Goal: Information Seeking & Learning: Compare options

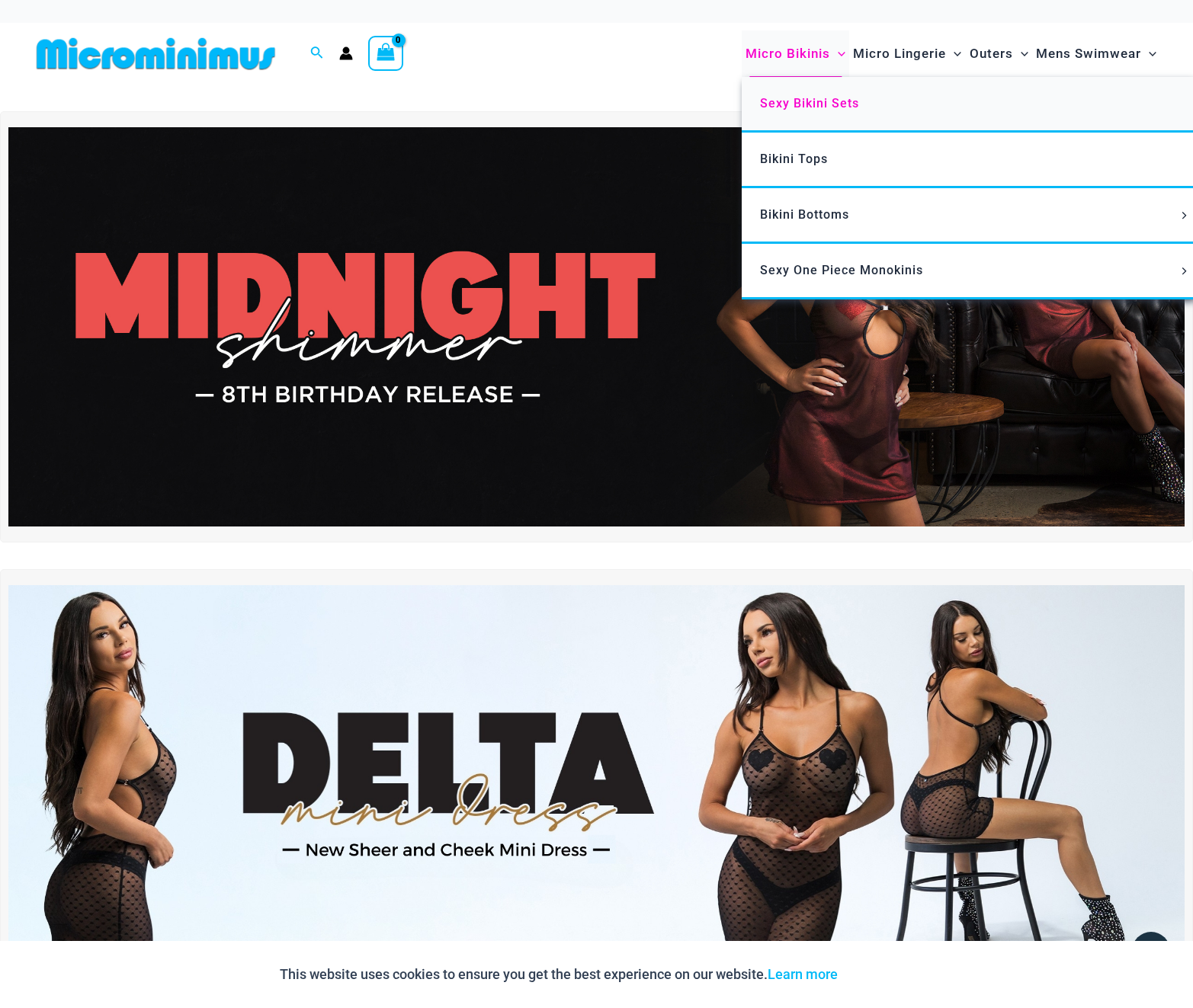
click at [770, 97] on span "Sexy Bikini Sets" at bounding box center [809, 103] width 99 height 15
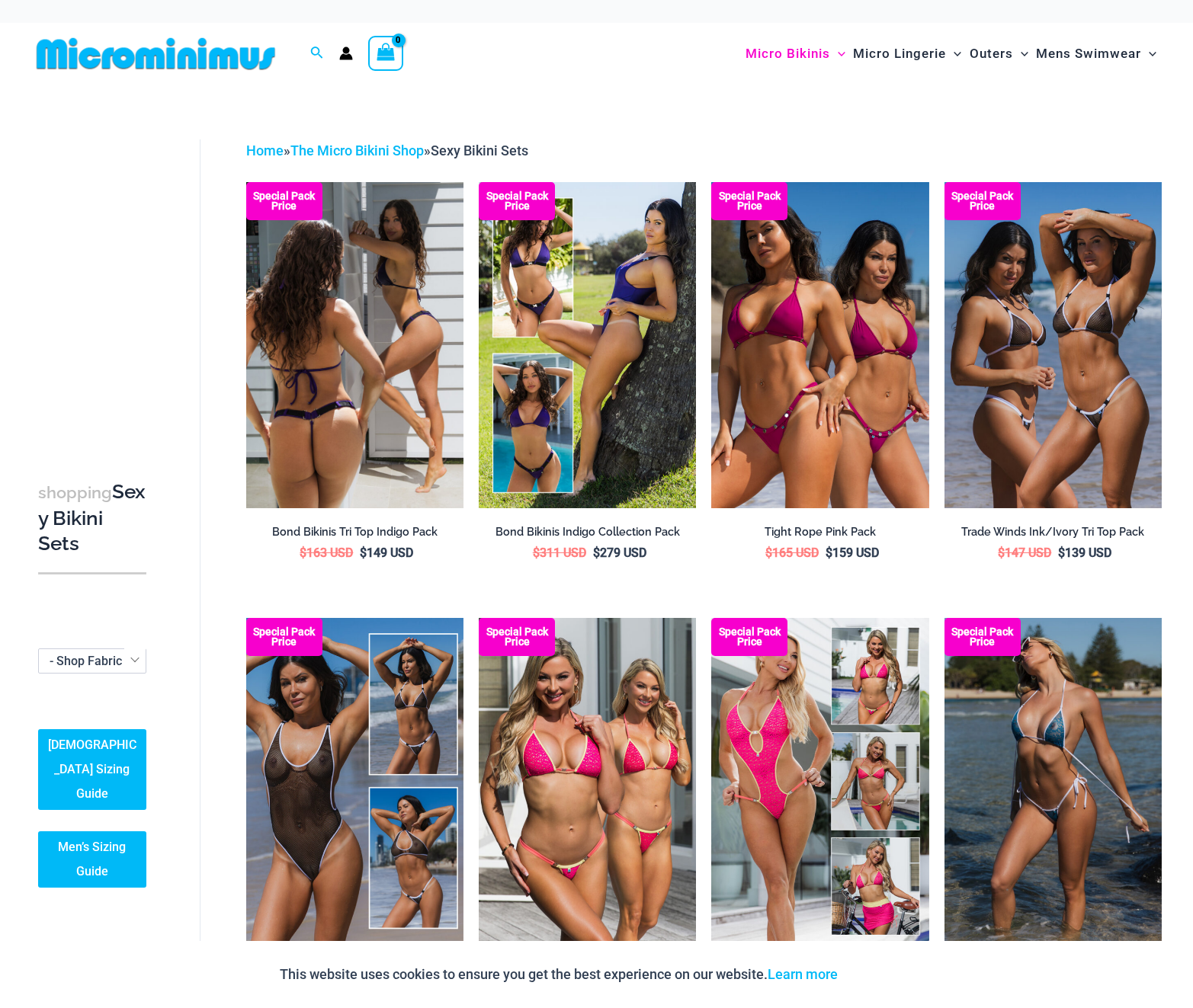
click at [345, 436] on img at bounding box center [355, 345] width 217 height 326
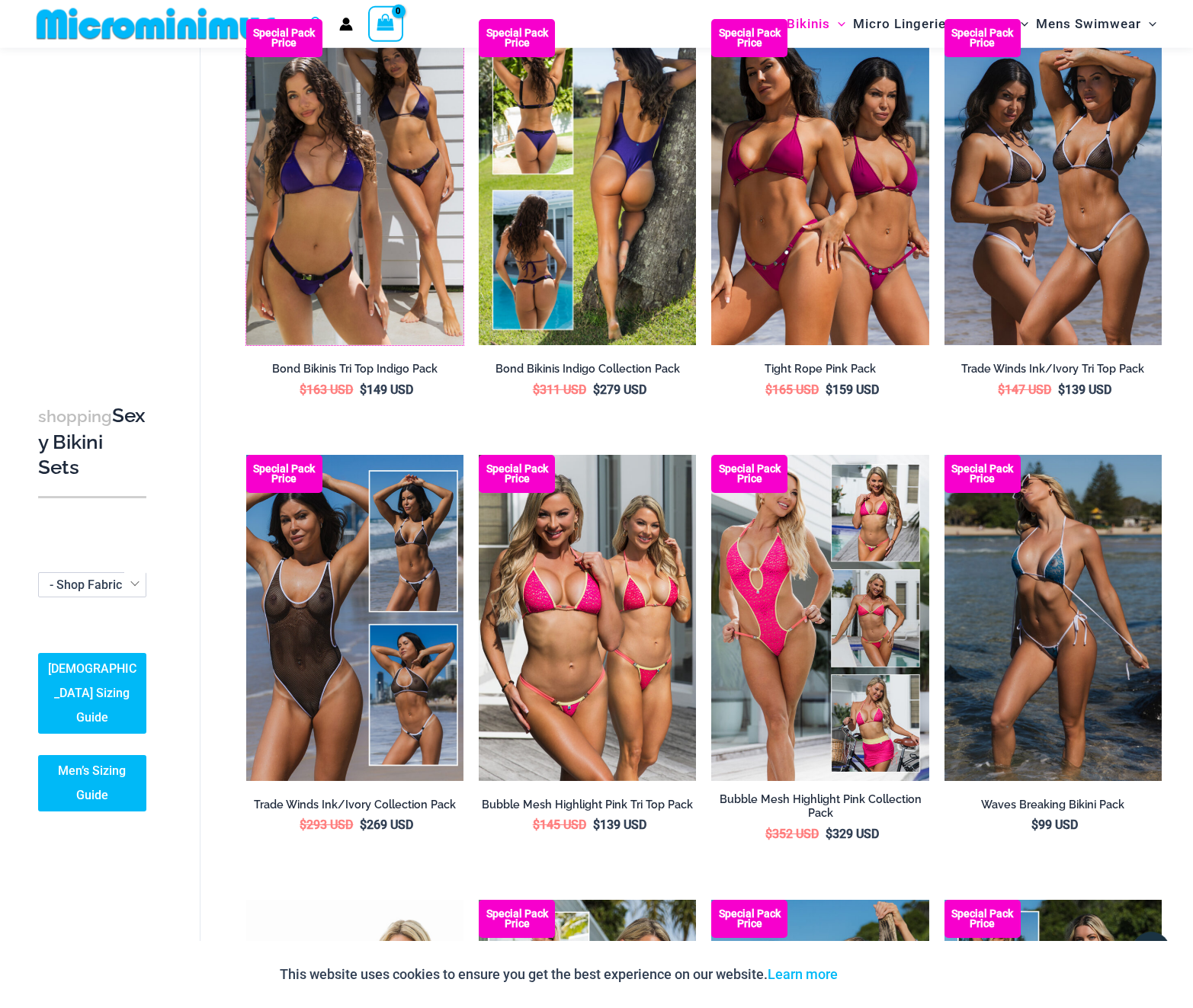
scroll to position [145, 0]
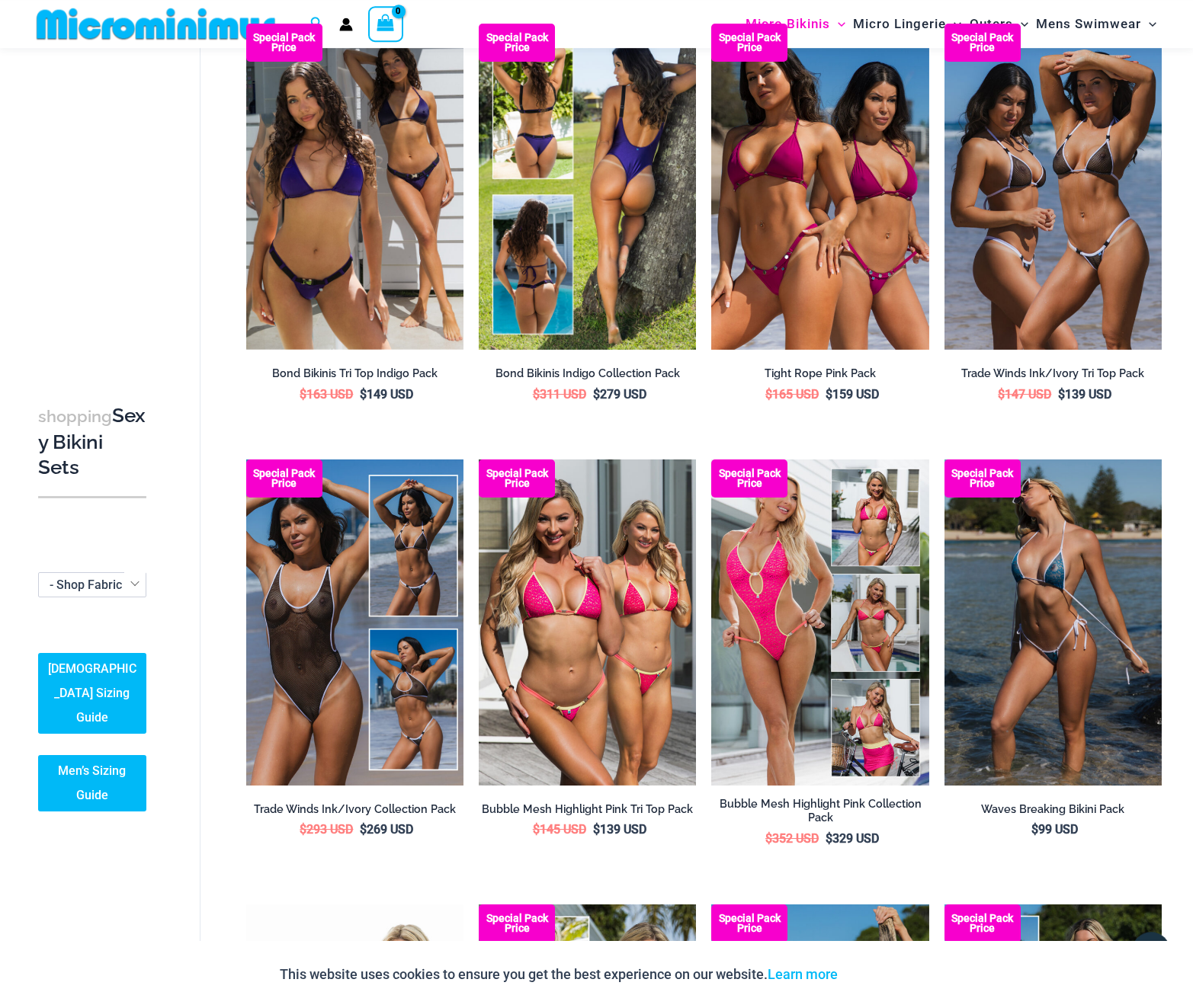
click at [580, 246] on img at bounding box center [587, 187] width 217 height 326
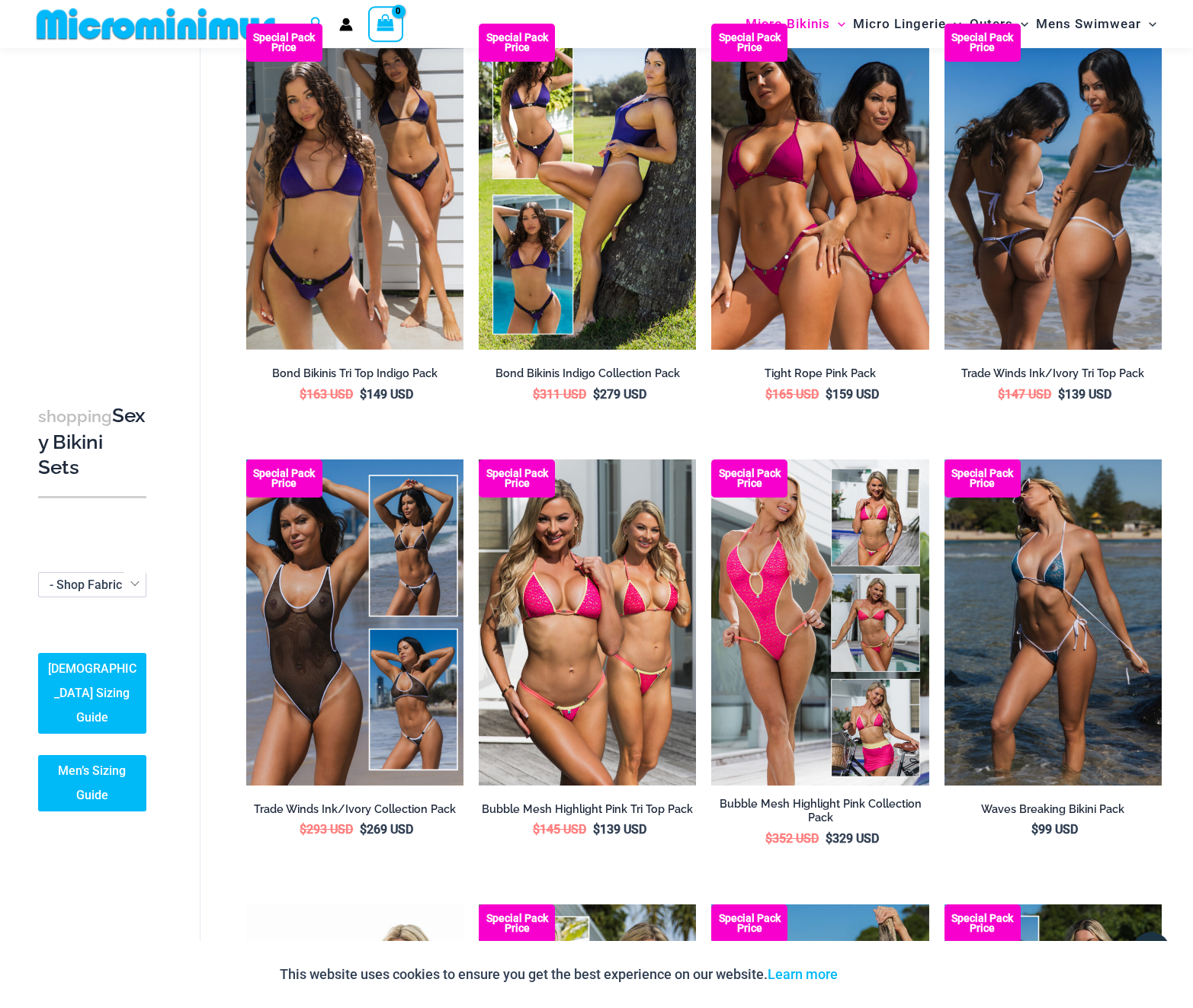
click at [1021, 256] on img at bounding box center [1053, 187] width 217 height 326
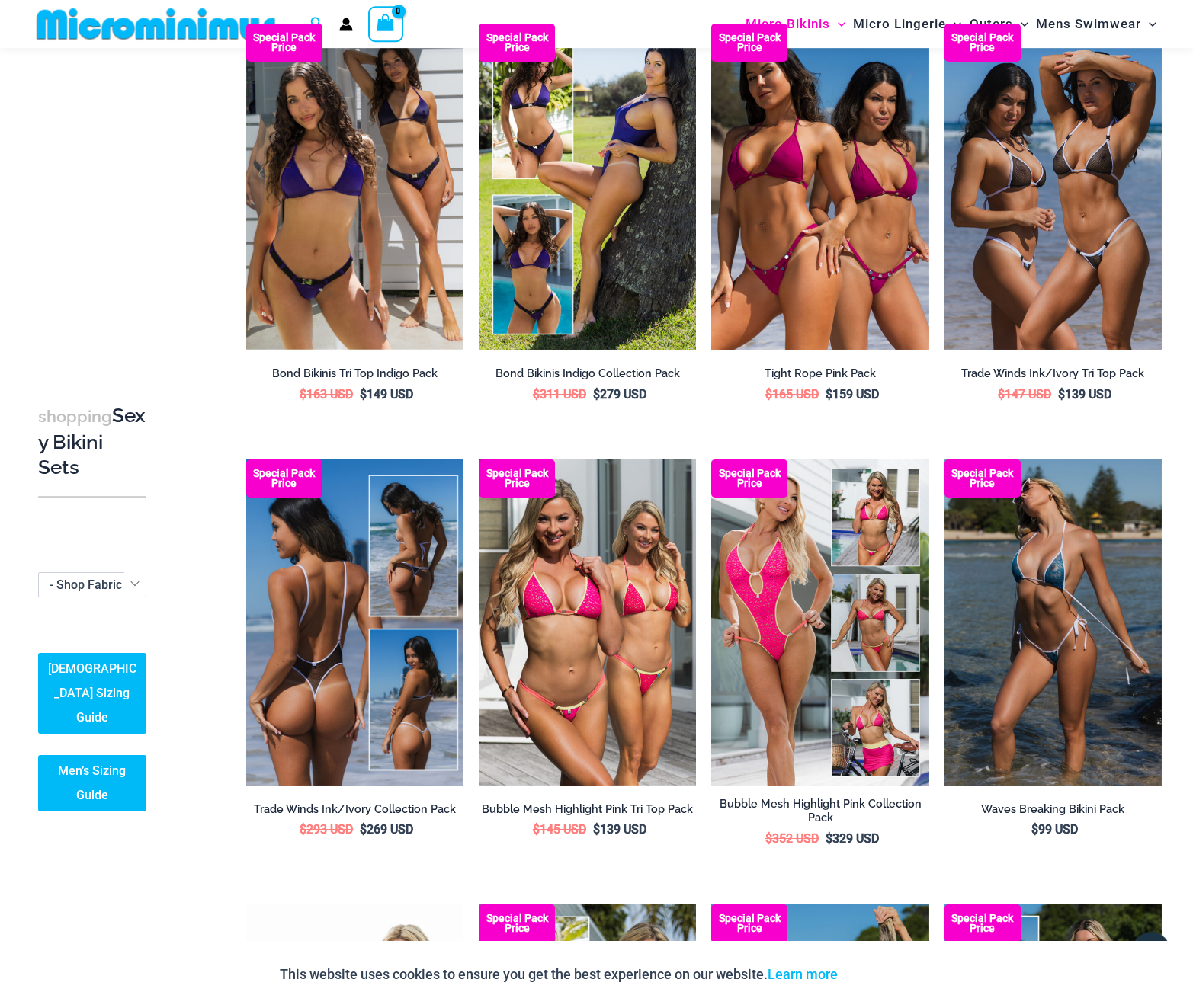
click at [396, 573] on img at bounding box center [355, 623] width 217 height 326
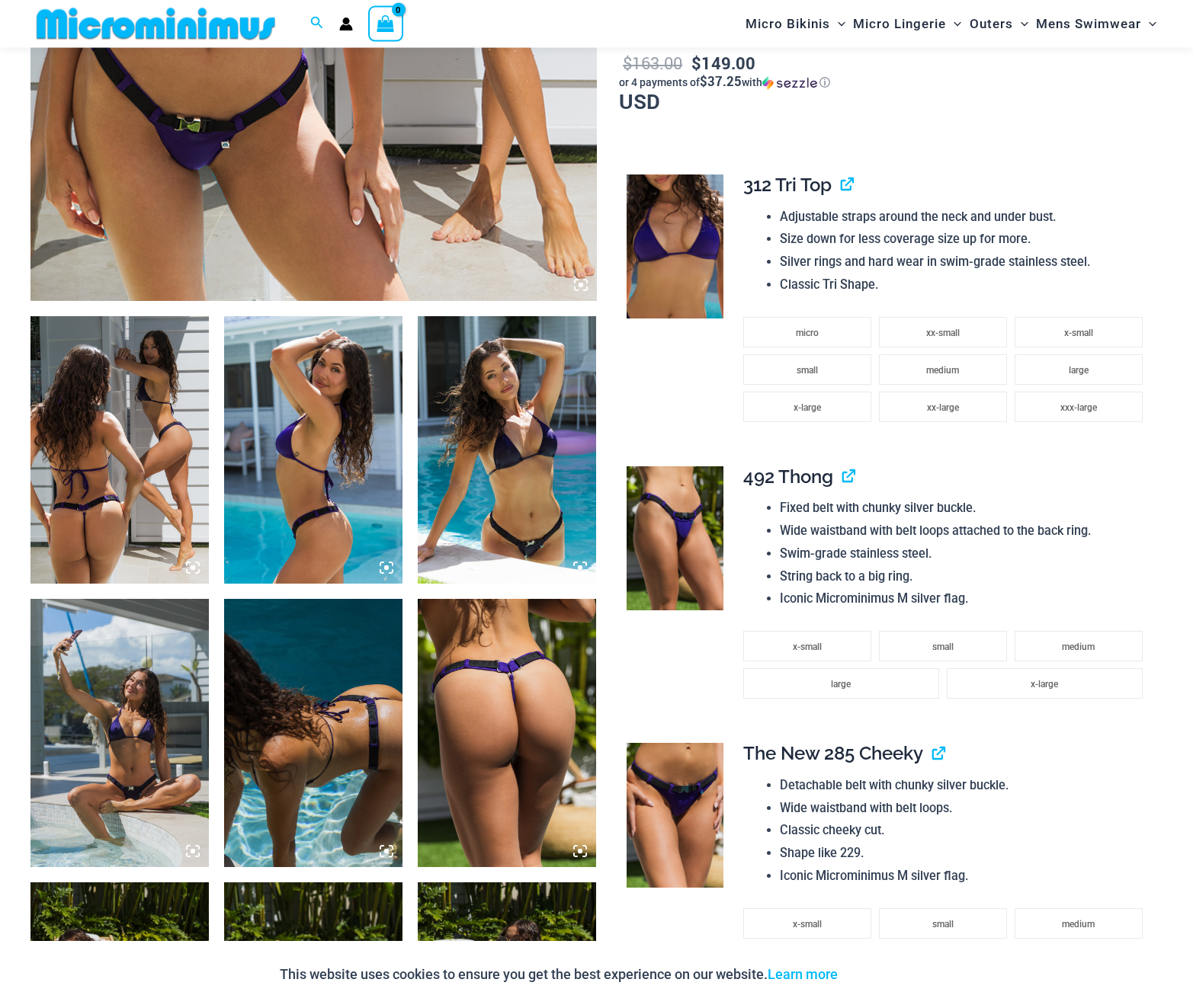
scroll to position [687, 0]
click at [508, 657] on img at bounding box center [507, 732] width 178 height 267
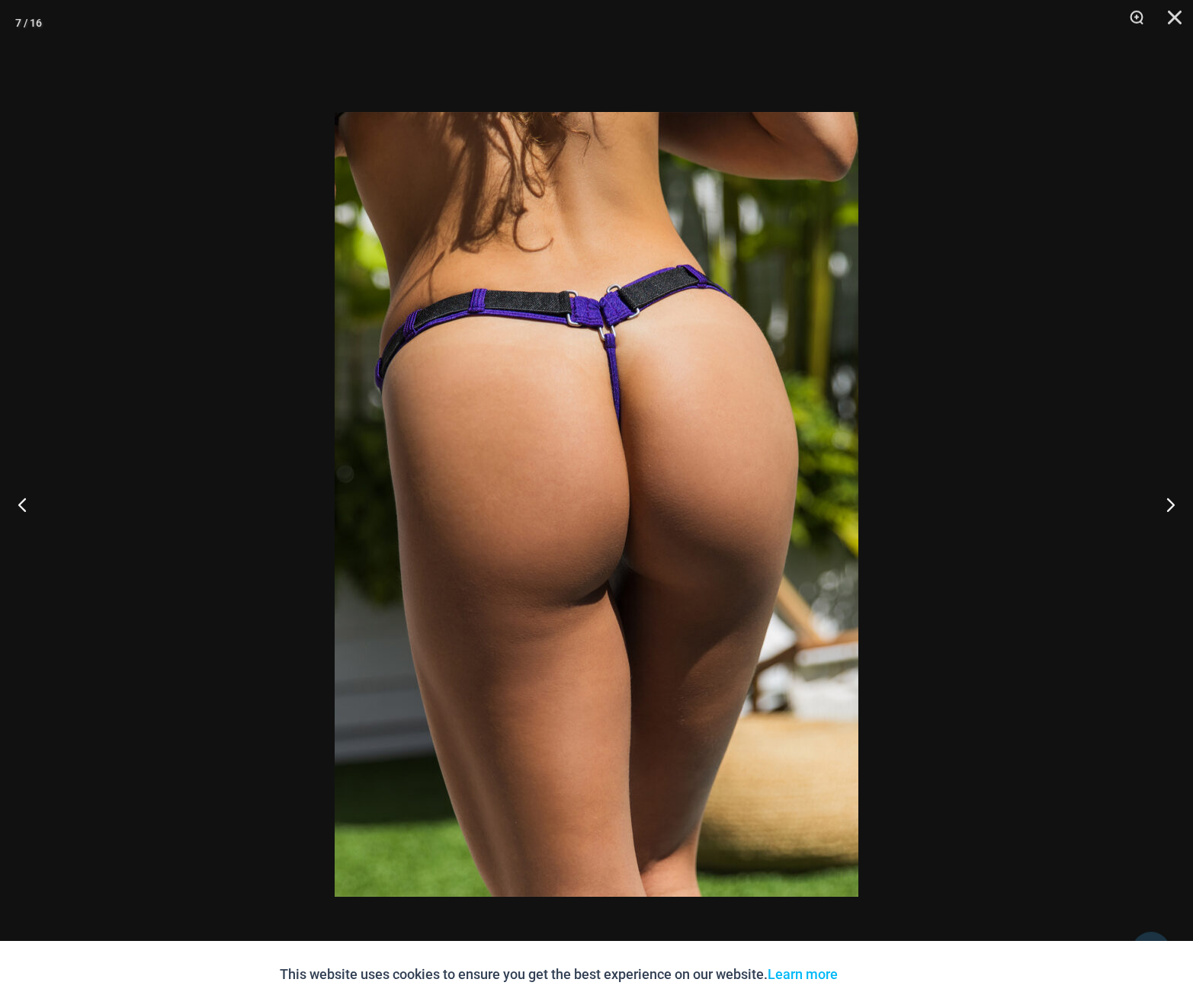
click at [902, 292] on div at bounding box center [596, 504] width 1193 height 1008
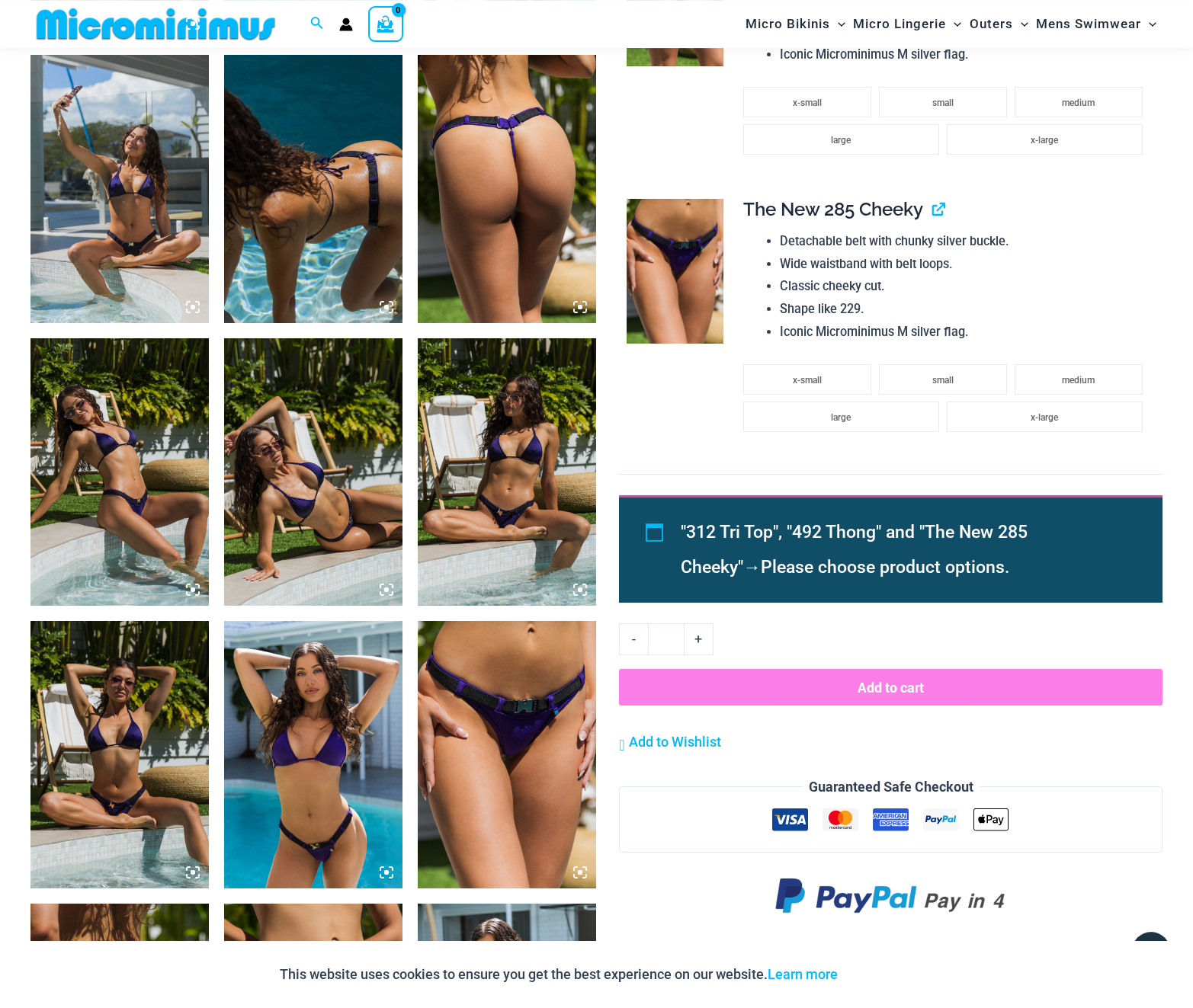
scroll to position [1231, 0]
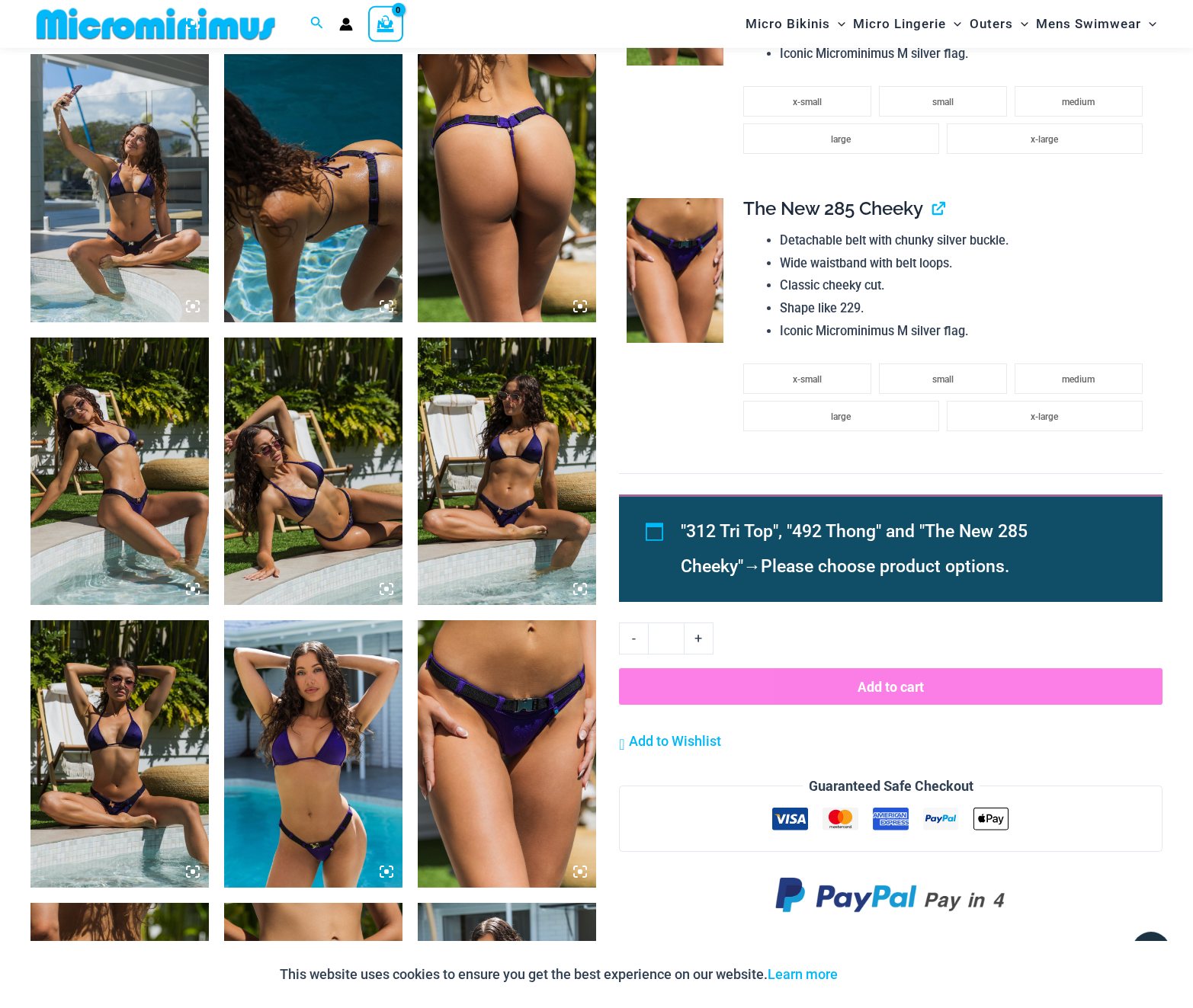
click at [87, 749] on img at bounding box center [120, 754] width 178 height 267
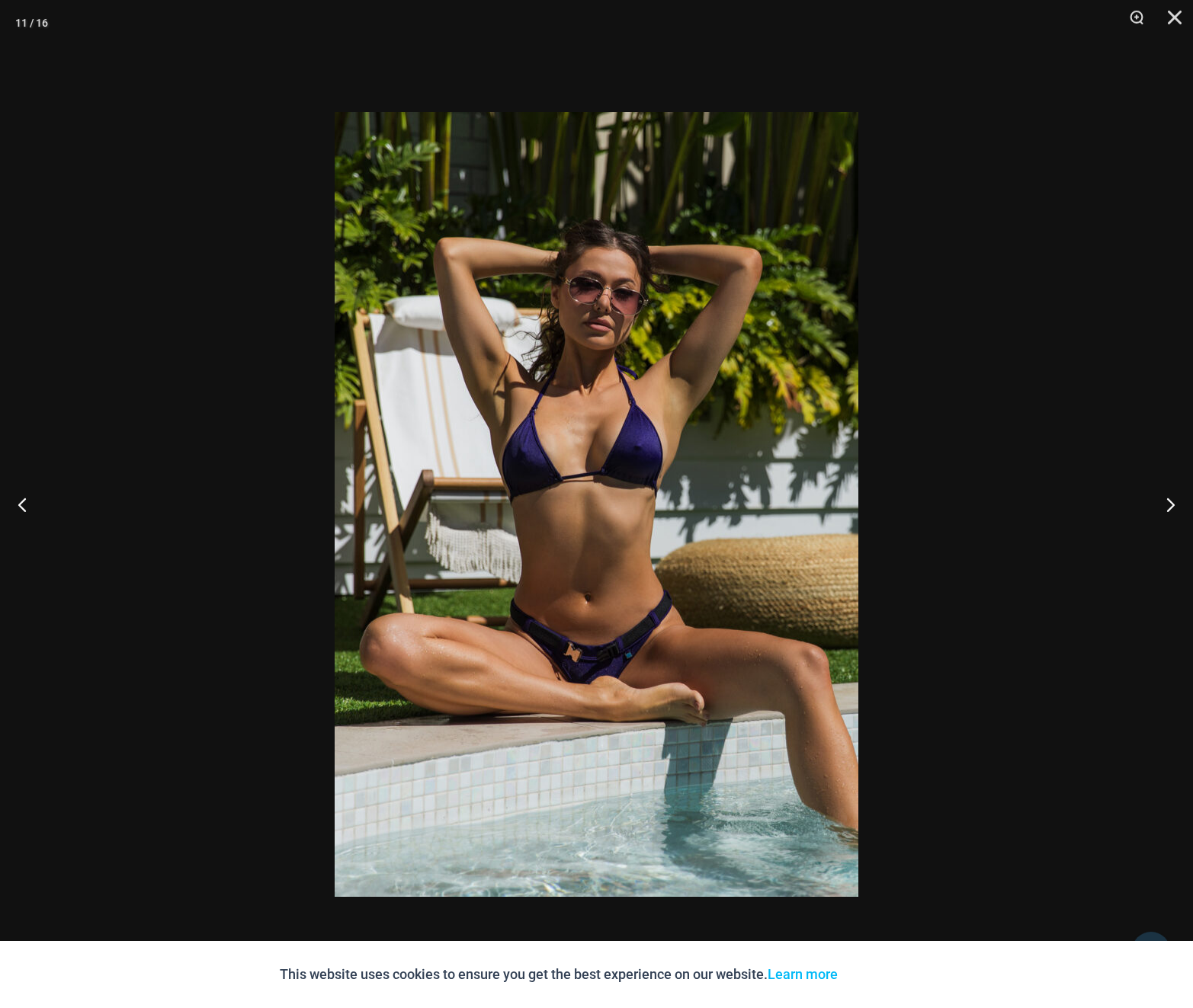
click at [891, 425] on div at bounding box center [596, 504] width 1193 height 1008
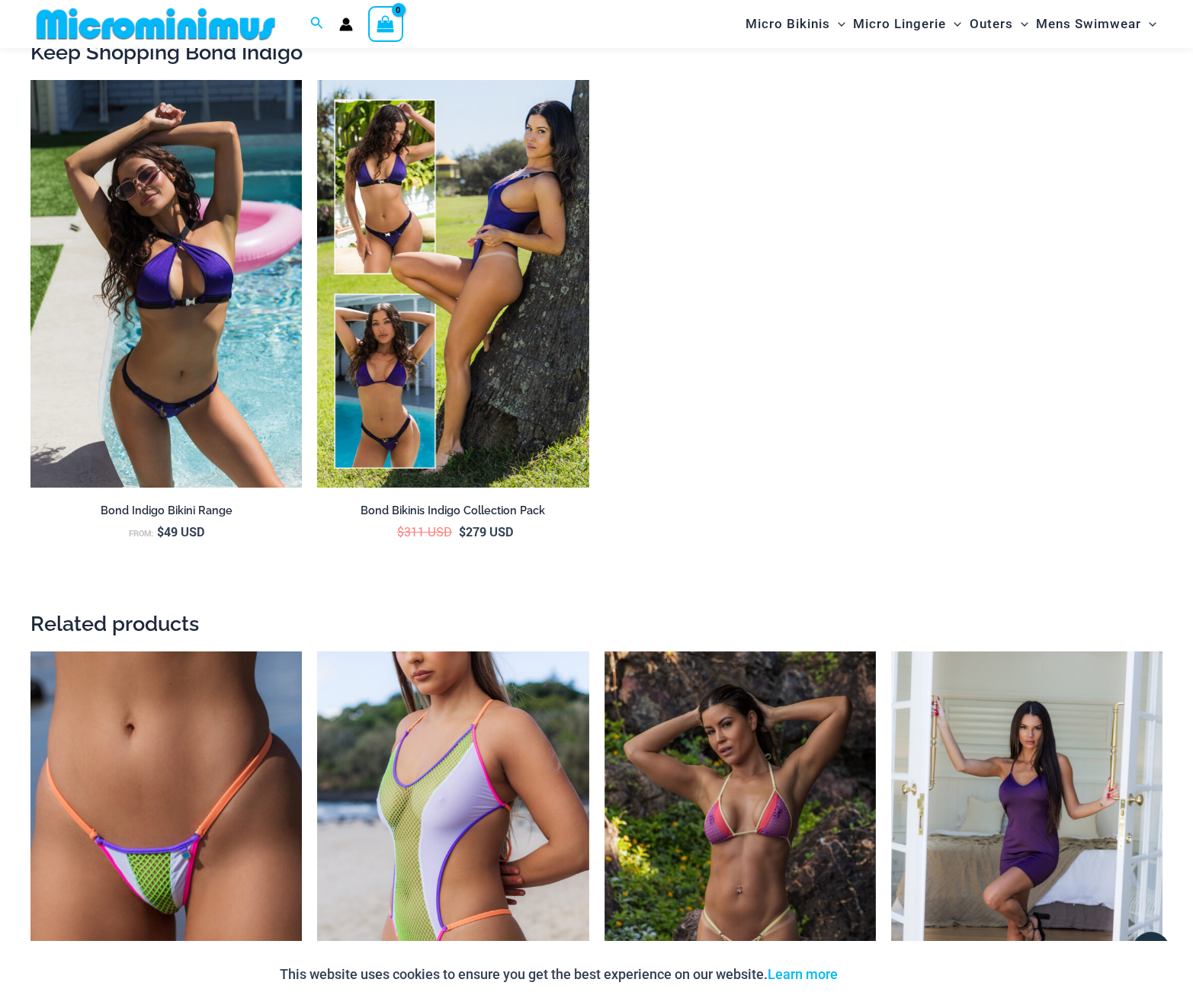
scroll to position [2476, 0]
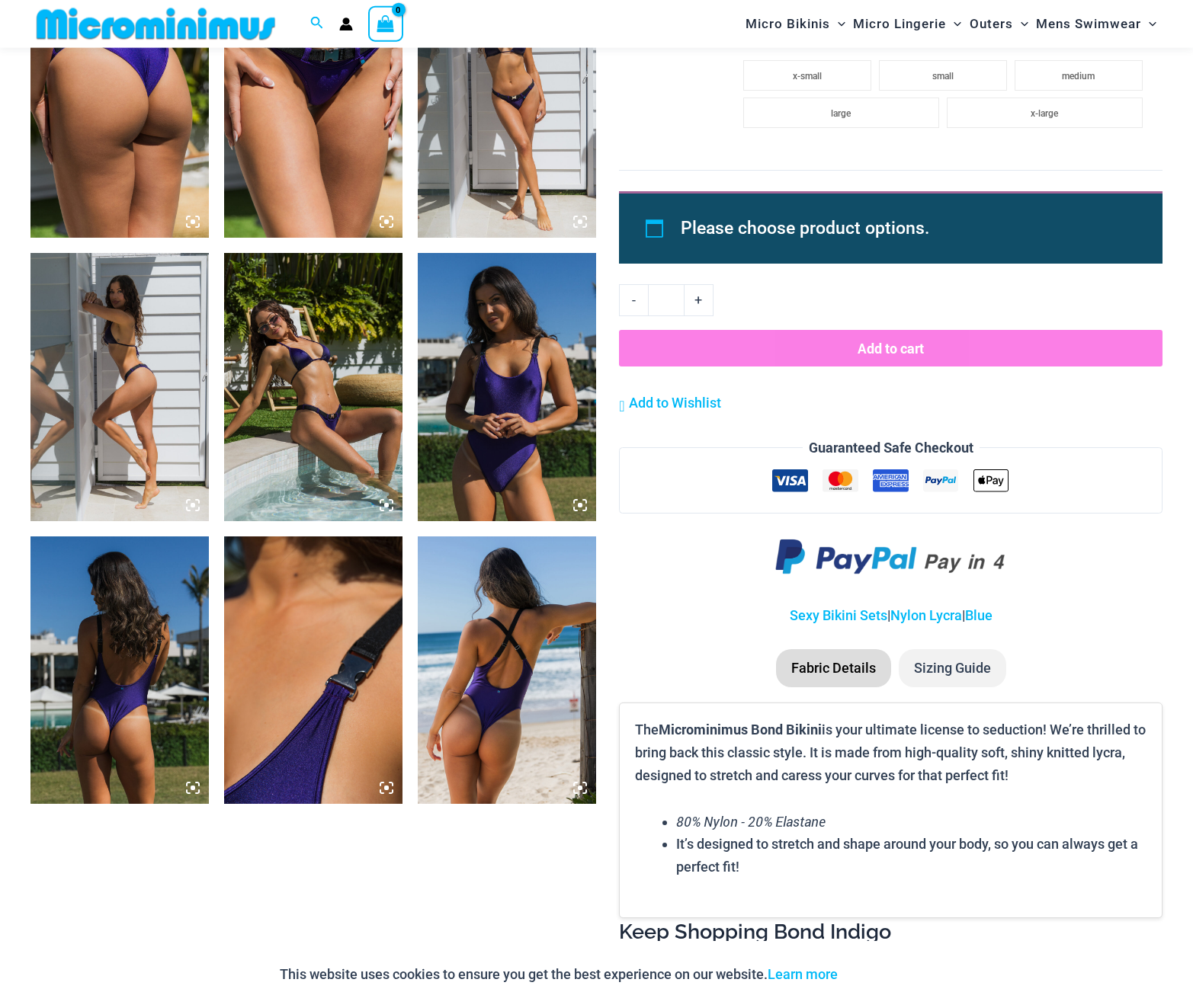
scroll to position [2166, 0]
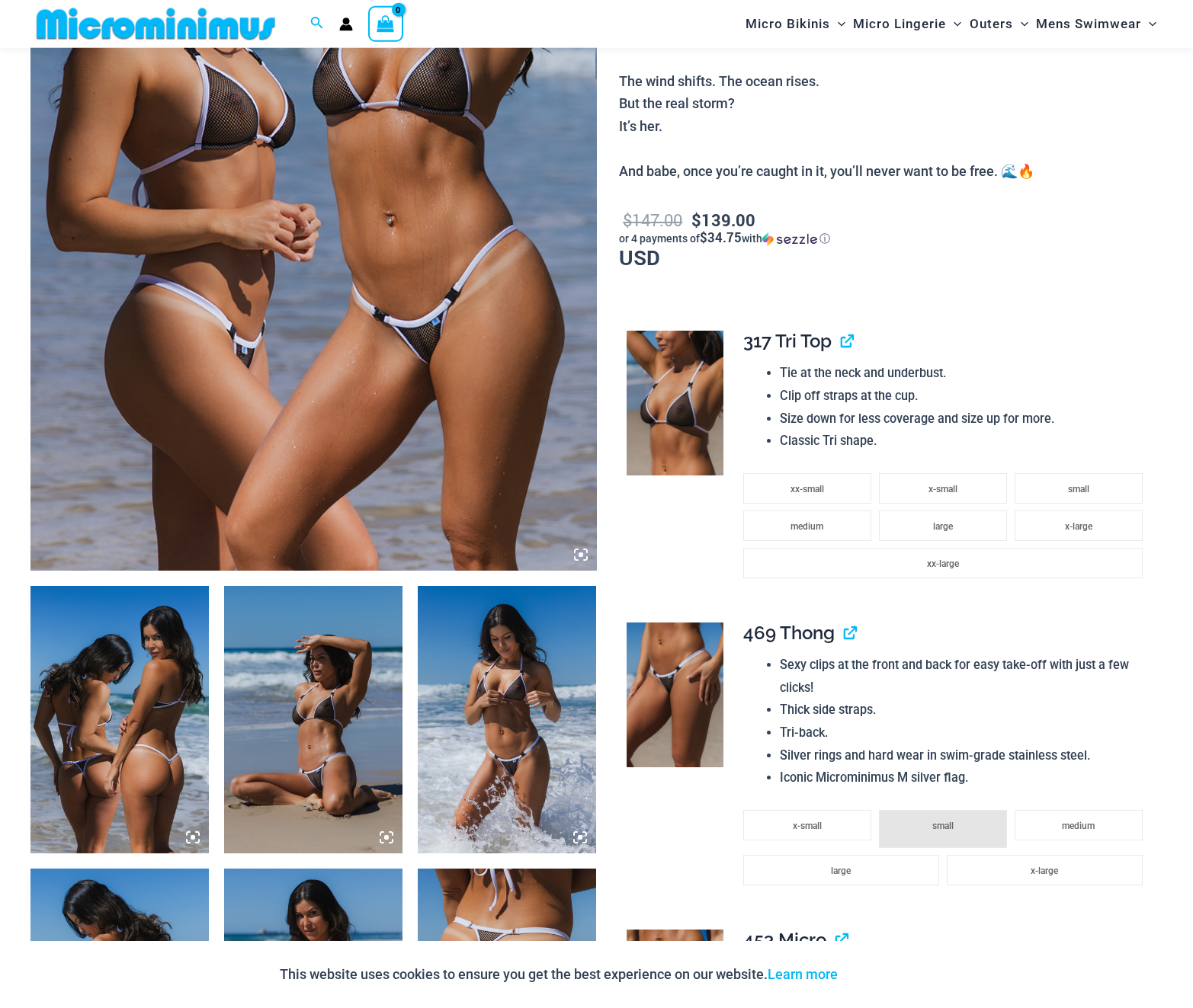
scroll to position [533, 0]
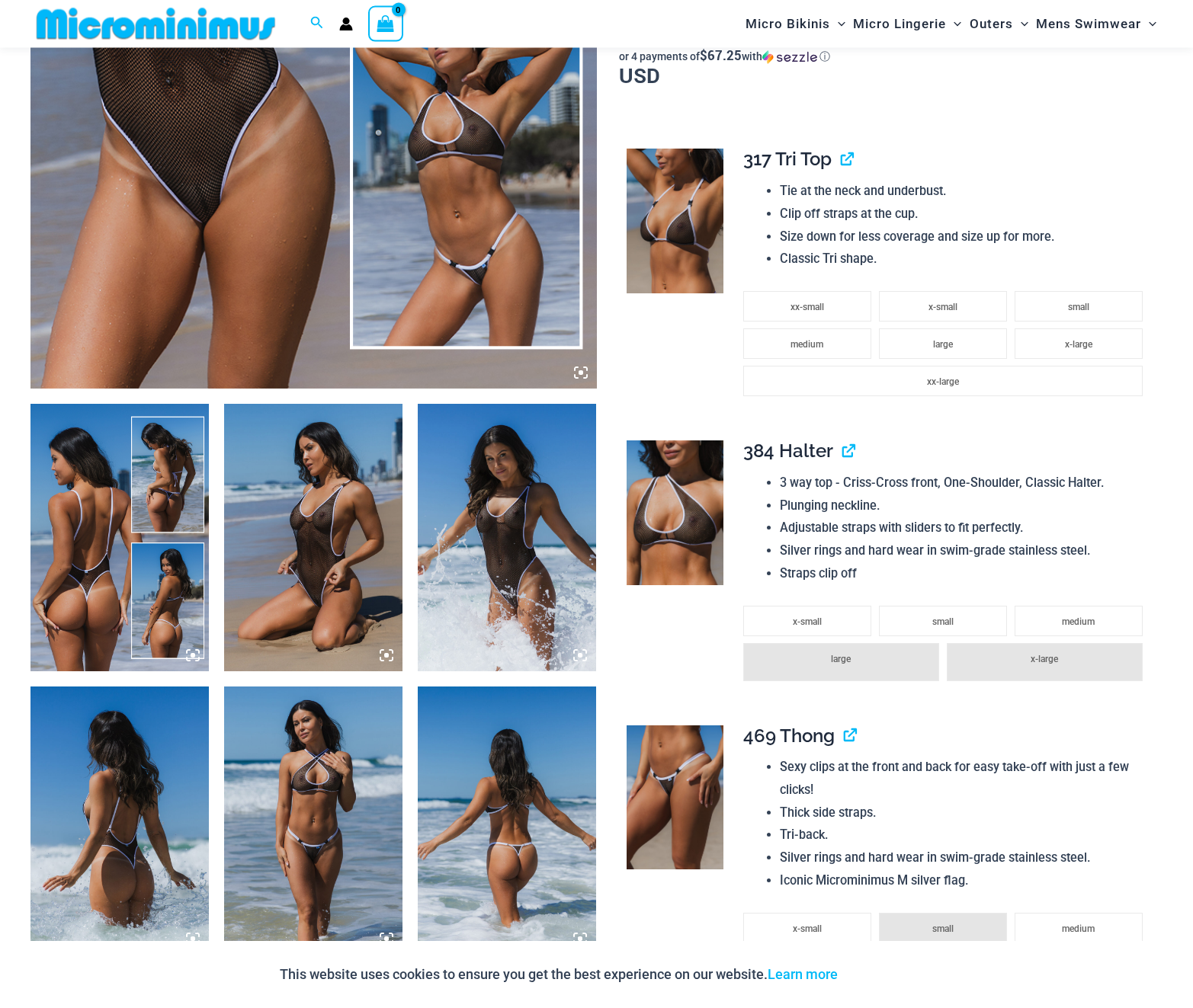
scroll to position [608, 0]
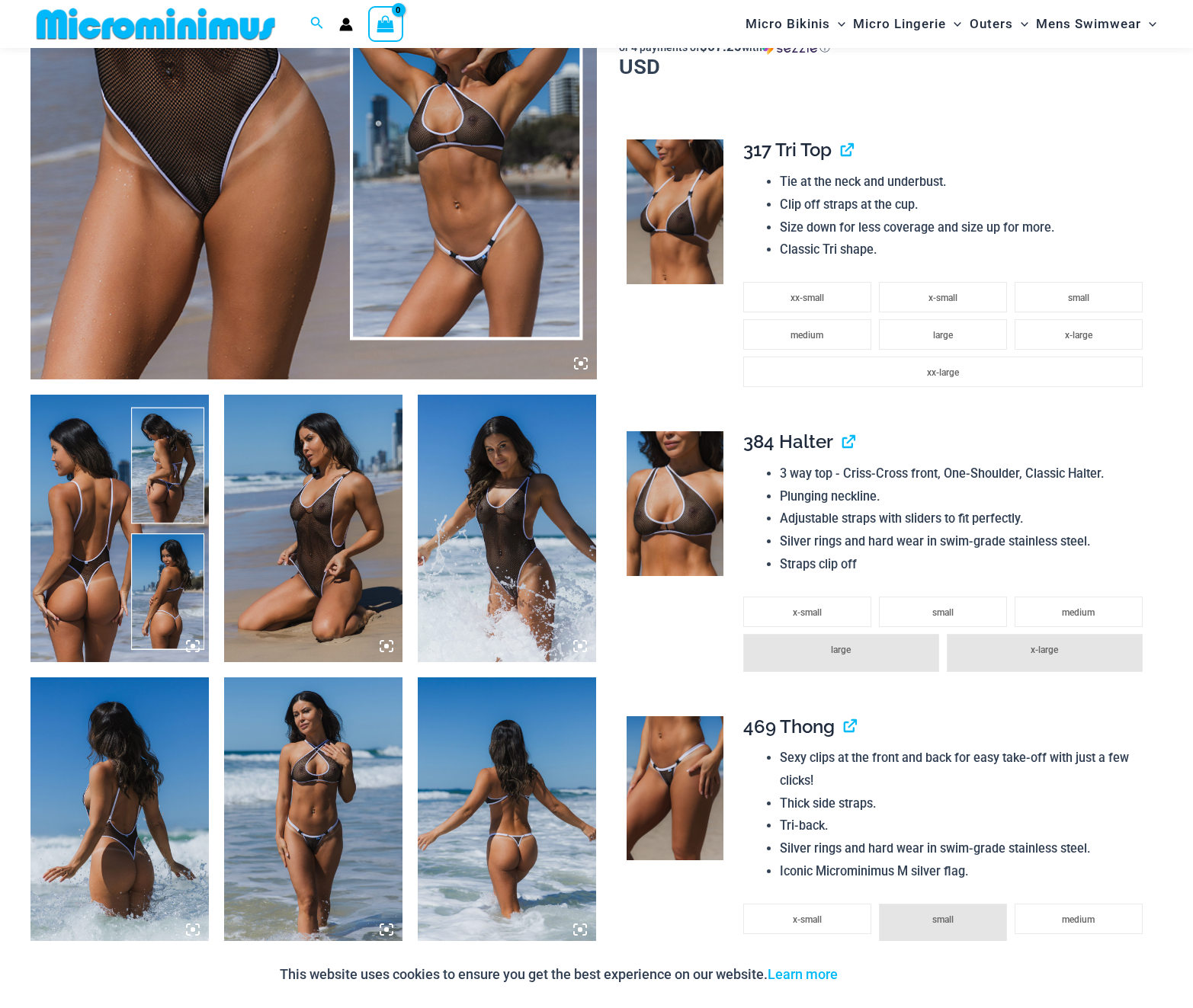
click at [339, 812] on img at bounding box center [313, 811] width 178 height 267
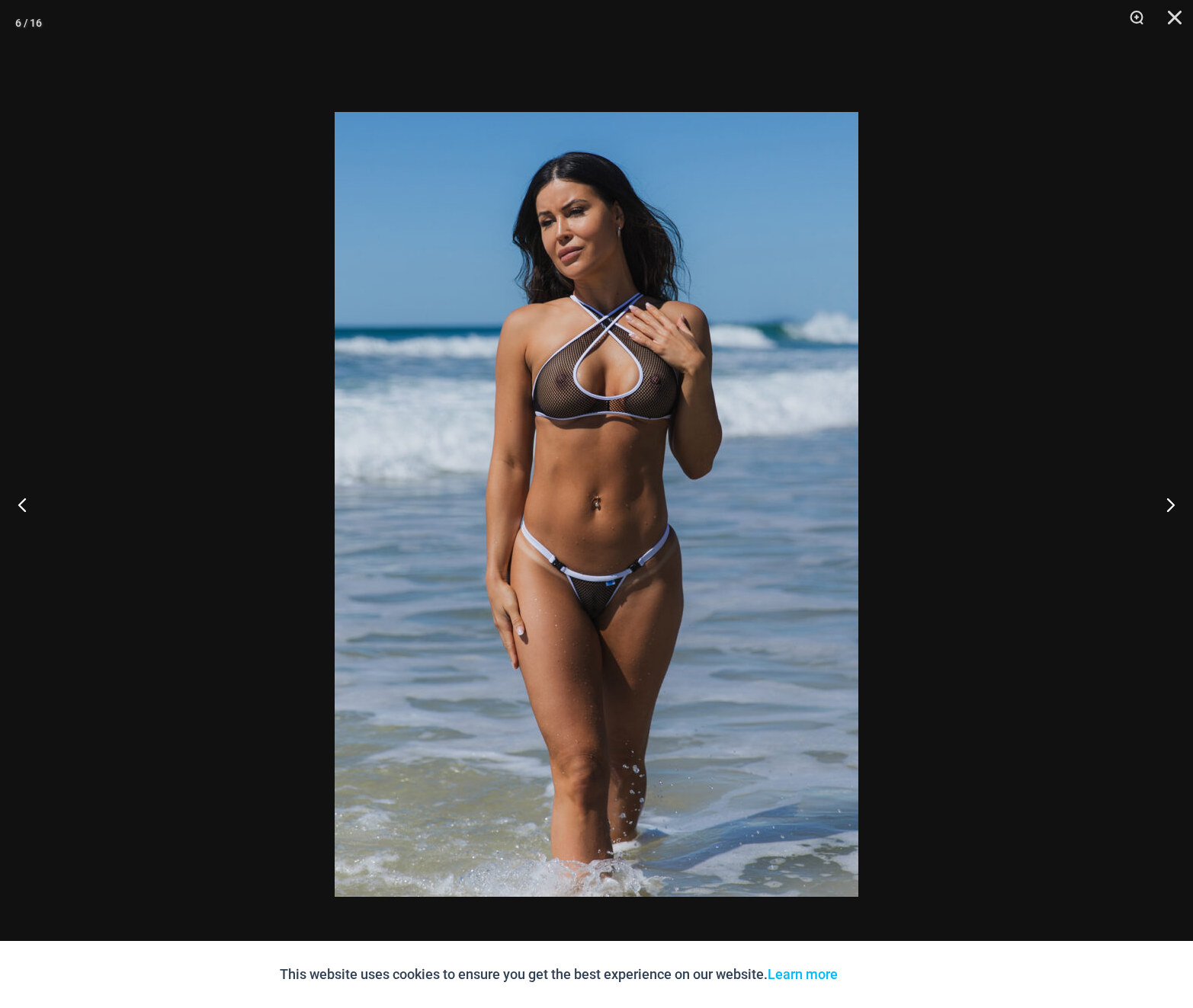
click at [591, 583] on img at bounding box center [596, 504] width 524 height 785
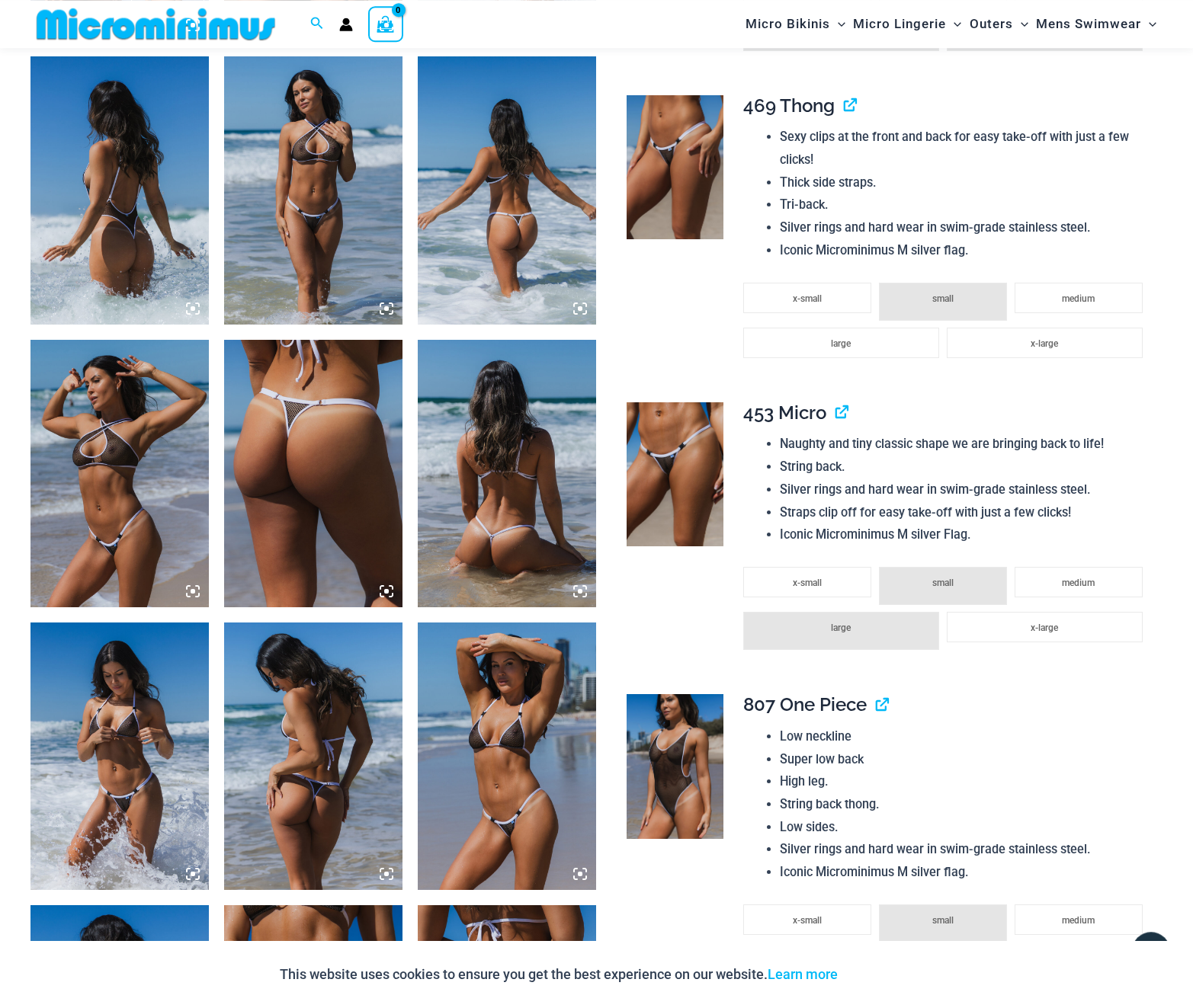
scroll to position [1230, 0]
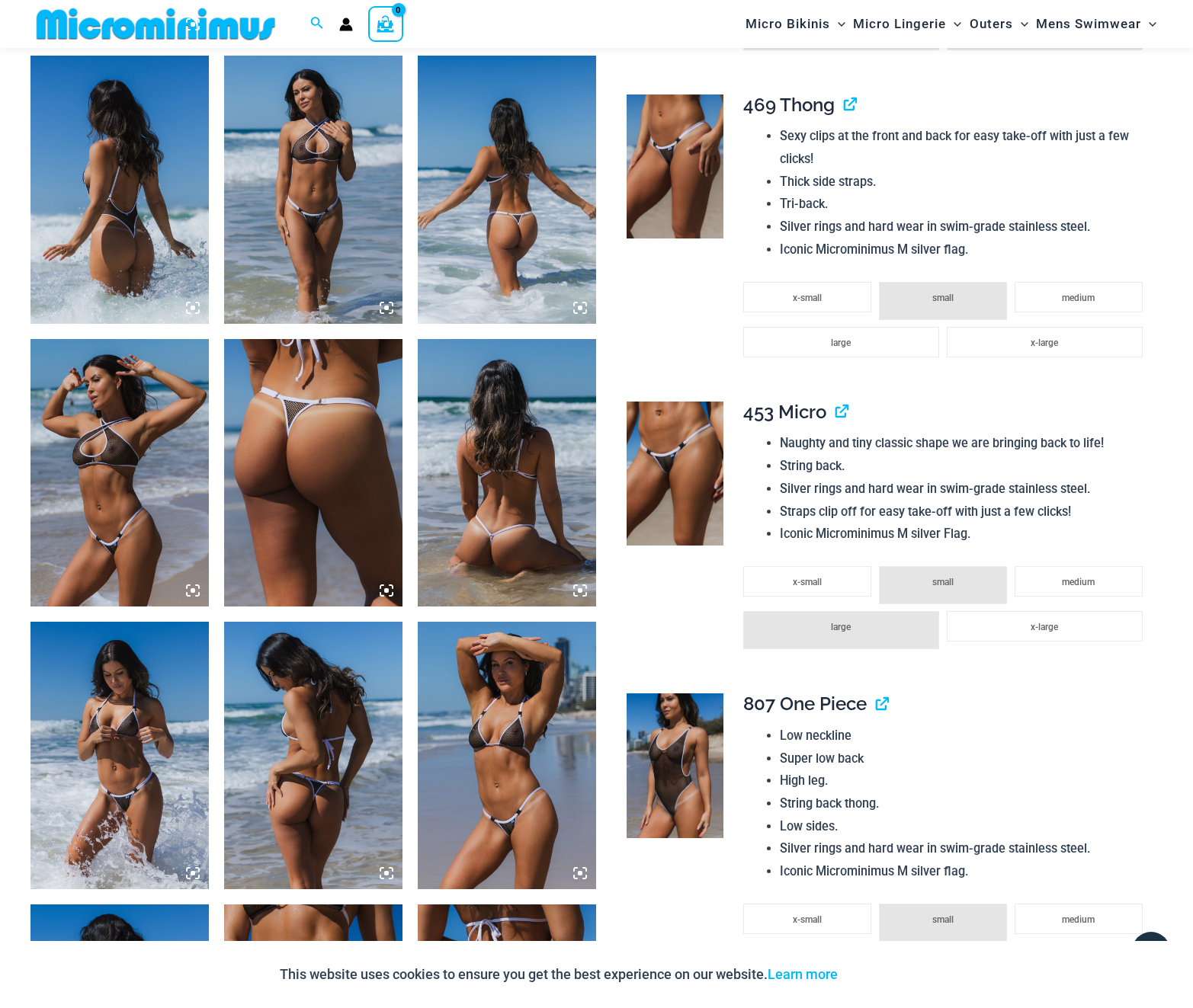
click at [525, 792] on img at bounding box center [507, 755] width 178 height 267
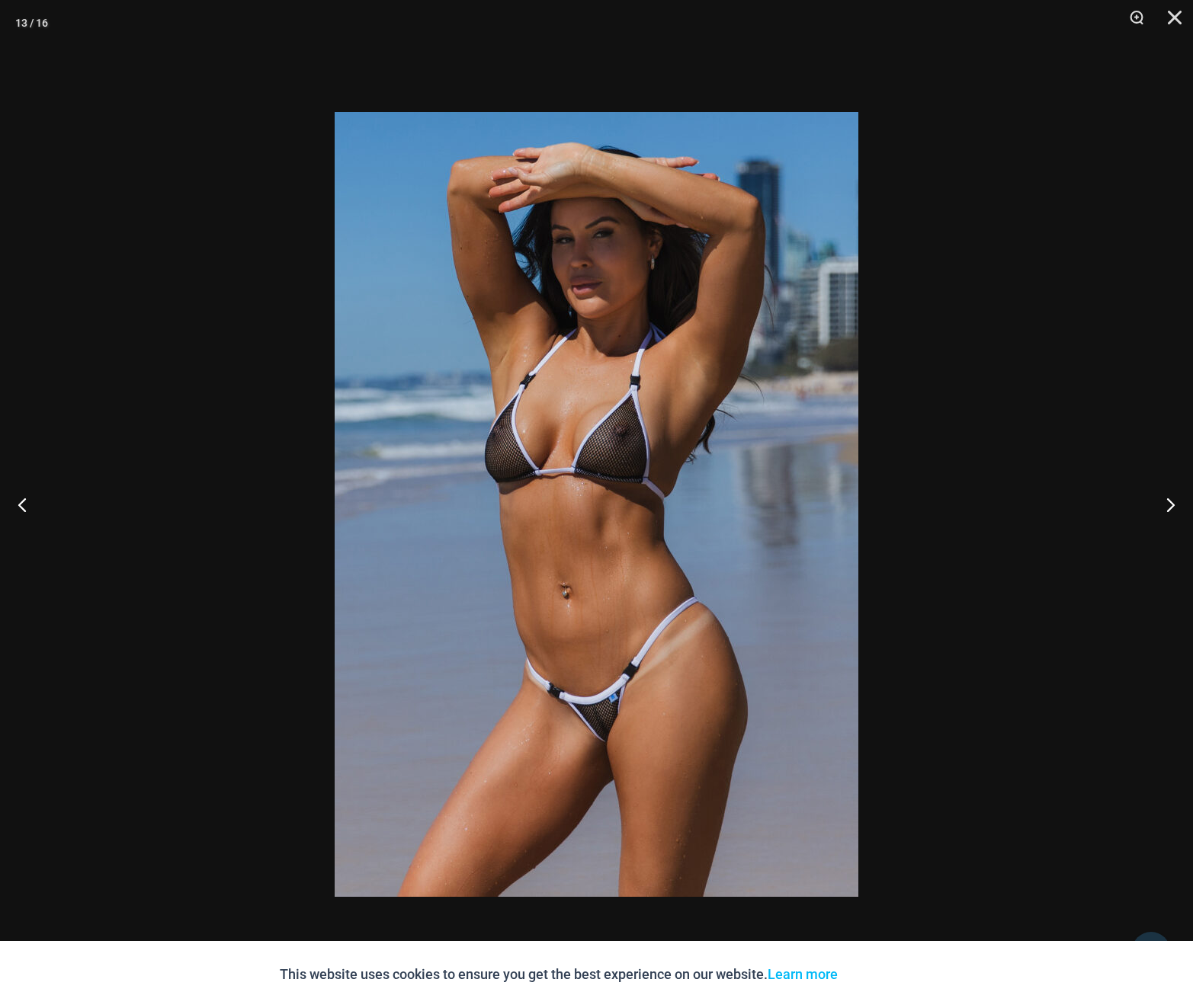
click at [525, 792] on img at bounding box center [596, 504] width 524 height 785
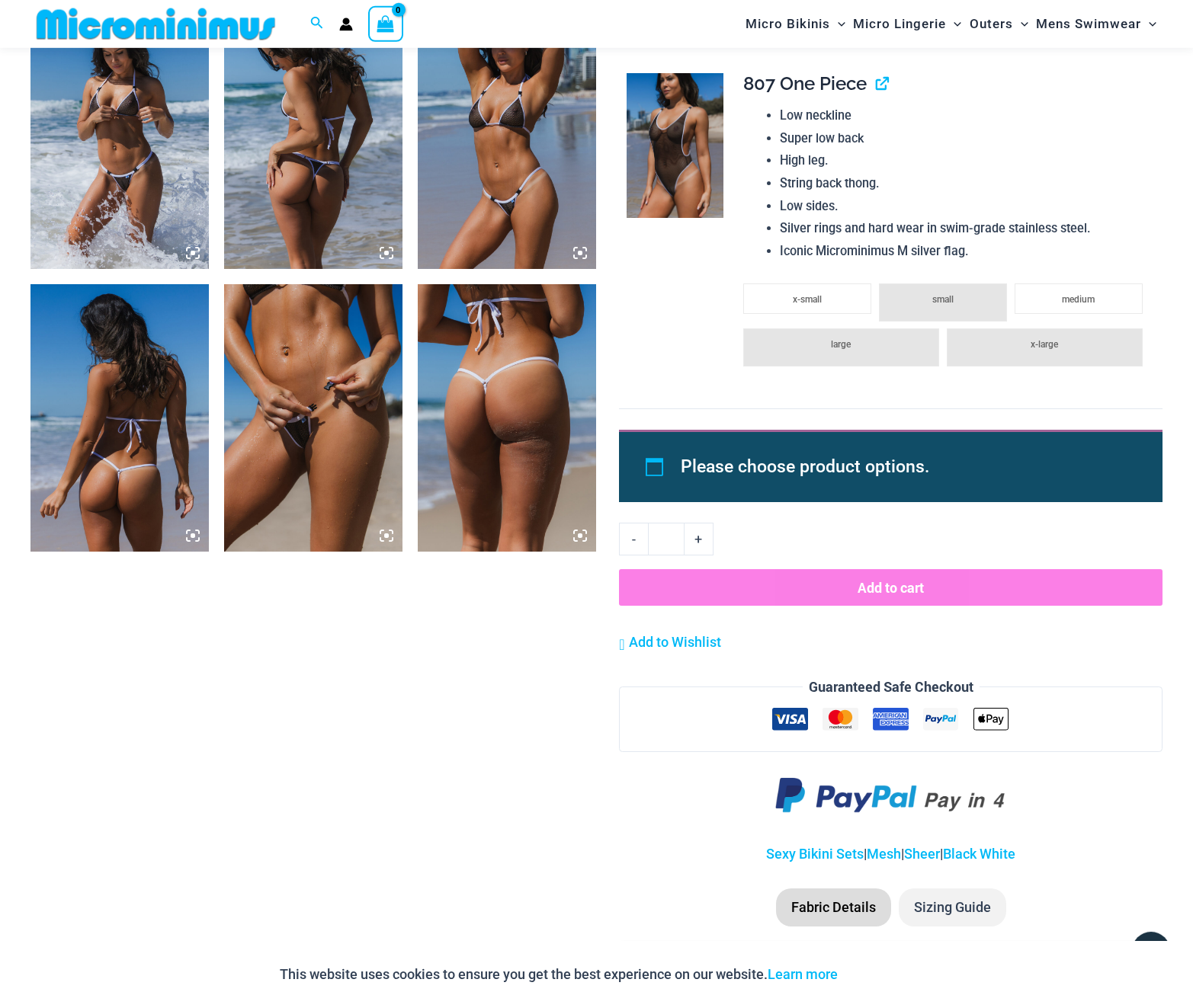
scroll to position [1851, 0]
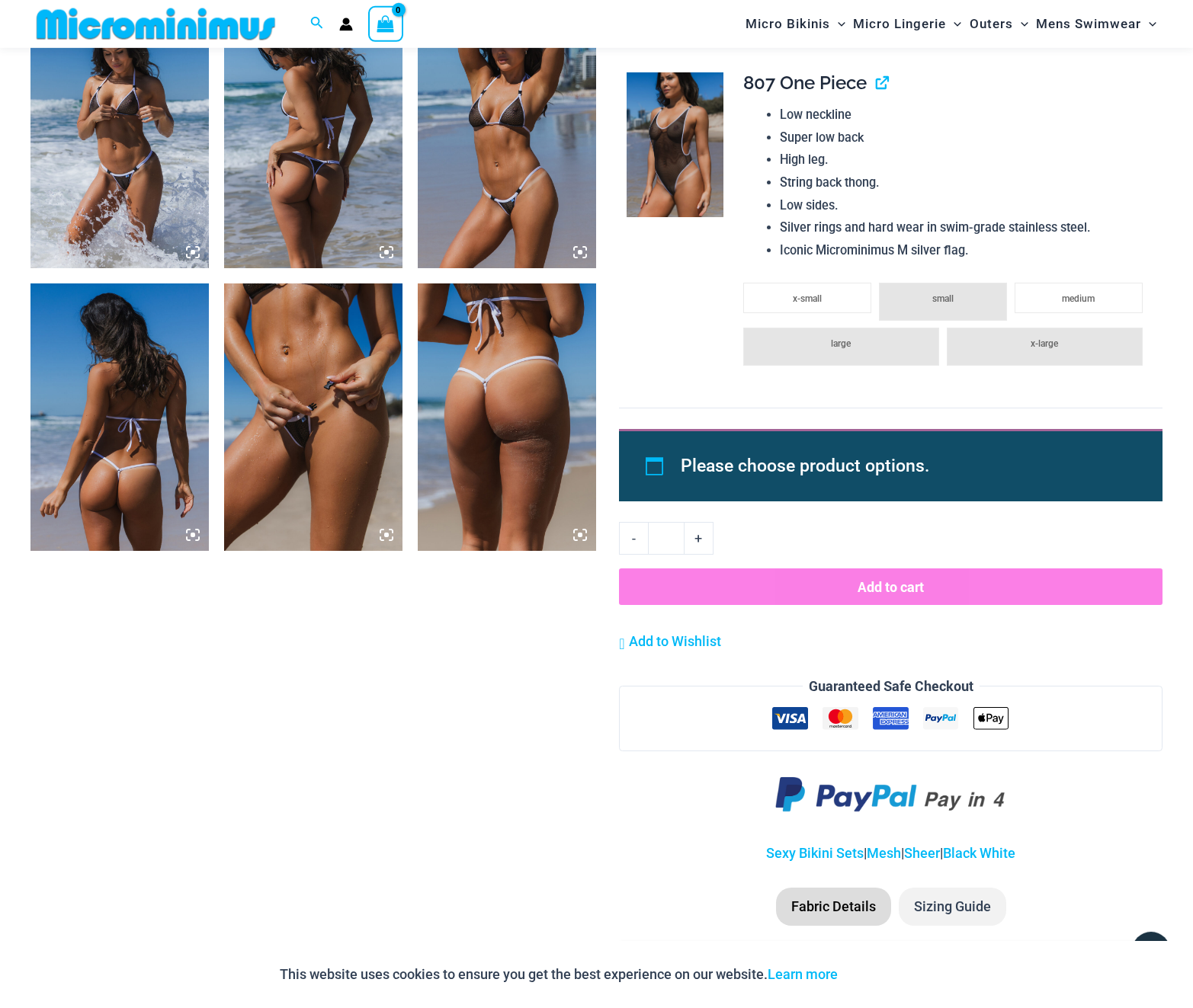
click at [359, 461] on img at bounding box center [313, 417] width 178 height 267
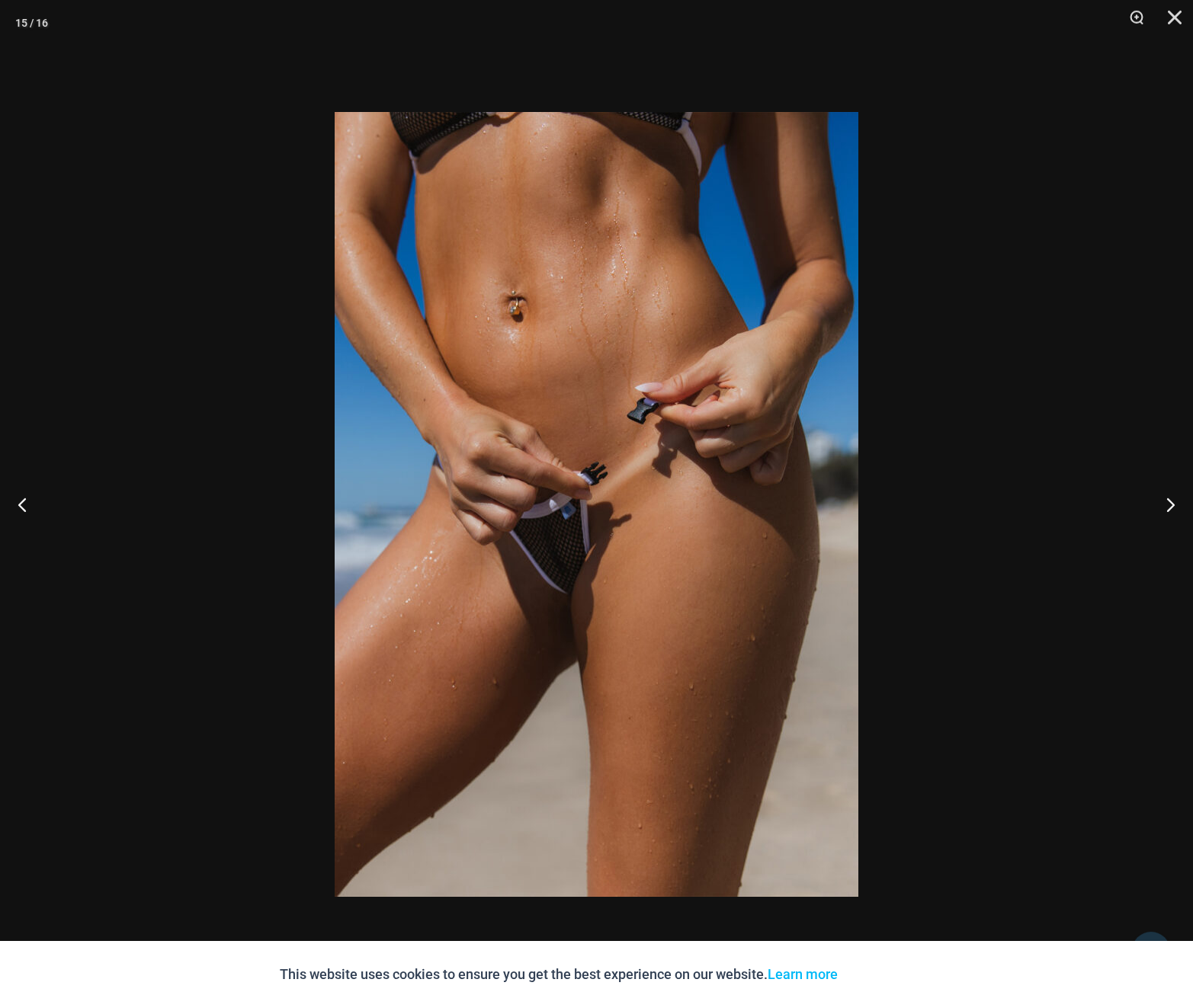
click at [557, 514] on img at bounding box center [596, 504] width 524 height 785
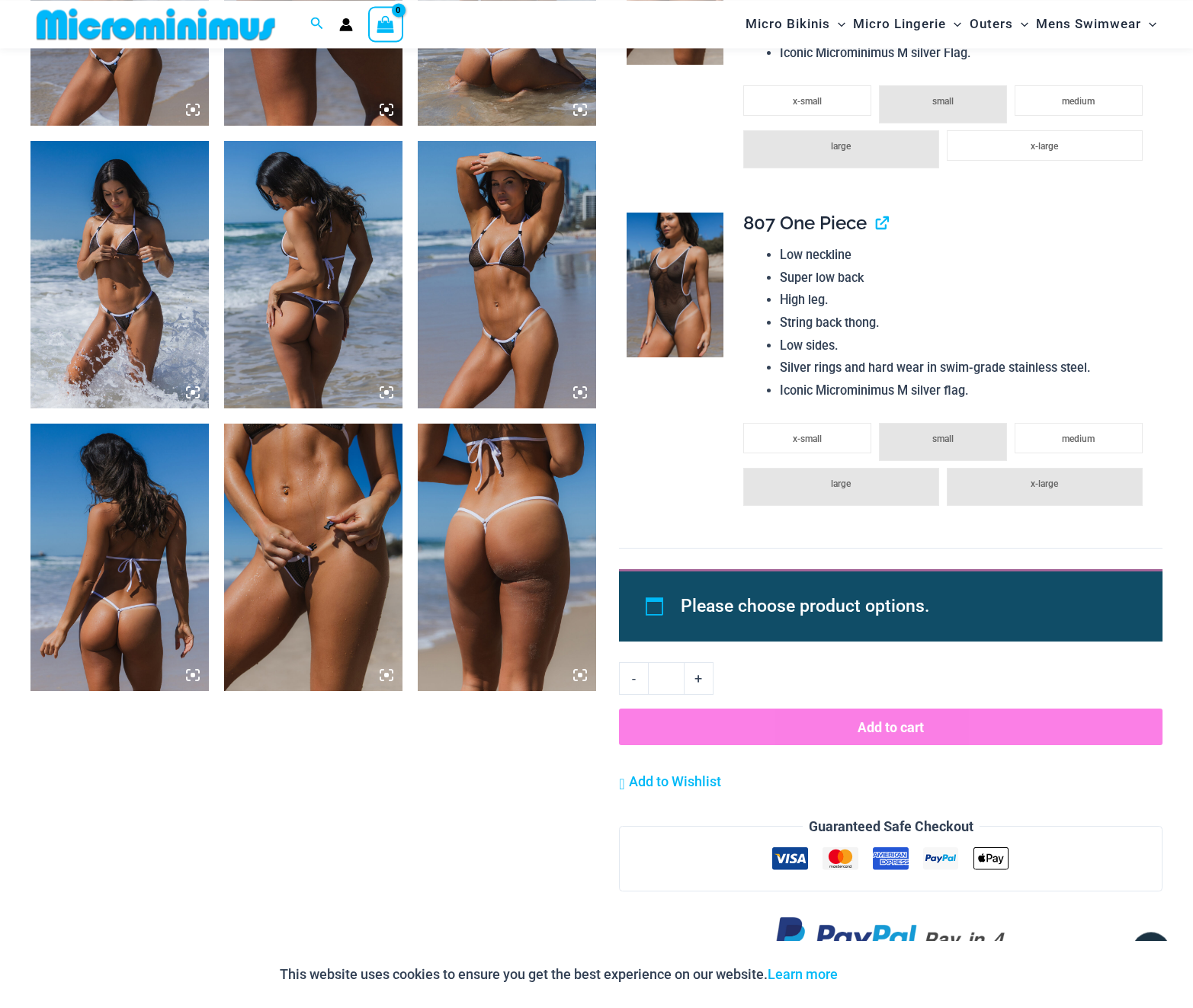
scroll to position [1700, 0]
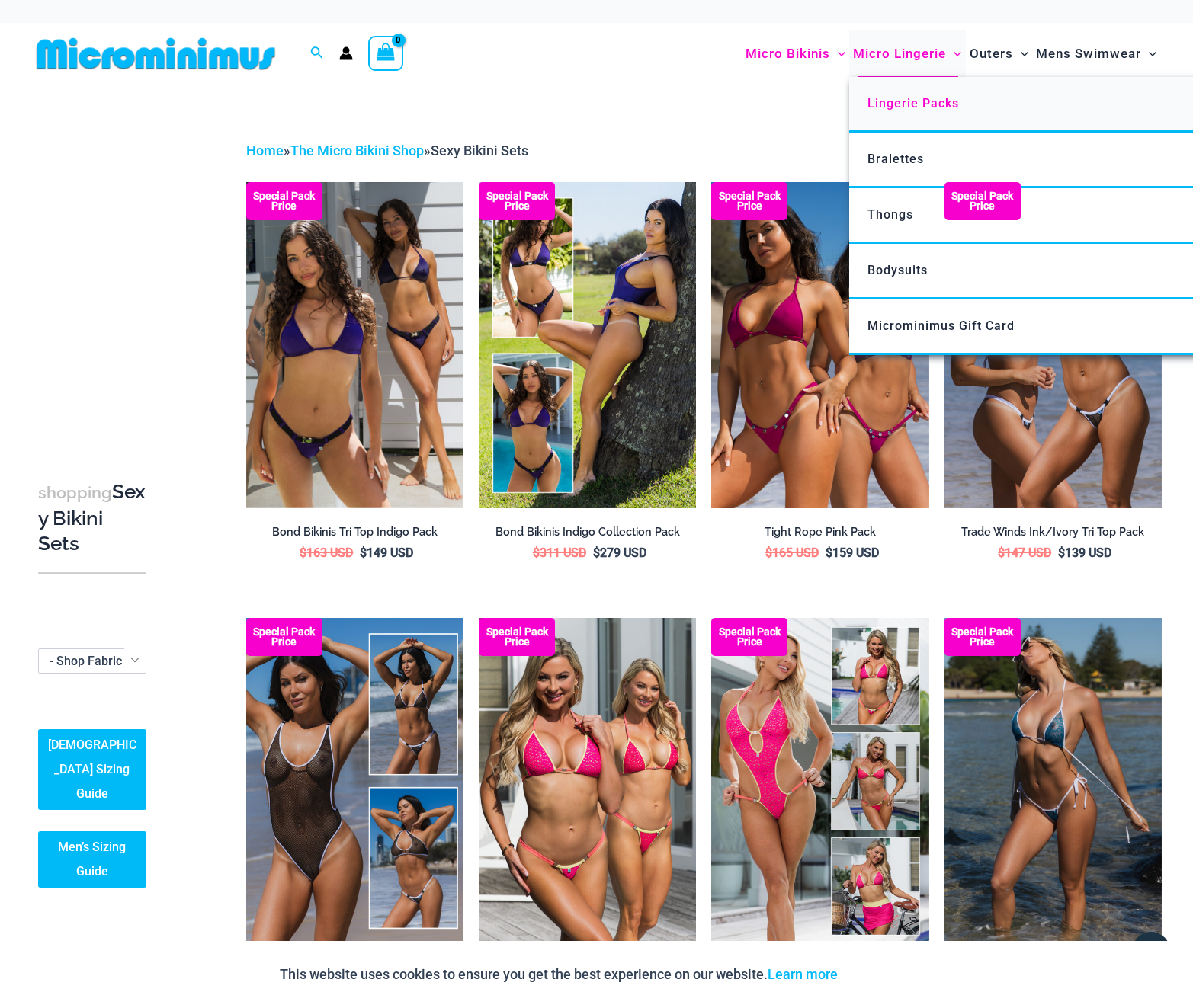
click at [901, 92] on link "Lingerie Packs" at bounding box center [1076, 104] width 454 height 55
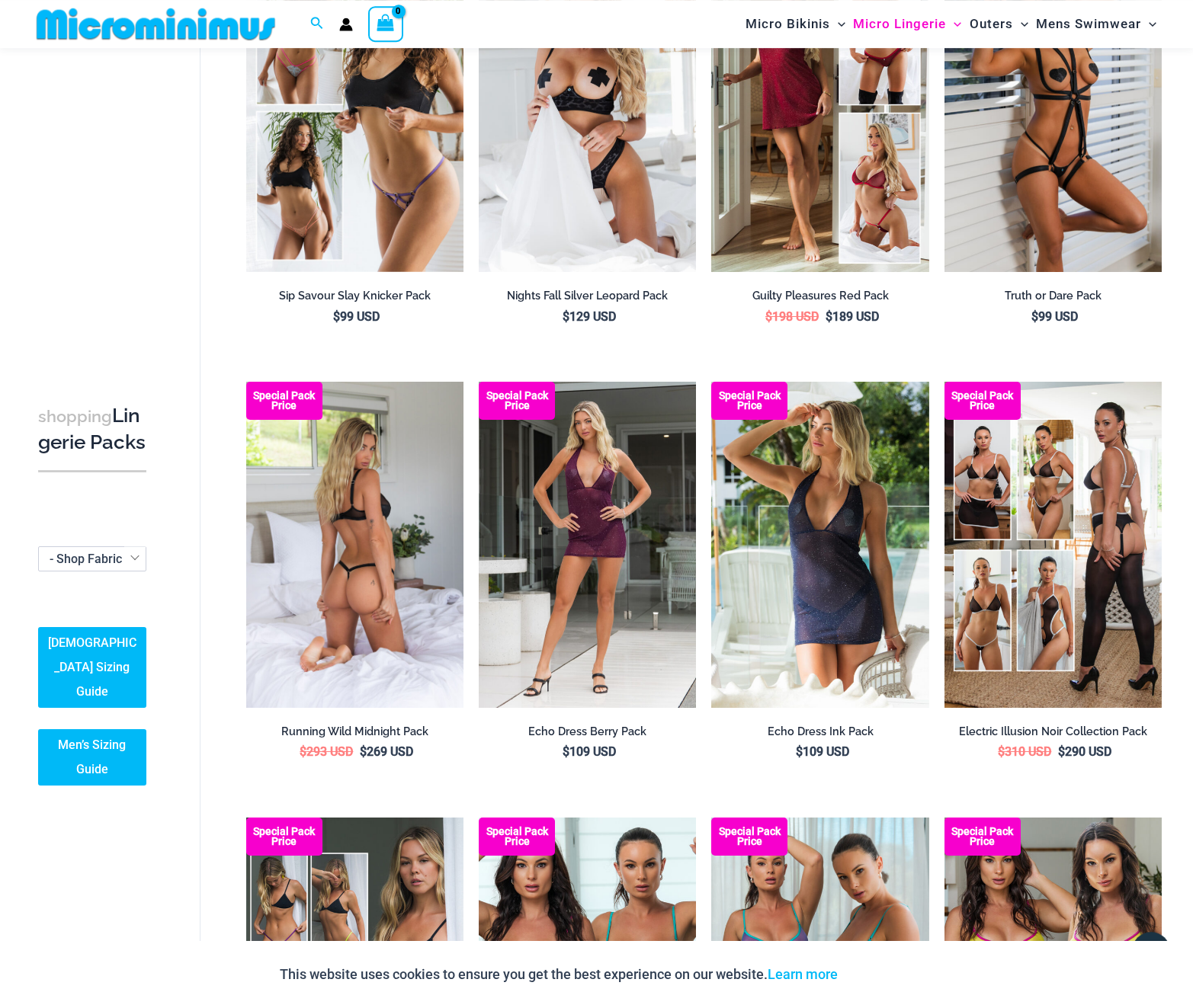
scroll to position [222, 0]
click at [311, 554] on img at bounding box center [355, 545] width 217 height 326
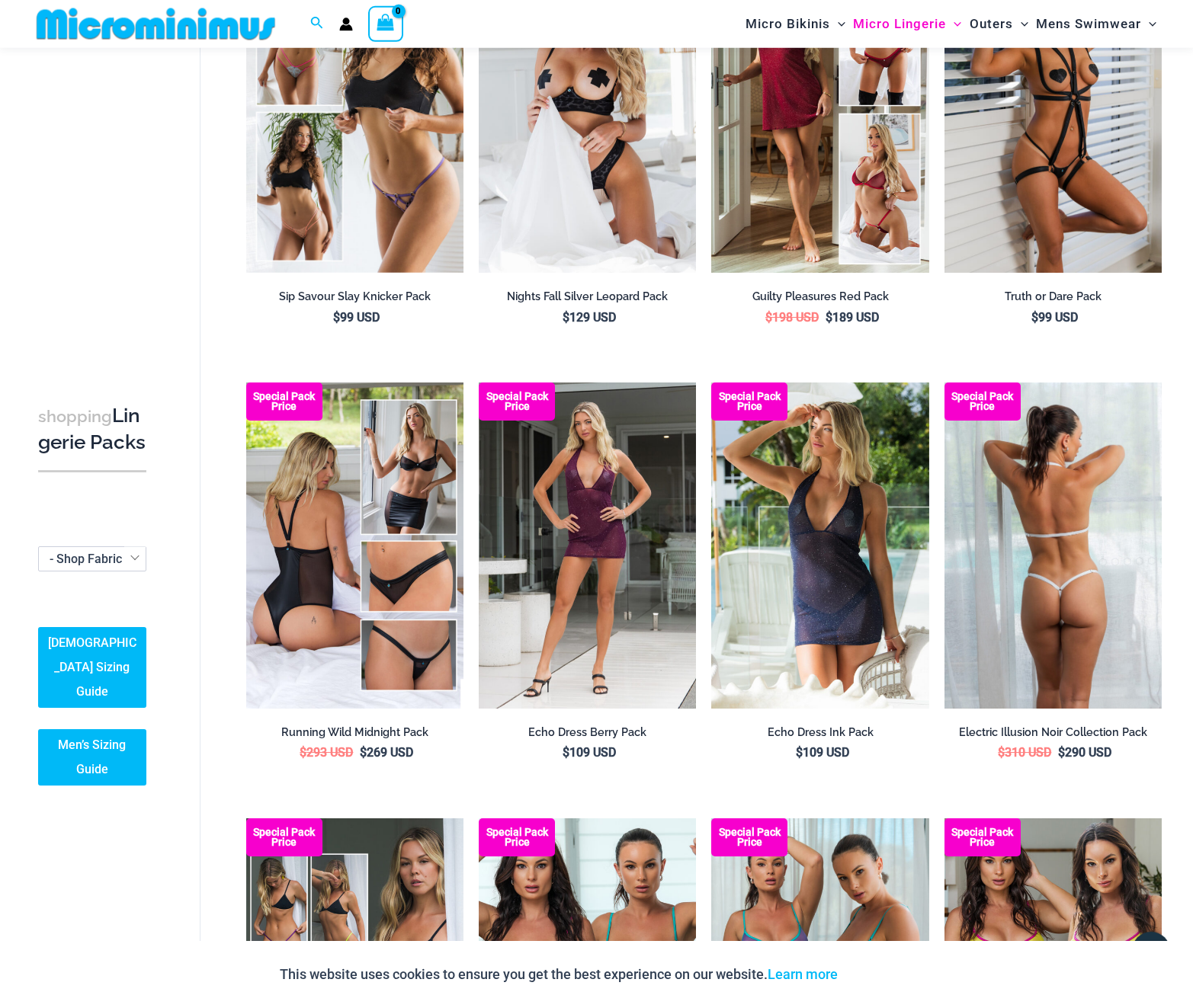
click at [1081, 539] on img at bounding box center [1053, 545] width 217 height 326
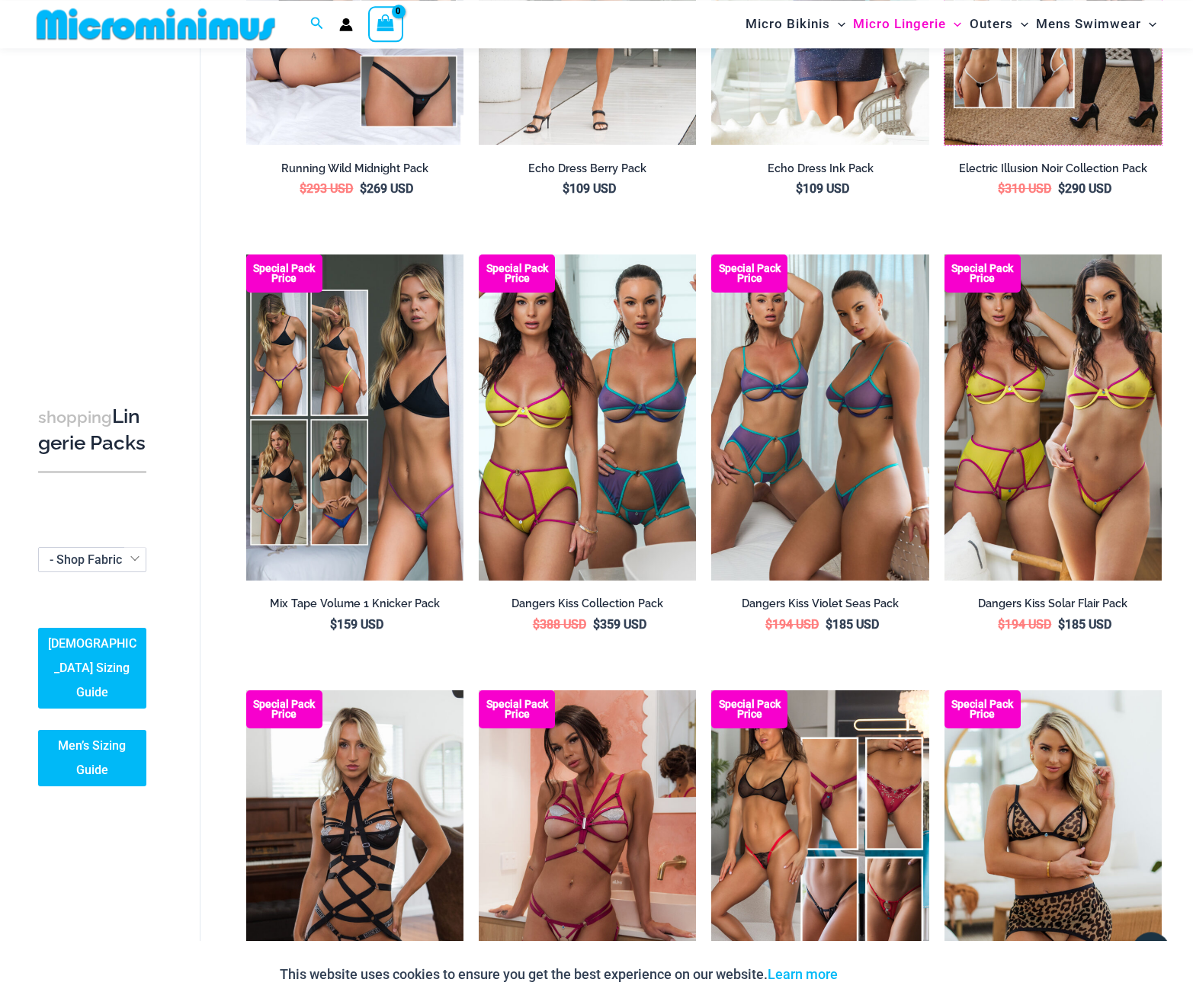
scroll to position [0, 0]
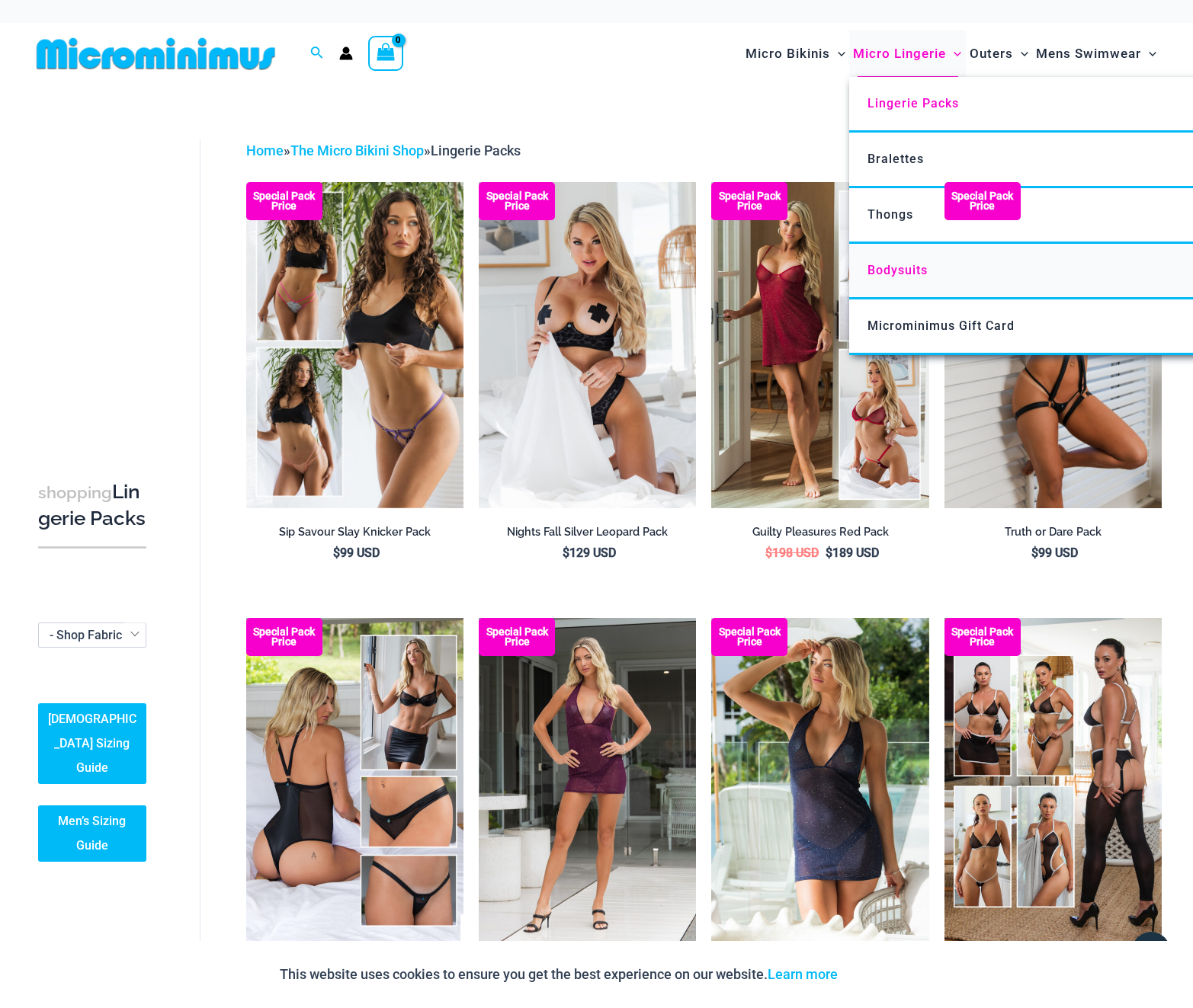
click at [904, 273] on span "Bodysuits" at bounding box center [897, 269] width 60 height 15
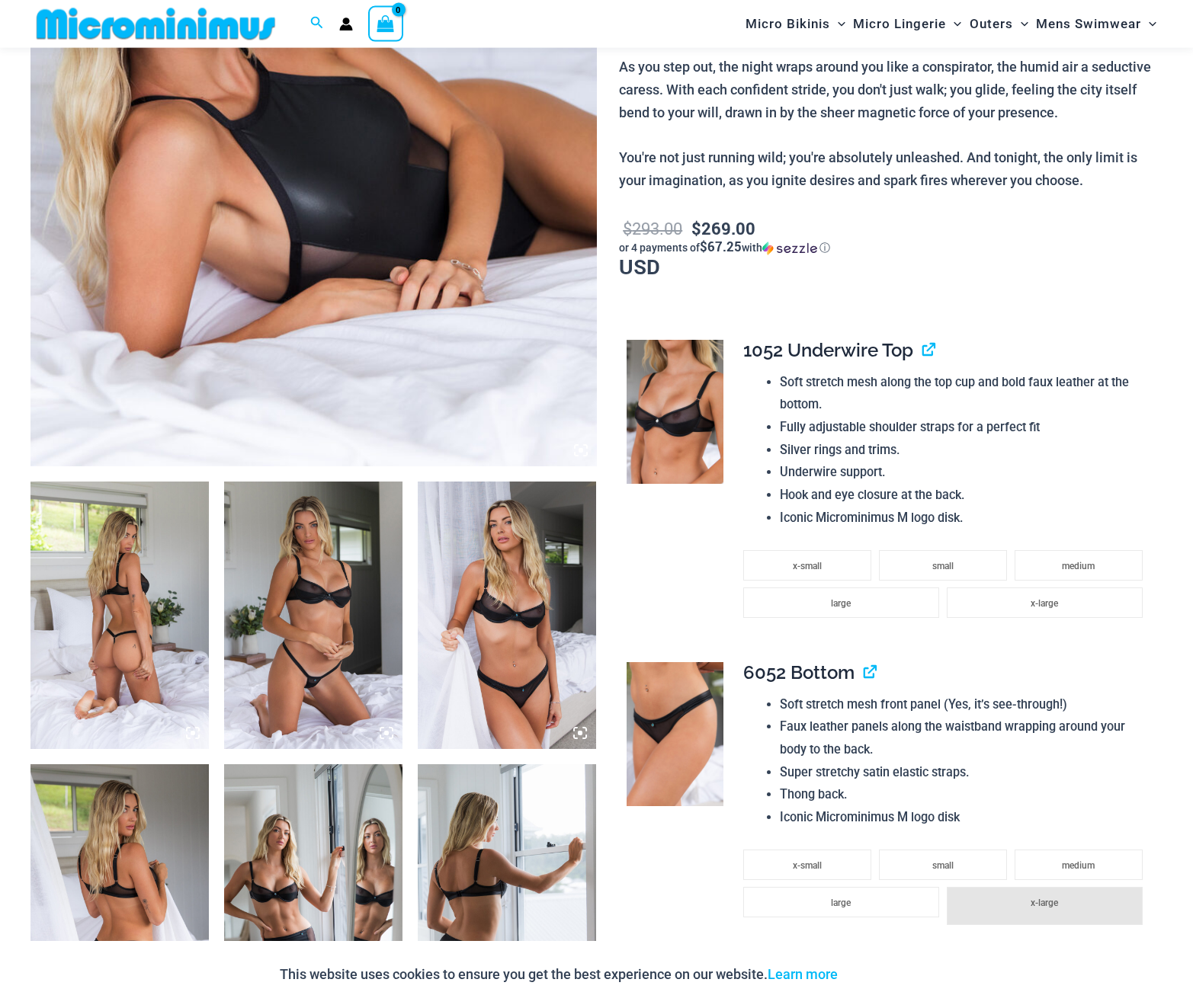
scroll to position [530, 0]
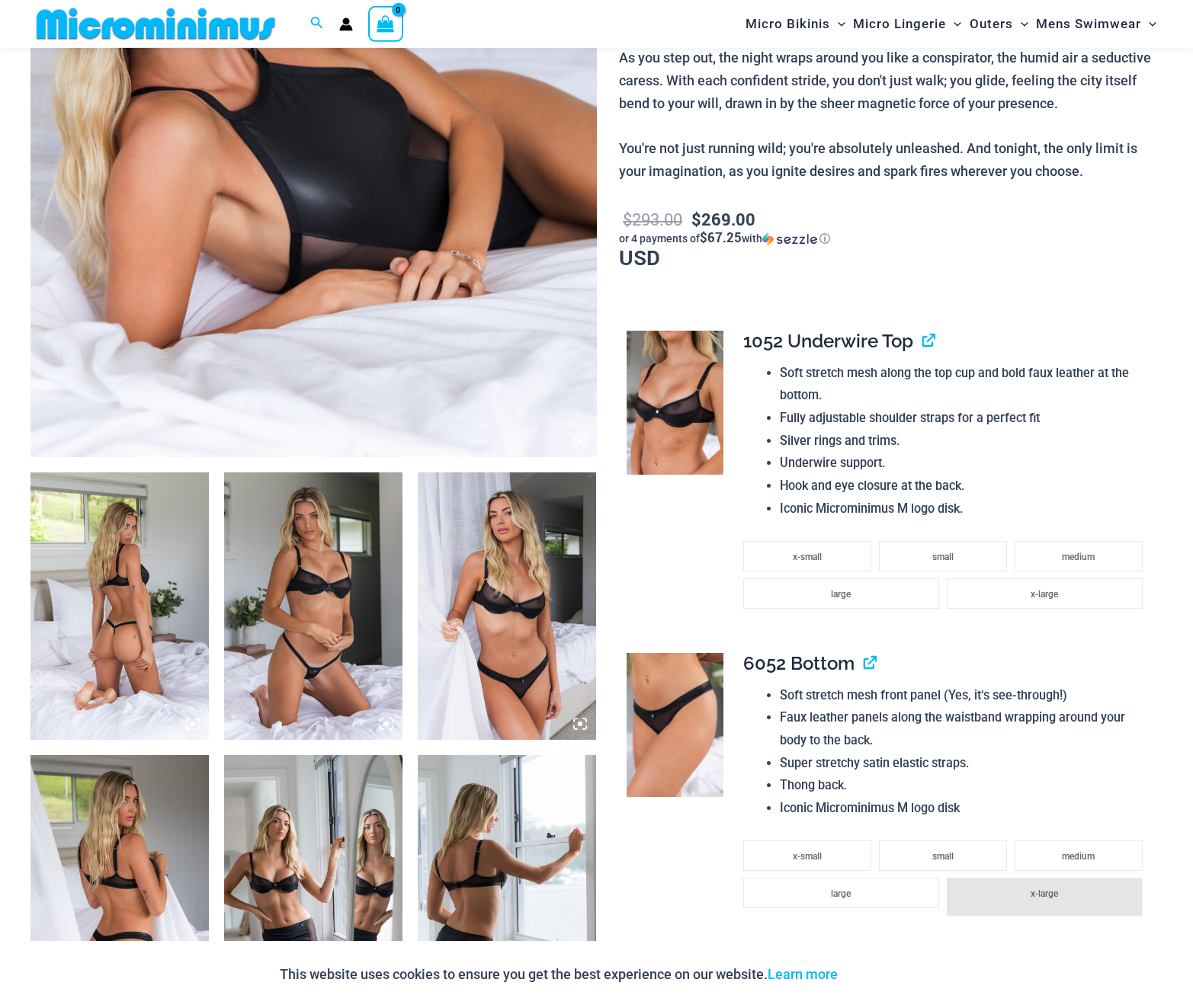
click at [317, 606] on img at bounding box center [313, 606] width 178 height 267
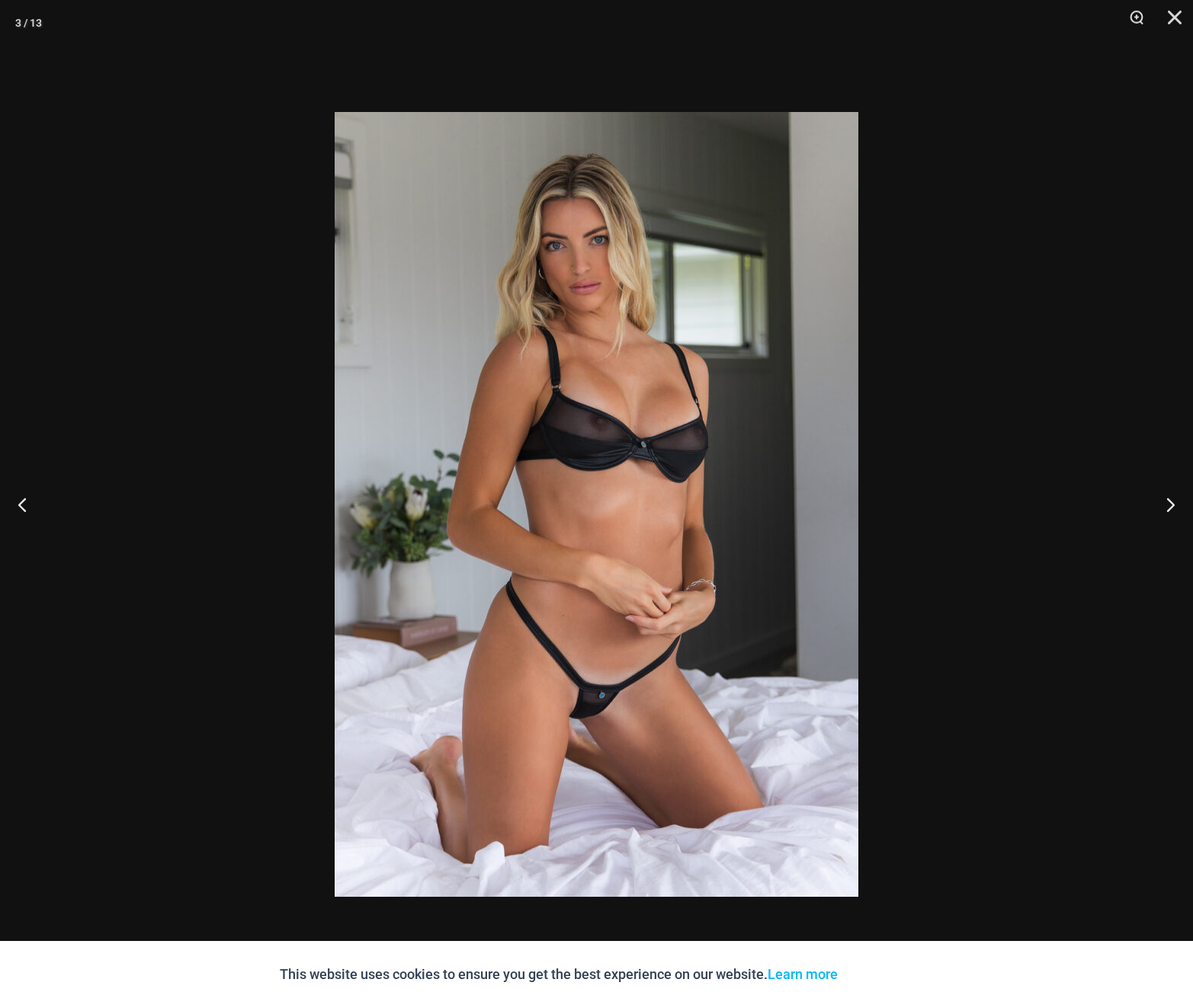
click at [1047, 449] on div at bounding box center [596, 504] width 1193 height 1008
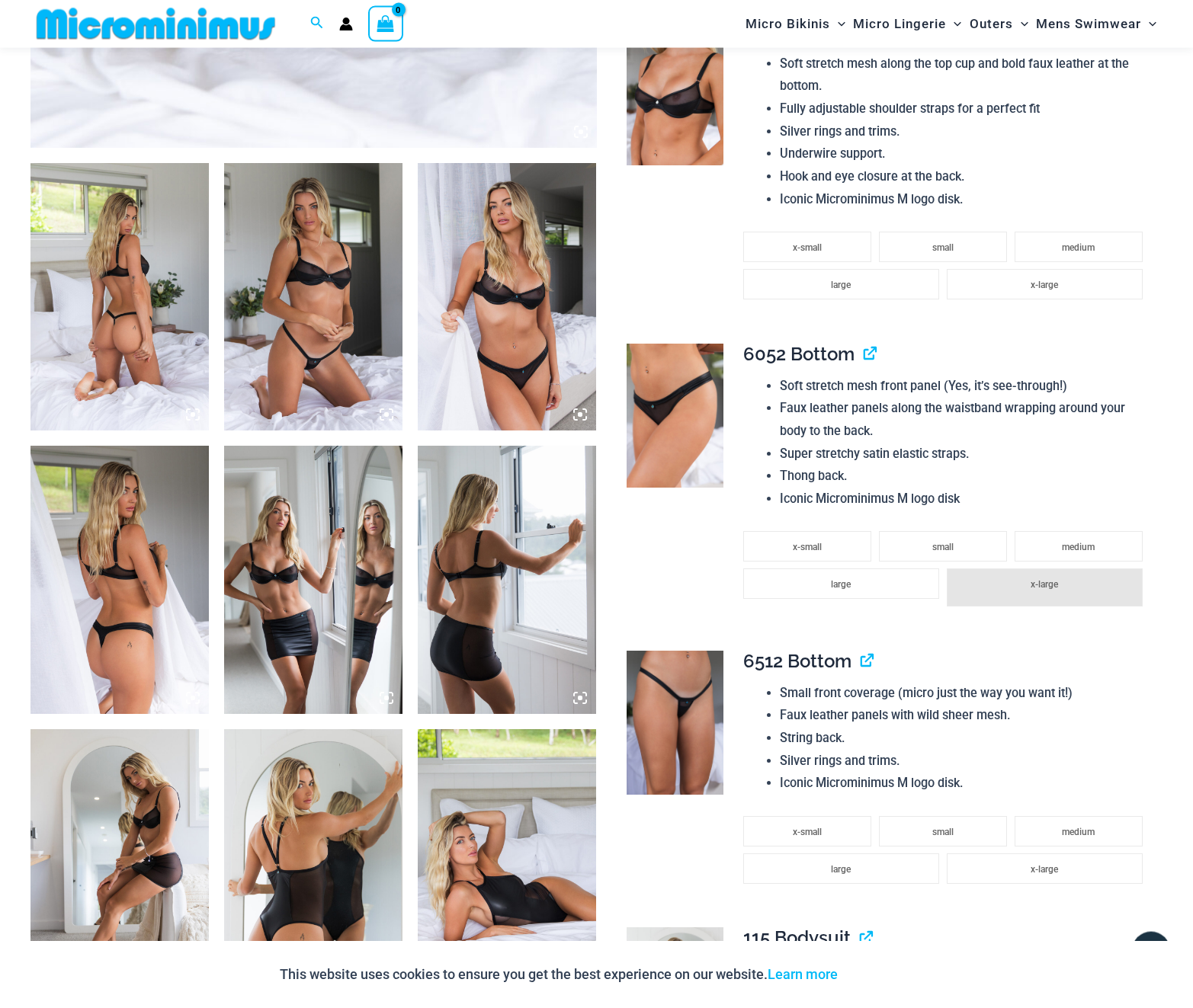
scroll to position [841, 0]
click at [317, 650] on img at bounding box center [313, 579] width 178 height 267
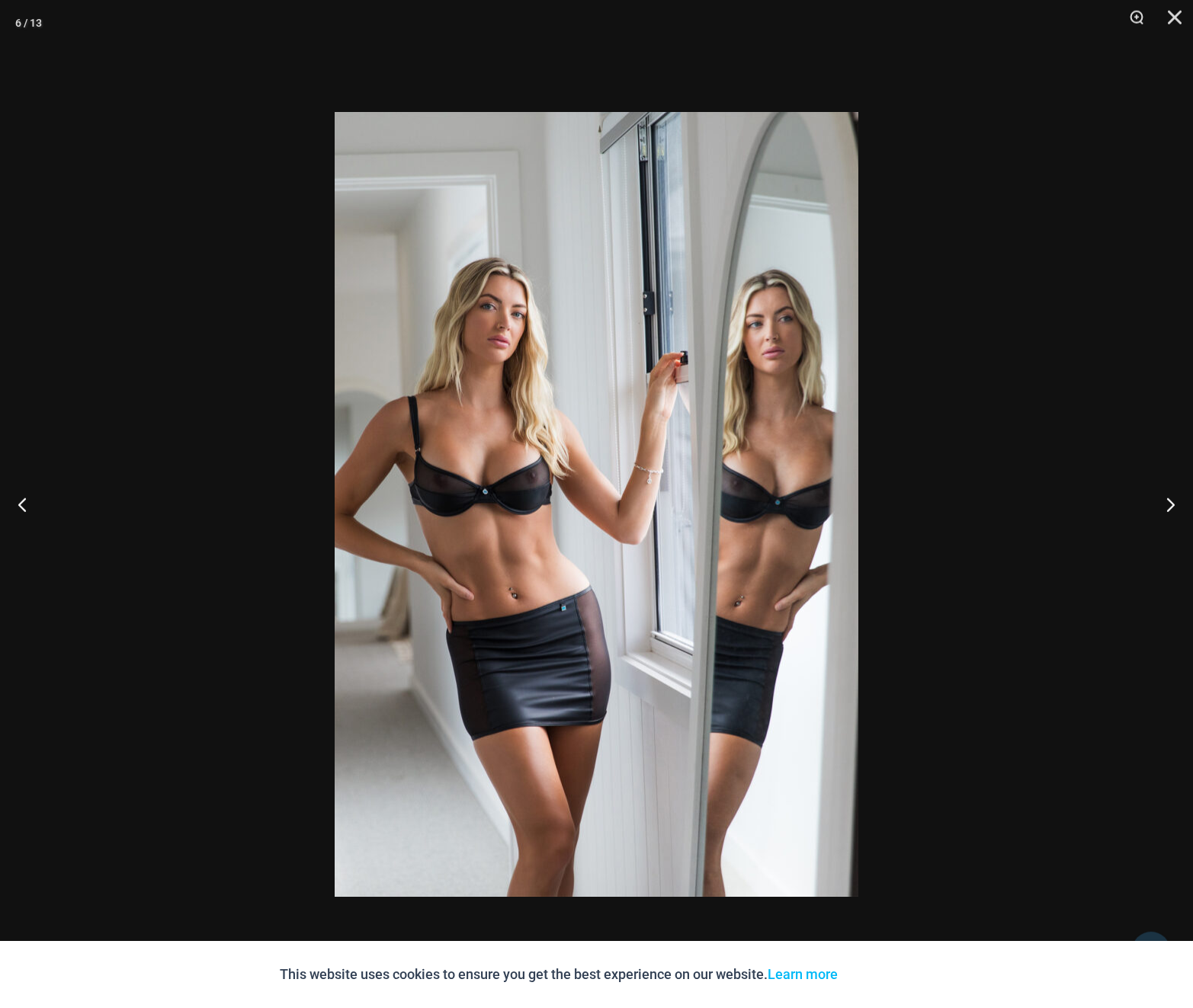
click at [986, 503] on div at bounding box center [596, 504] width 1193 height 1008
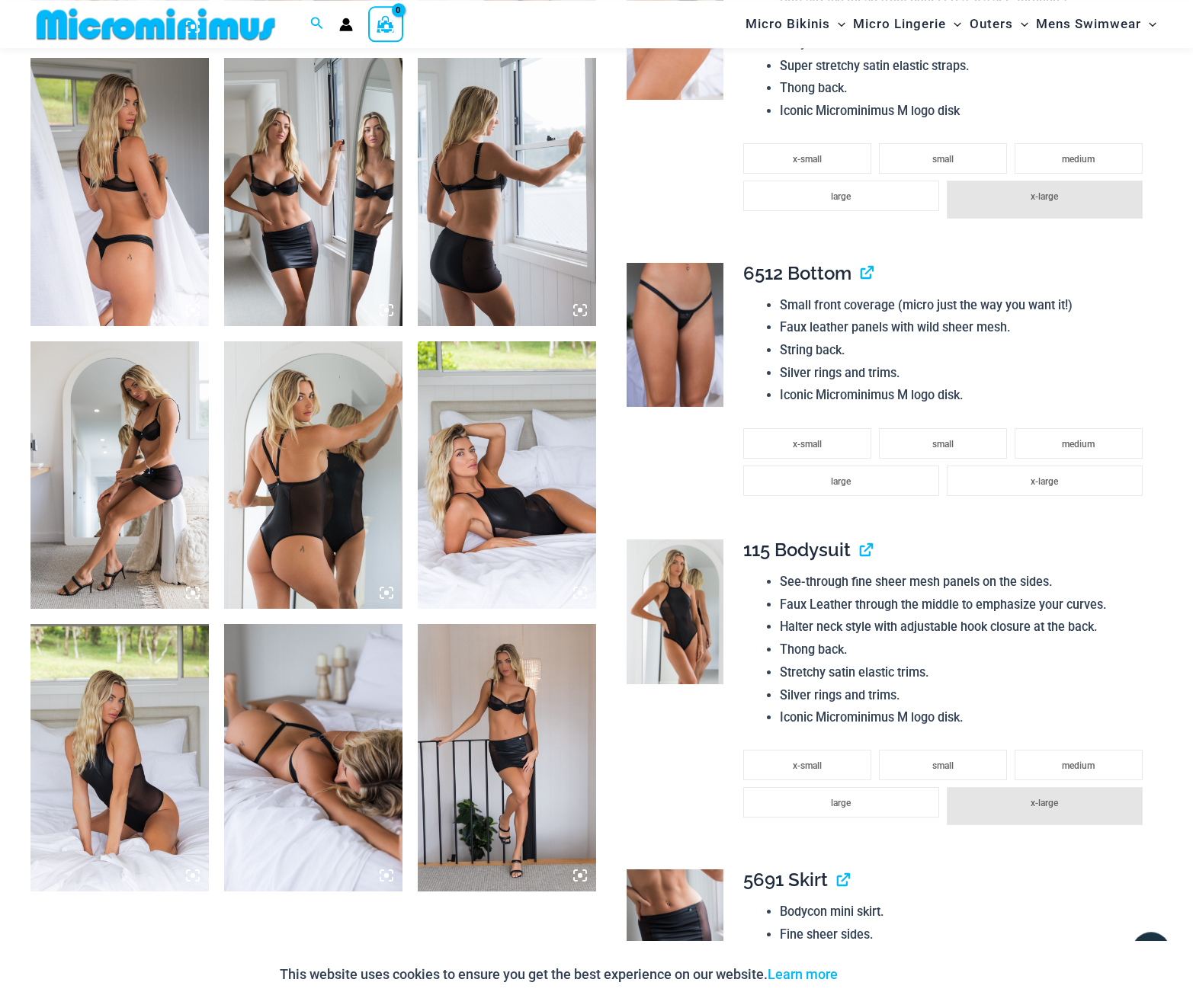
scroll to position [1229, 0]
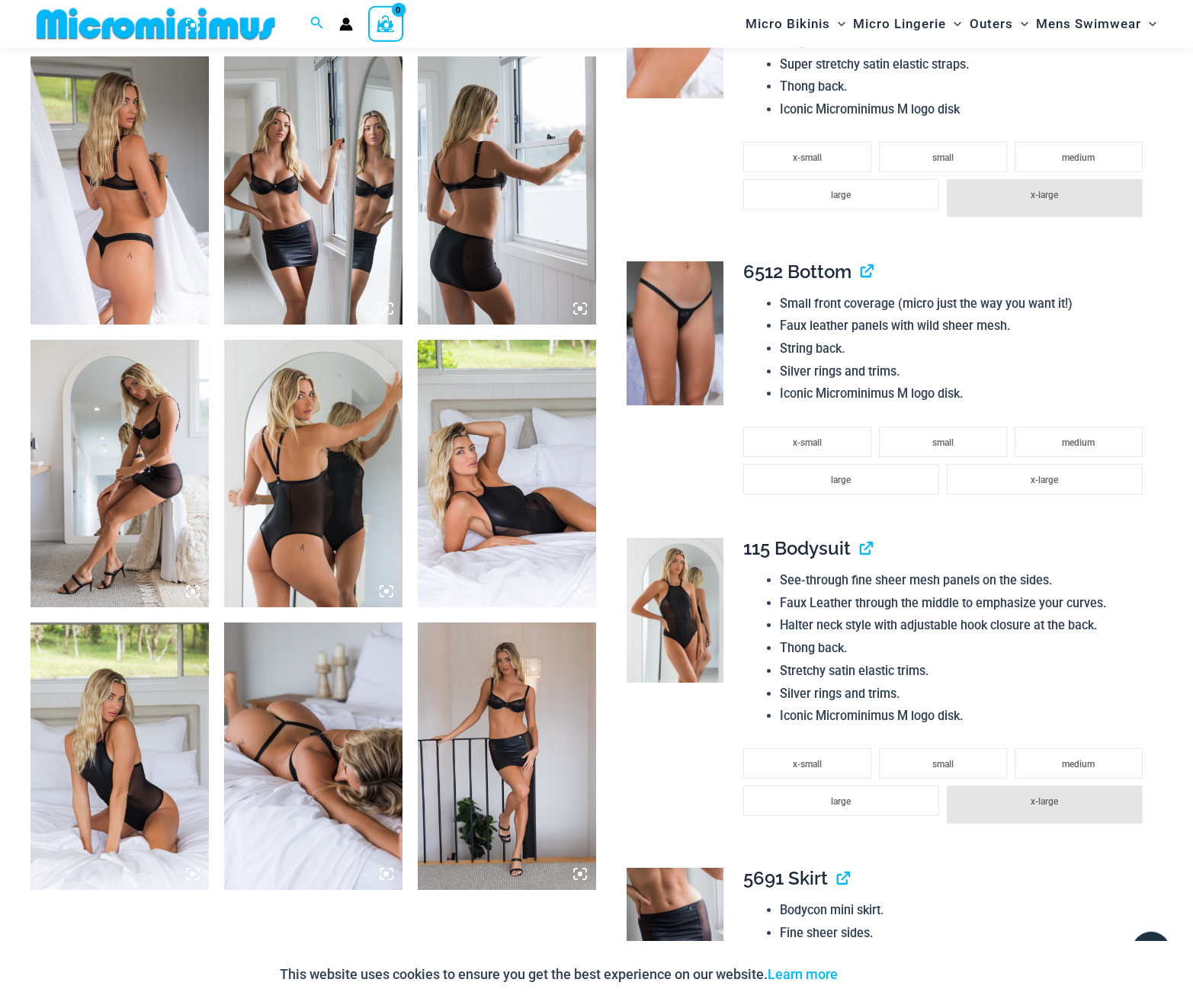
click at [326, 508] on img at bounding box center [313, 474] width 178 height 267
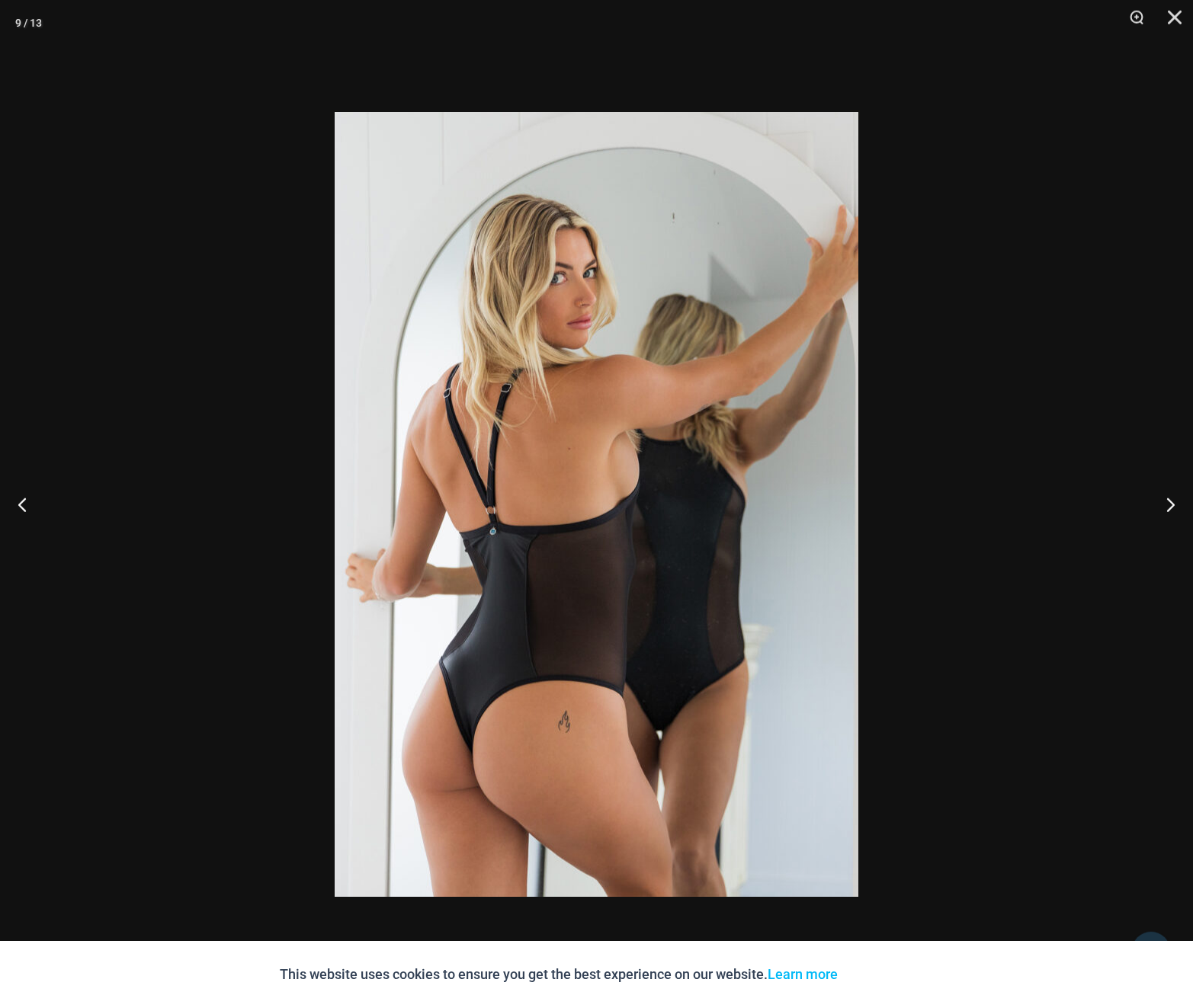
click at [986, 426] on div at bounding box center [596, 504] width 1193 height 1008
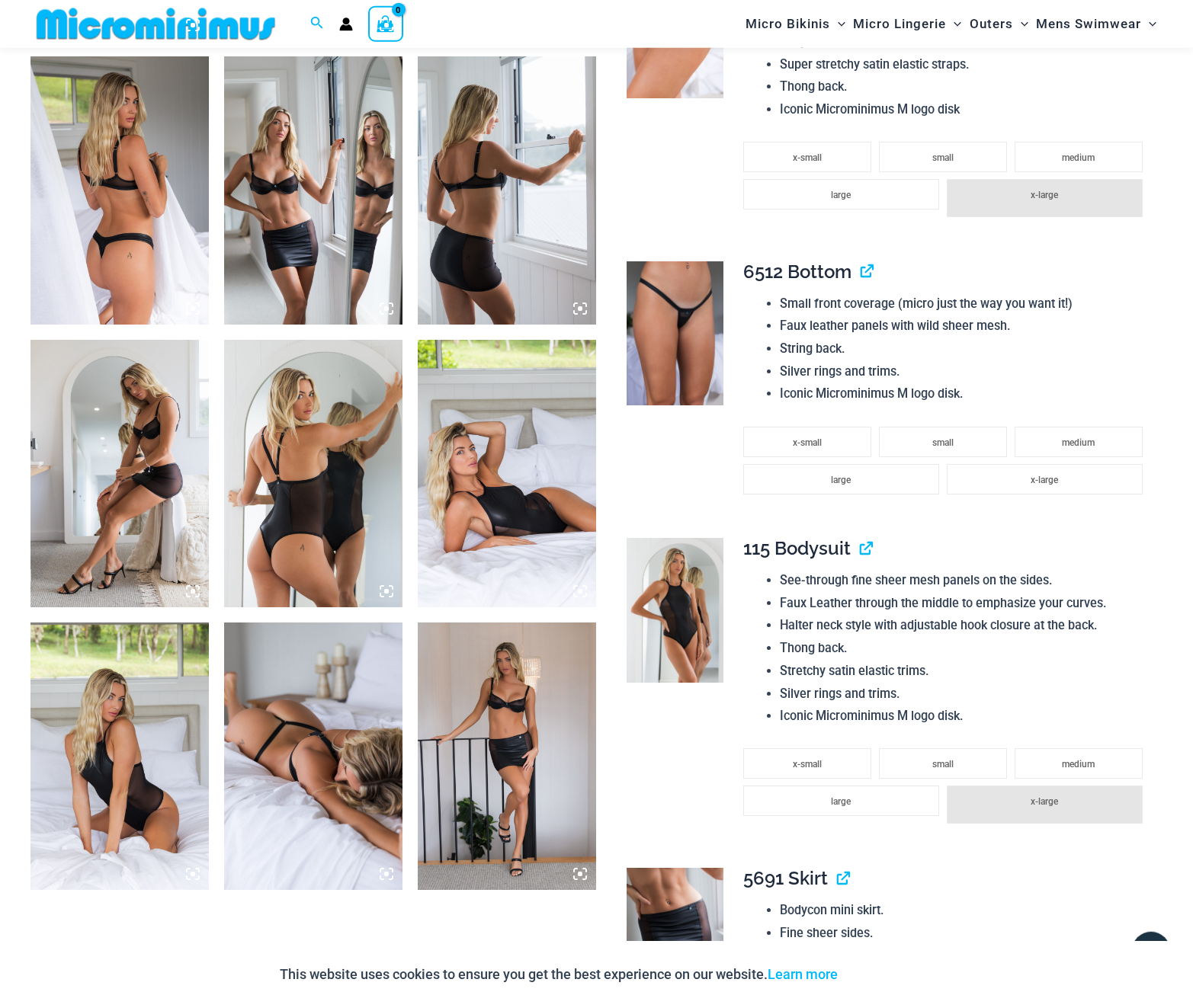
click at [106, 725] on img at bounding box center [120, 756] width 178 height 267
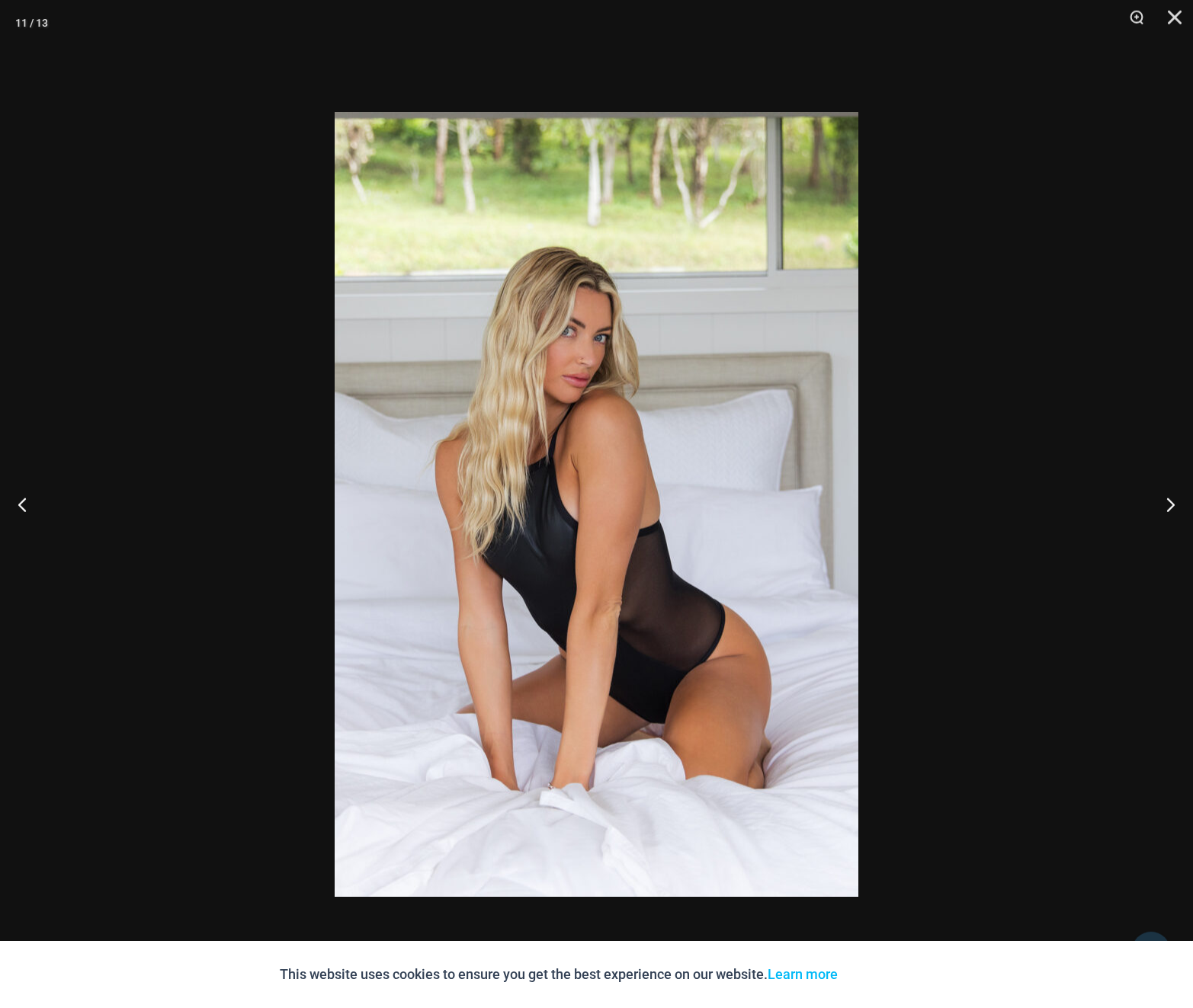
click at [911, 381] on div at bounding box center [596, 504] width 1193 height 1008
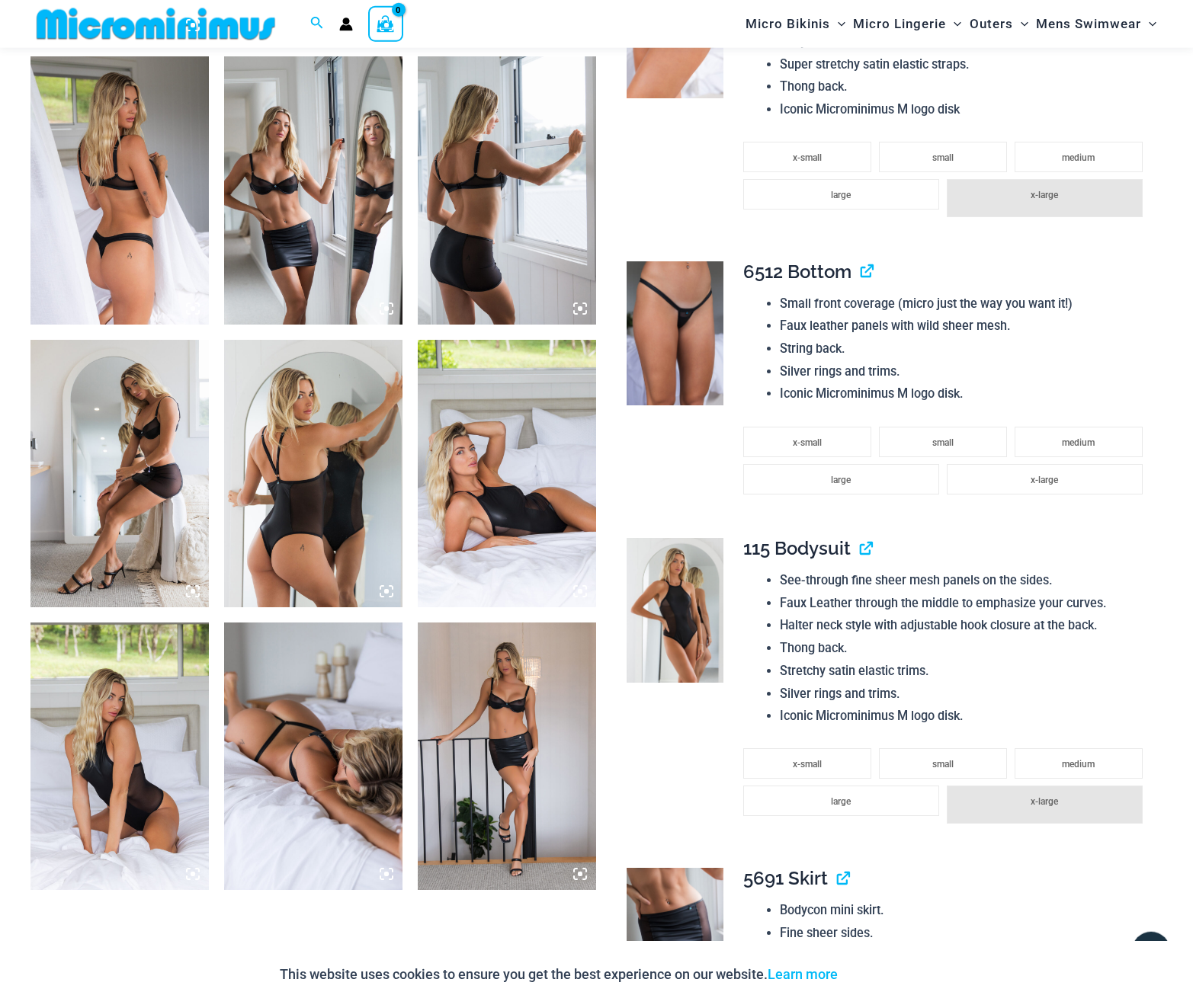
click at [482, 446] on img at bounding box center [507, 474] width 178 height 267
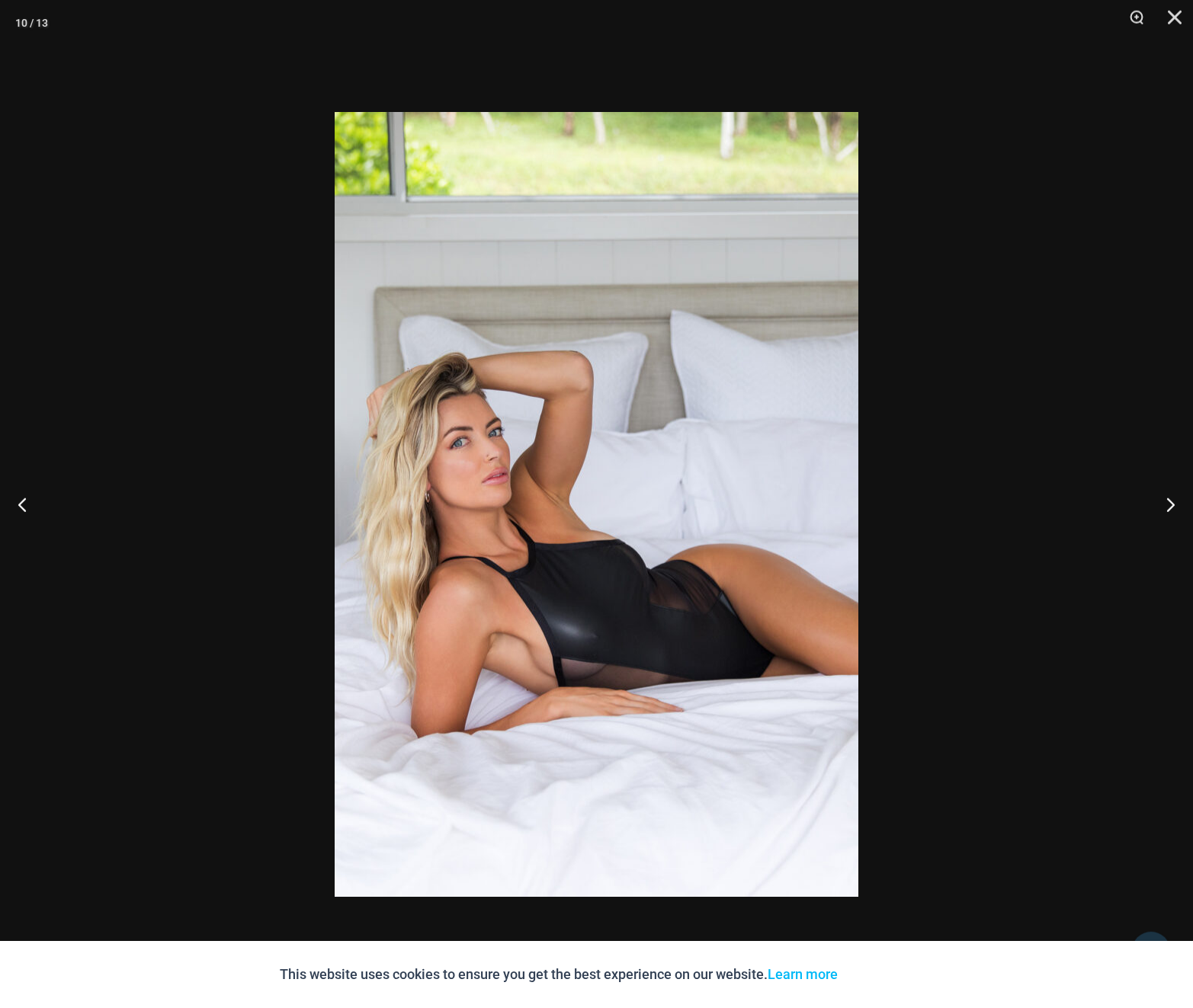
click at [1067, 381] on div at bounding box center [596, 504] width 1193 height 1008
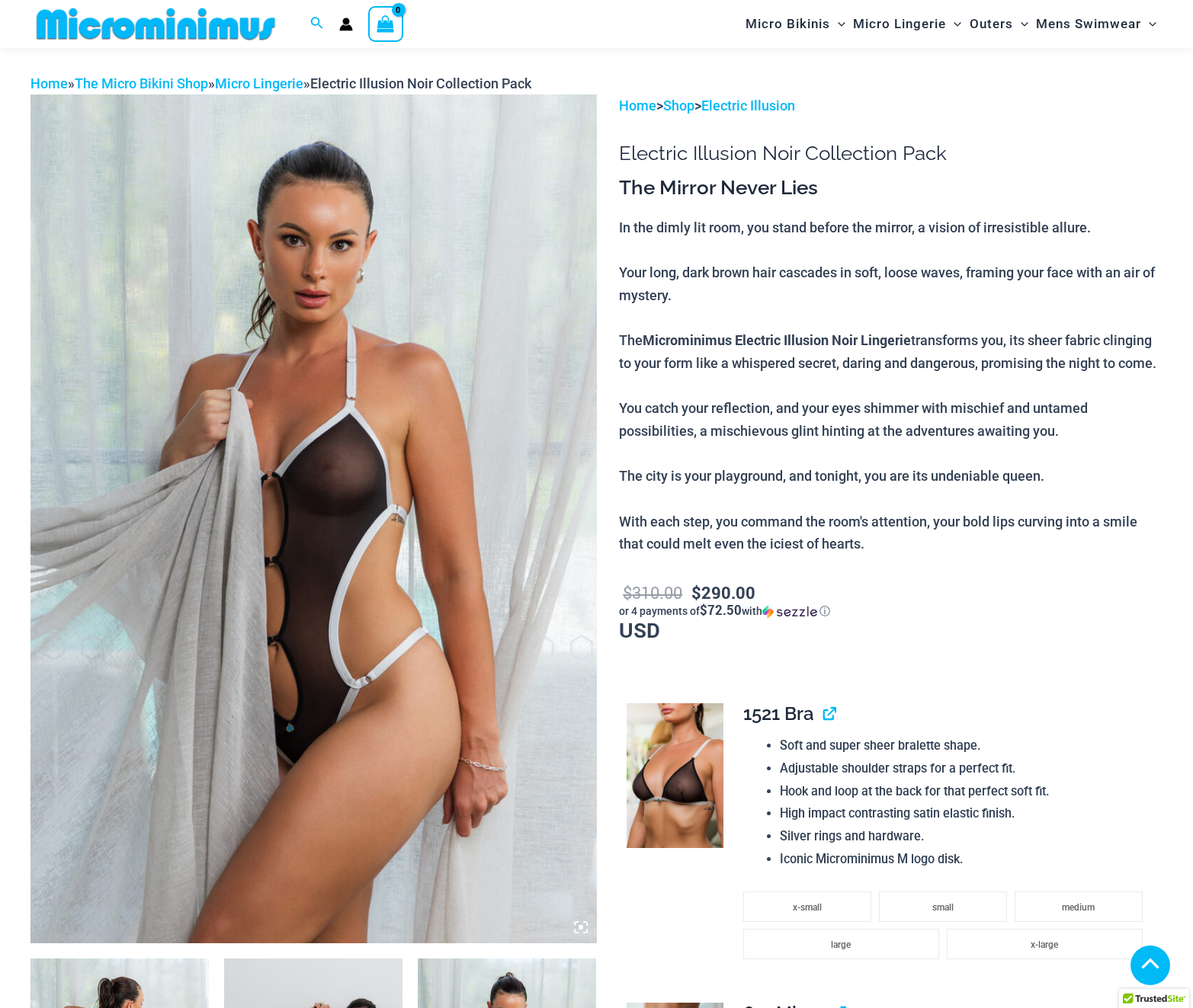
scroll to position [530, 0]
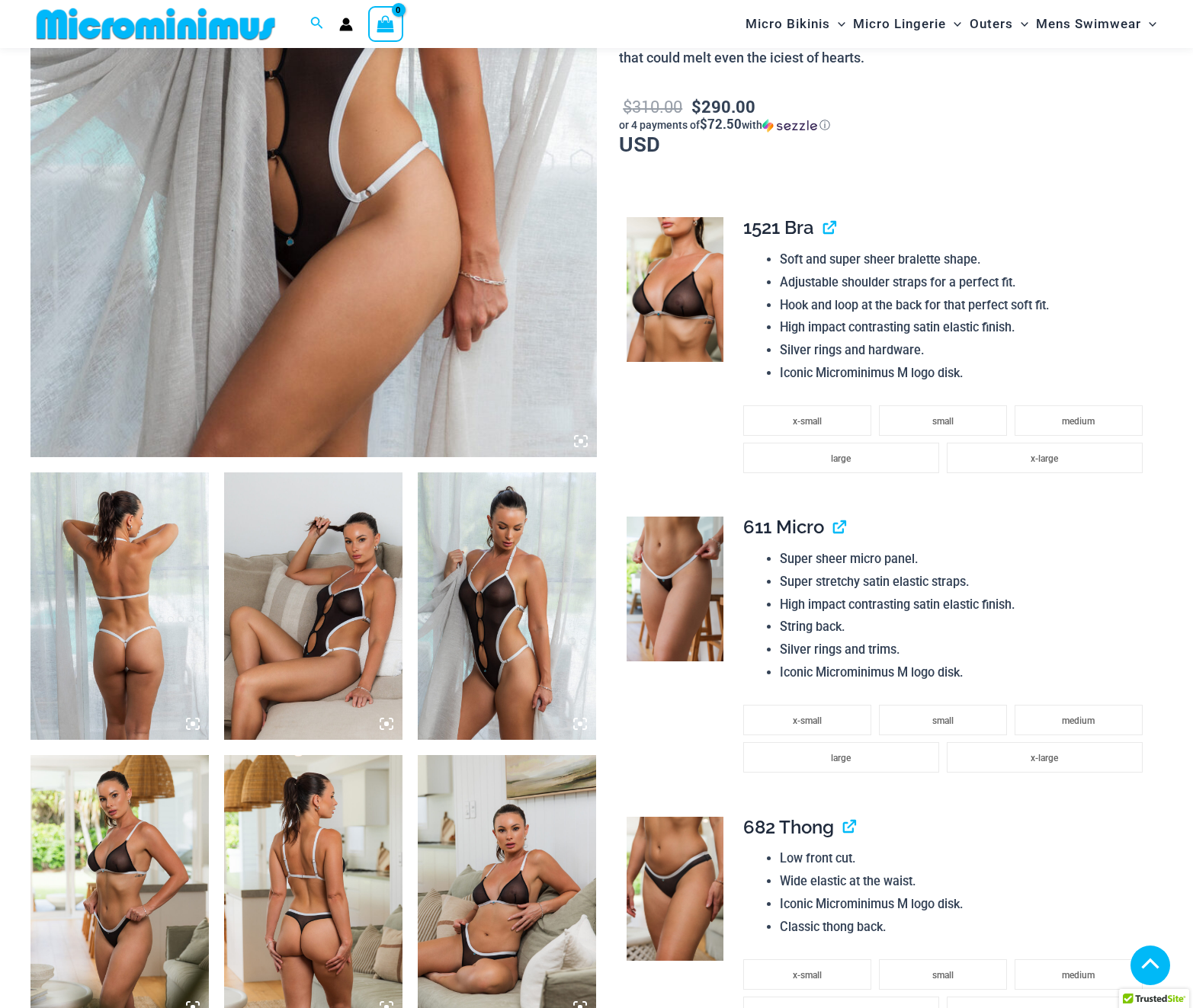
click at [524, 570] on img at bounding box center [507, 606] width 178 height 267
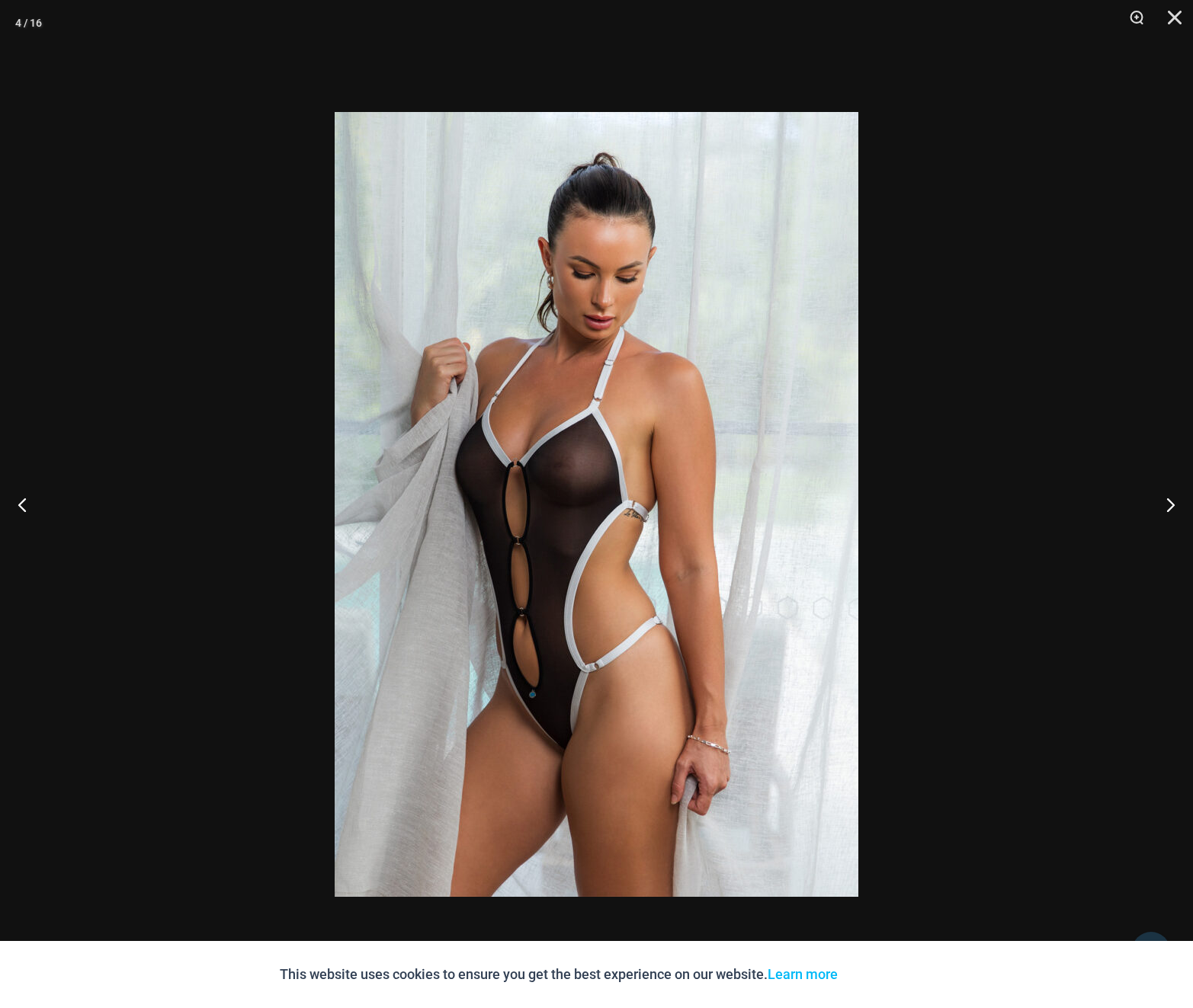
click at [942, 481] on div at bounding box center [596, 504] width 1193 height 1008
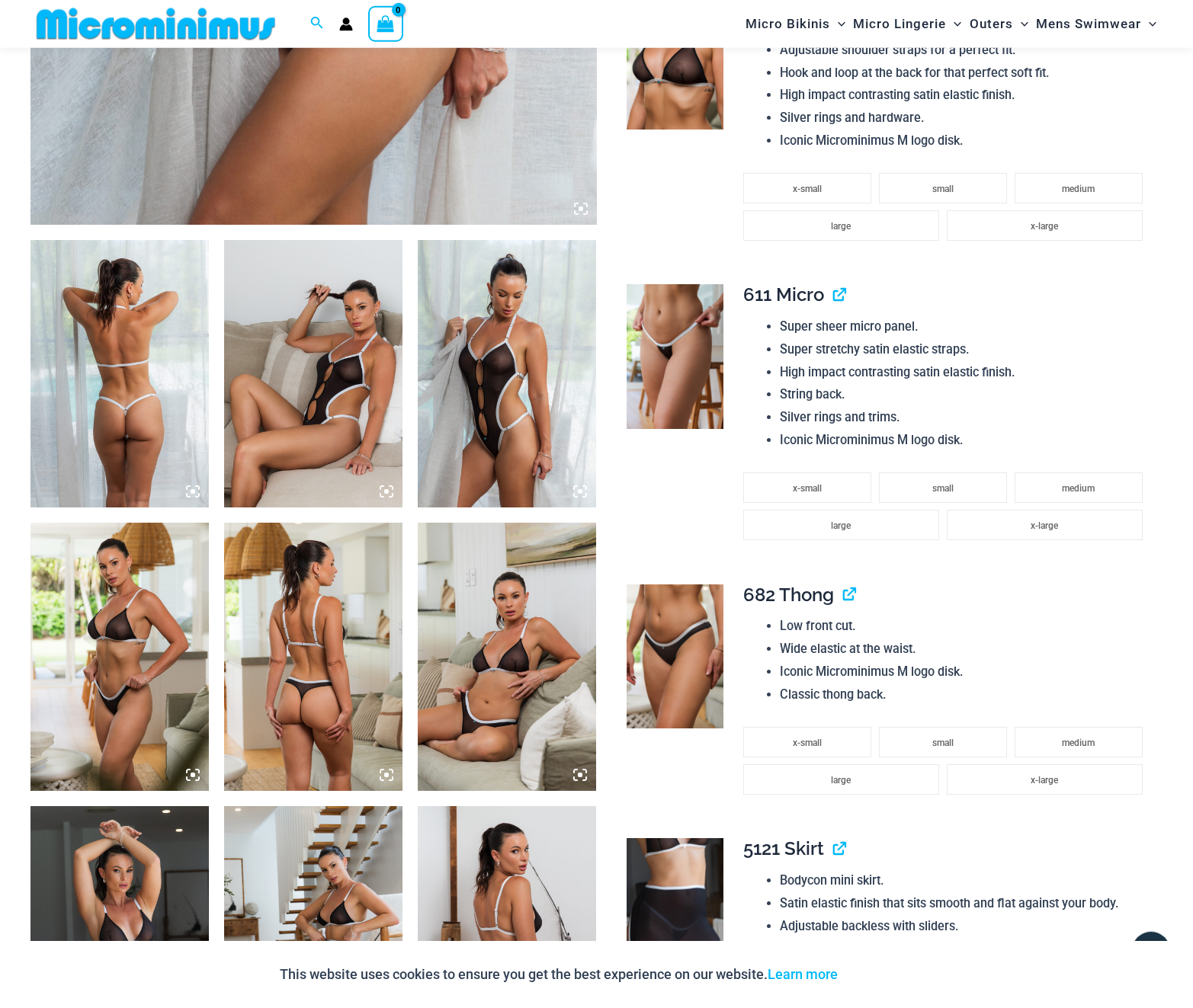
scroll to position [764, 0]
click at [448, 646] on img at bounding box center [507, 656] width 178 height 267
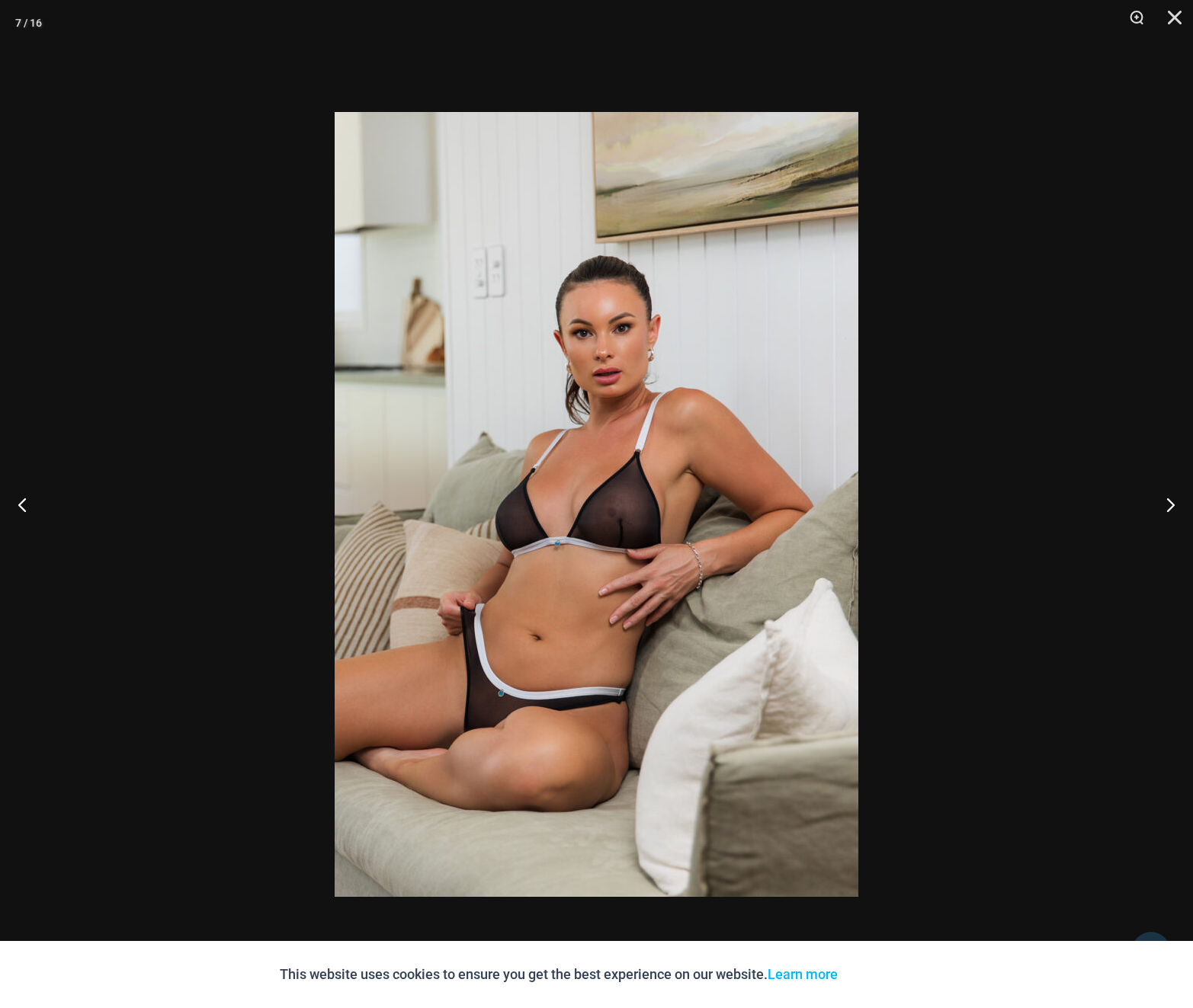
click at [909, 494] on div at bounding box center [596, 504] width 1193 height 1008
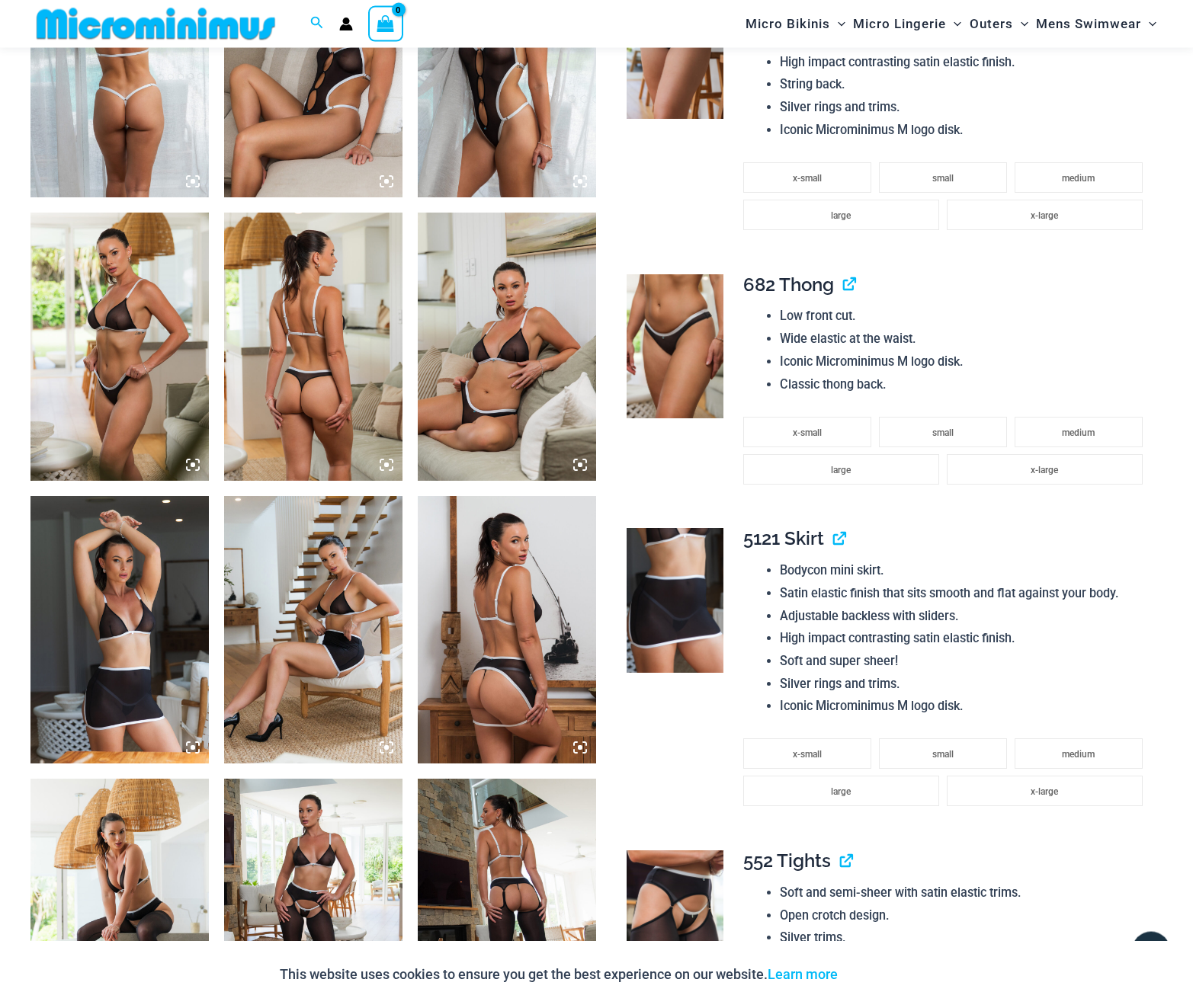
scroll to position [1074, 0]
click at [153, 636] on img at bounding box center [120, 629] width 178 height 267
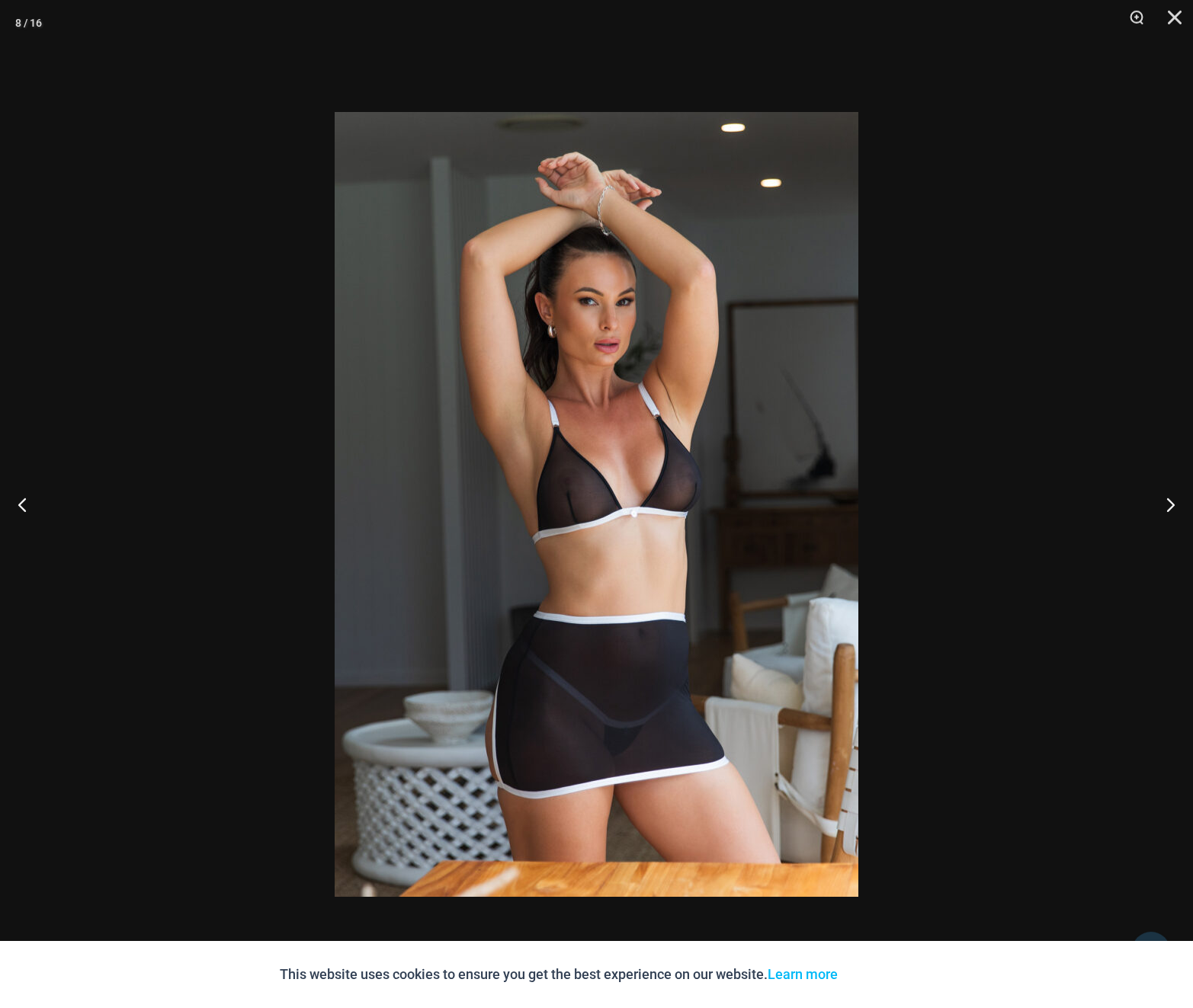
click at [967, 522] on div at bounding box center [596, 504] width 1193 height 1008
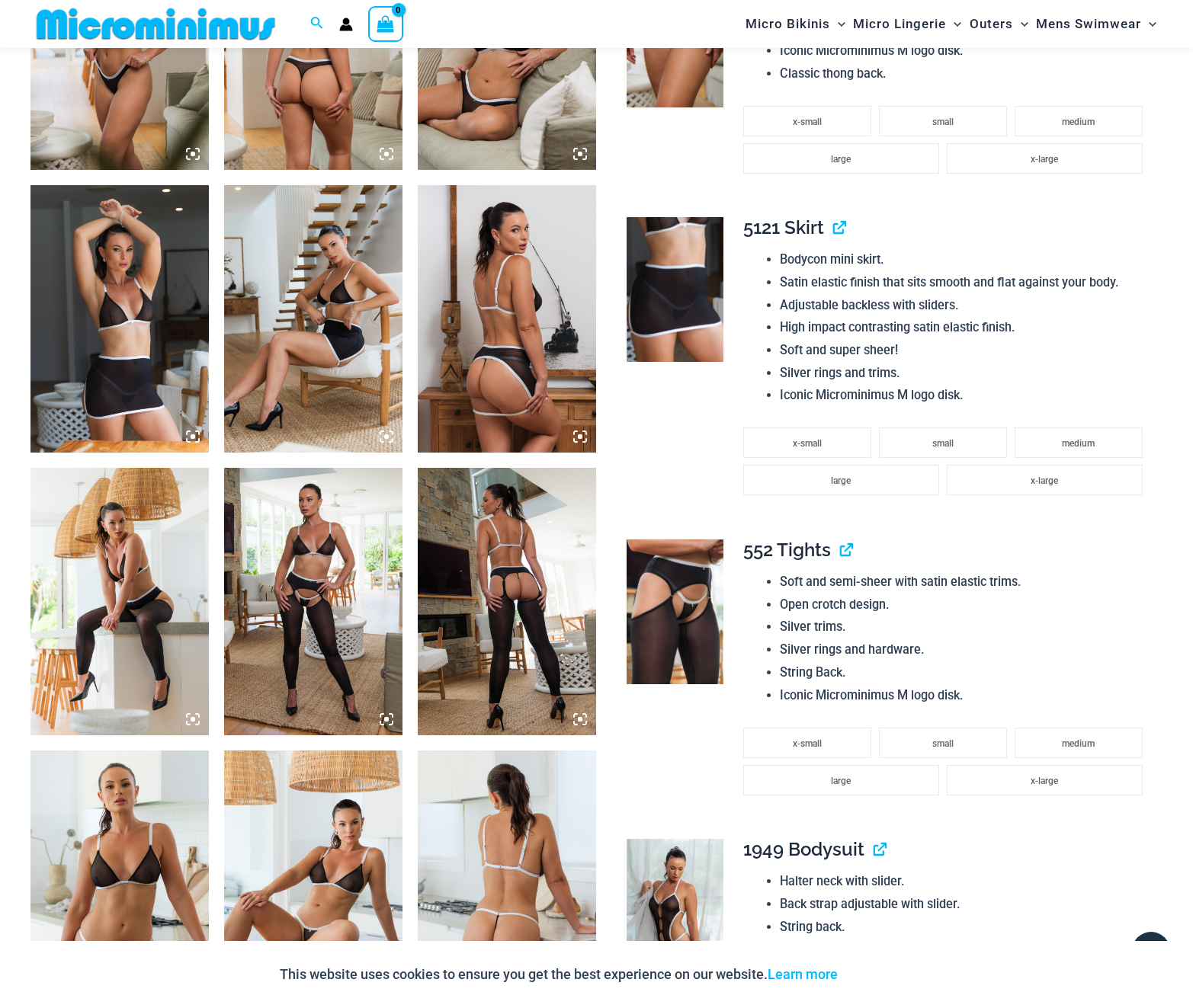
scroll to position [1385, 0]
click at [346, 599] on img at bounding box center [313, 601] width 178 height 267
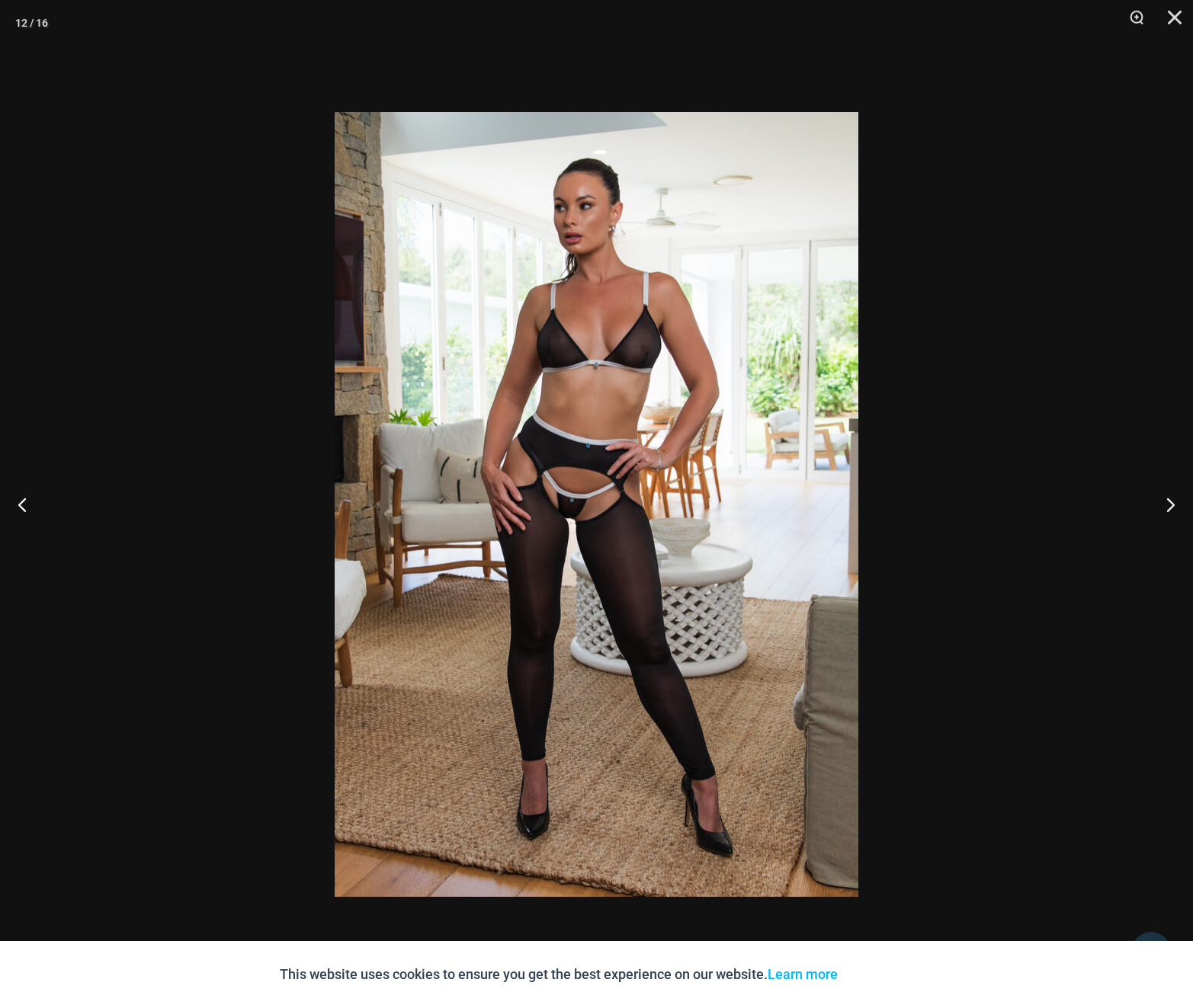
click at [936, 435] on div at bounding box center [596, 504] width 1193 height 1008
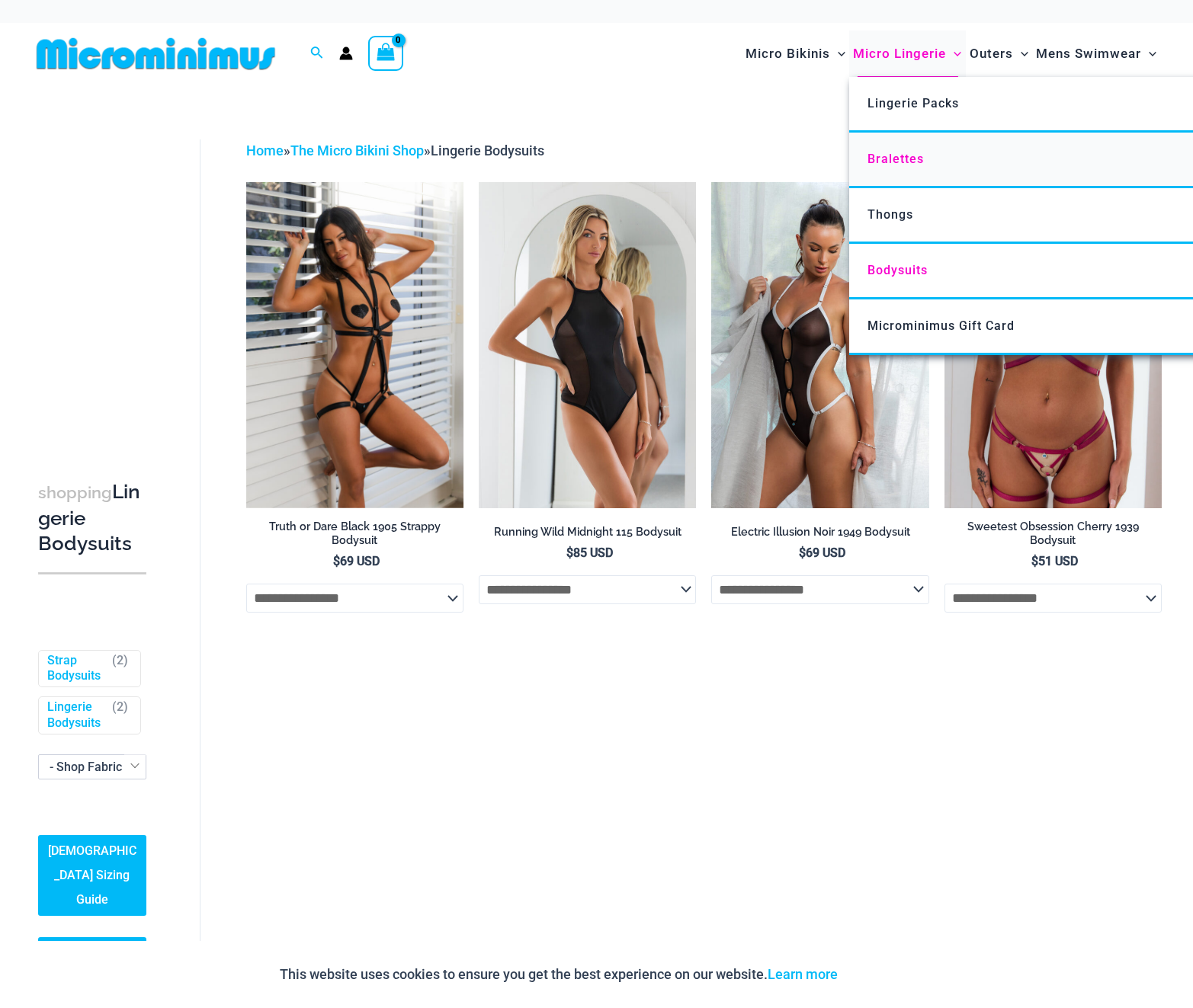
click at [926, 152] on link "Bralettes" at bounding box center [1076, 160] width 454 height 55
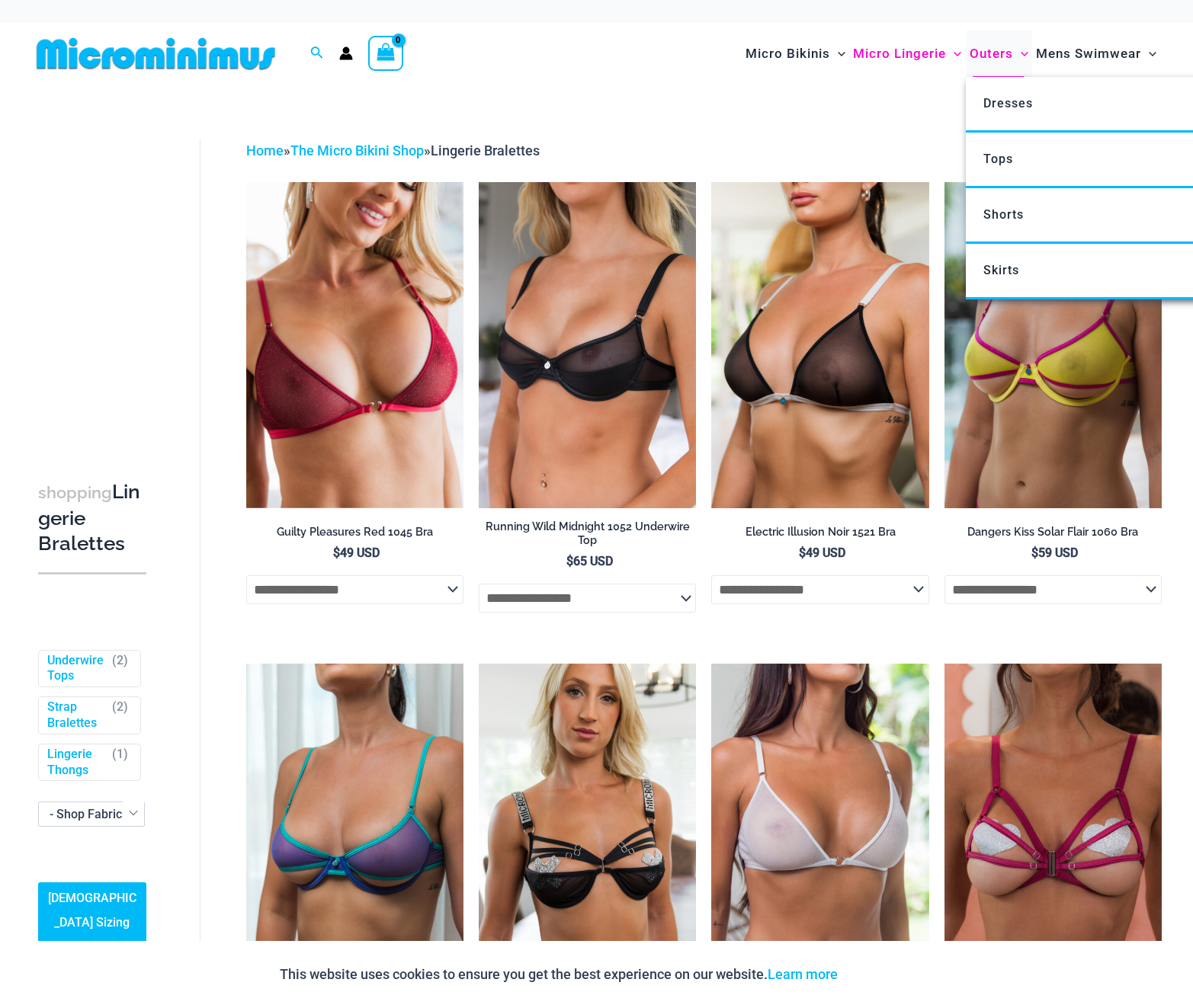
click at [997, 51] on span "Outers" at bounding box center [991, 54] width 44 height 39
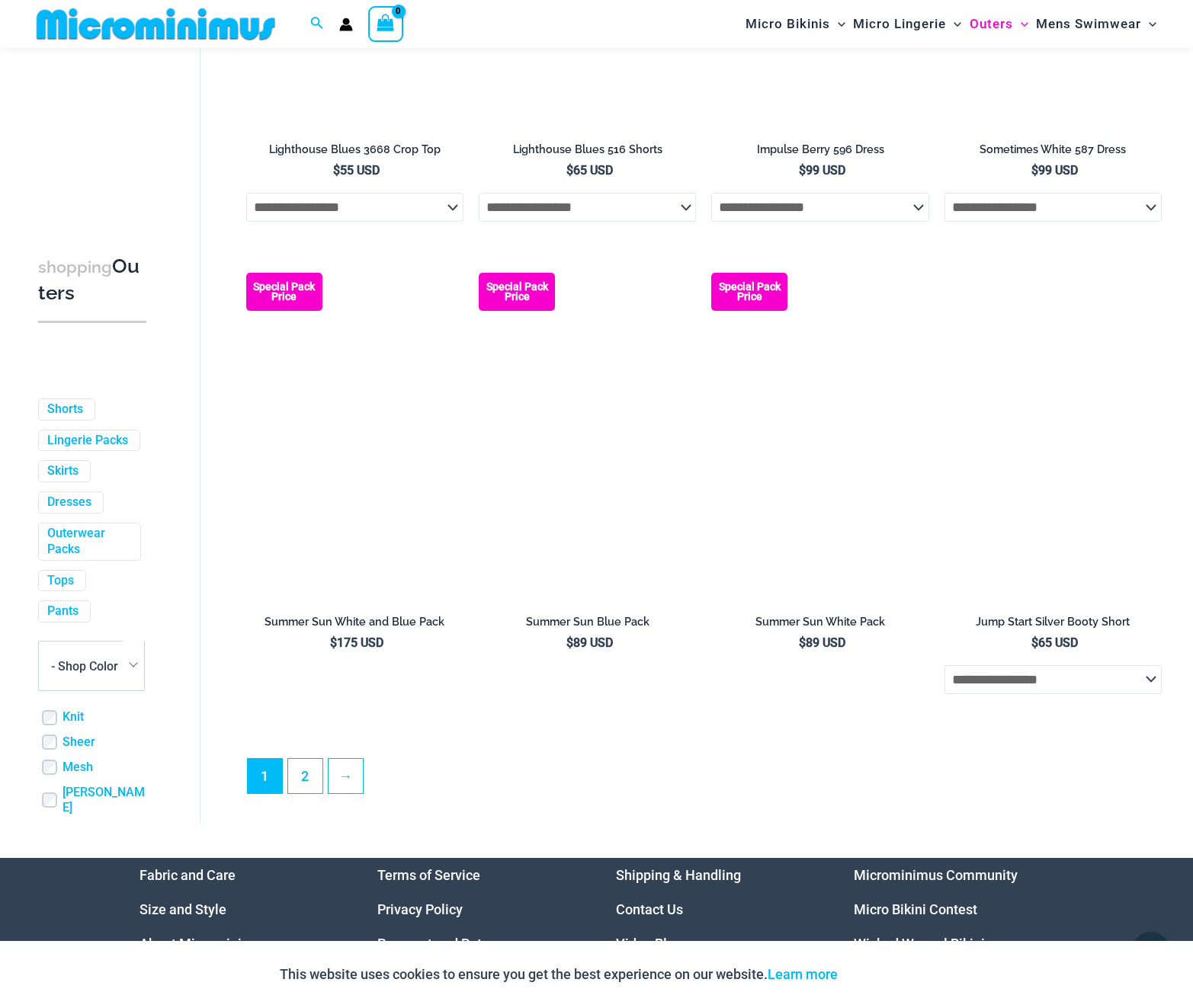
scroll to position [3327, 0]
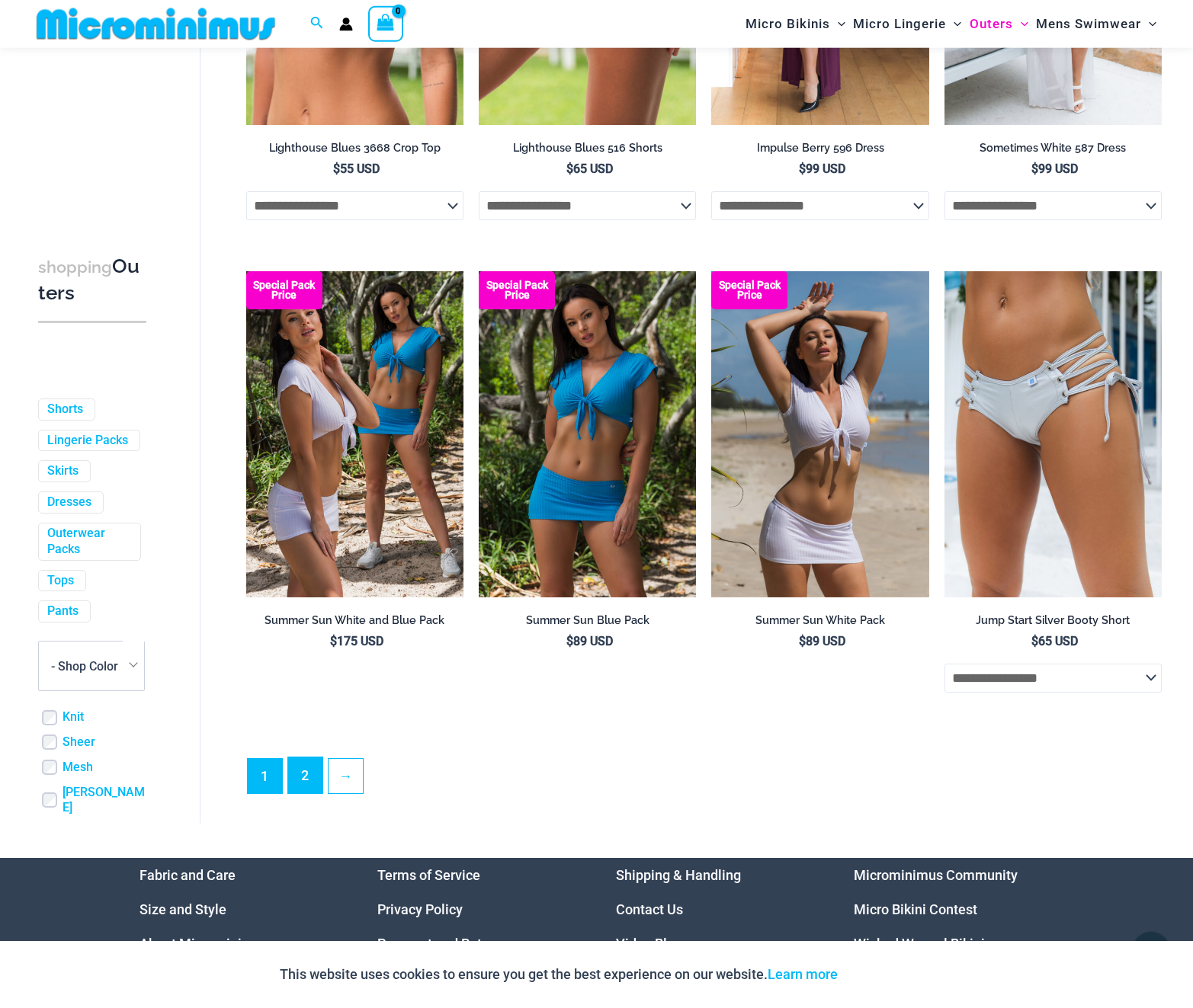
click at [302, 784] on link "2" at bounding box center [305, 775] width 35 height 36
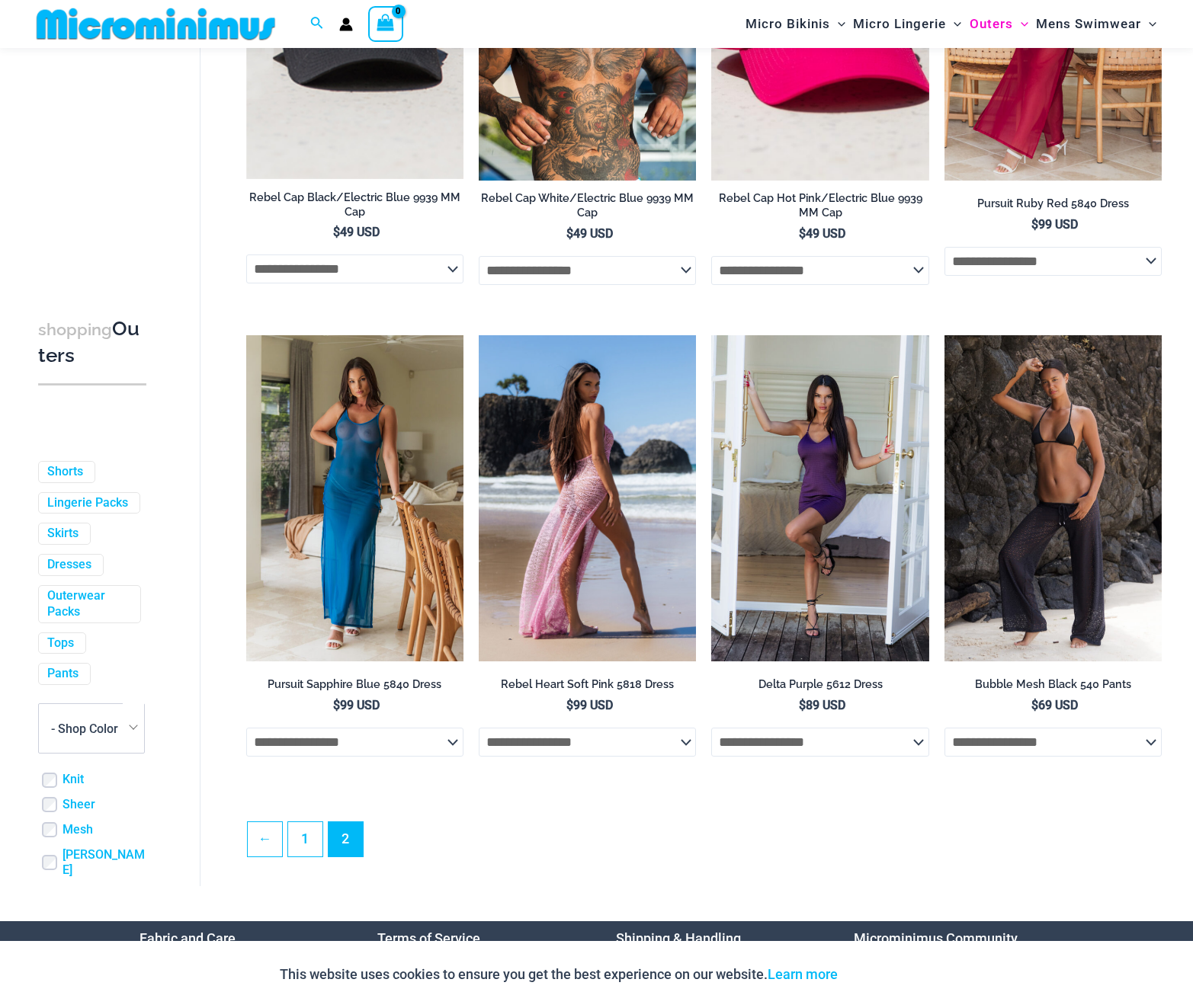
scroll to position [1697, 0]
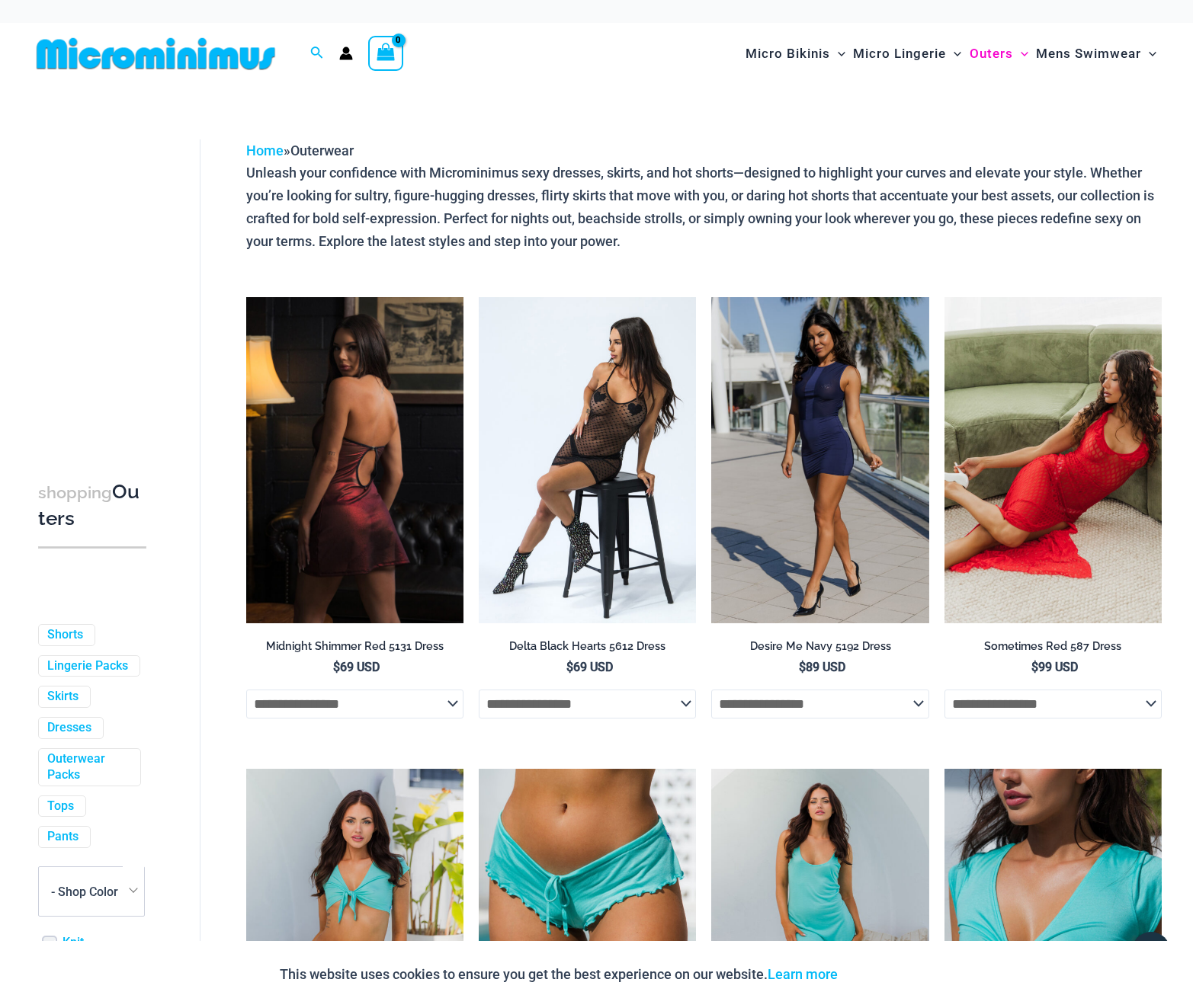
click at [390, 537] on img at bounding box center [355, 460] width 217 height 326
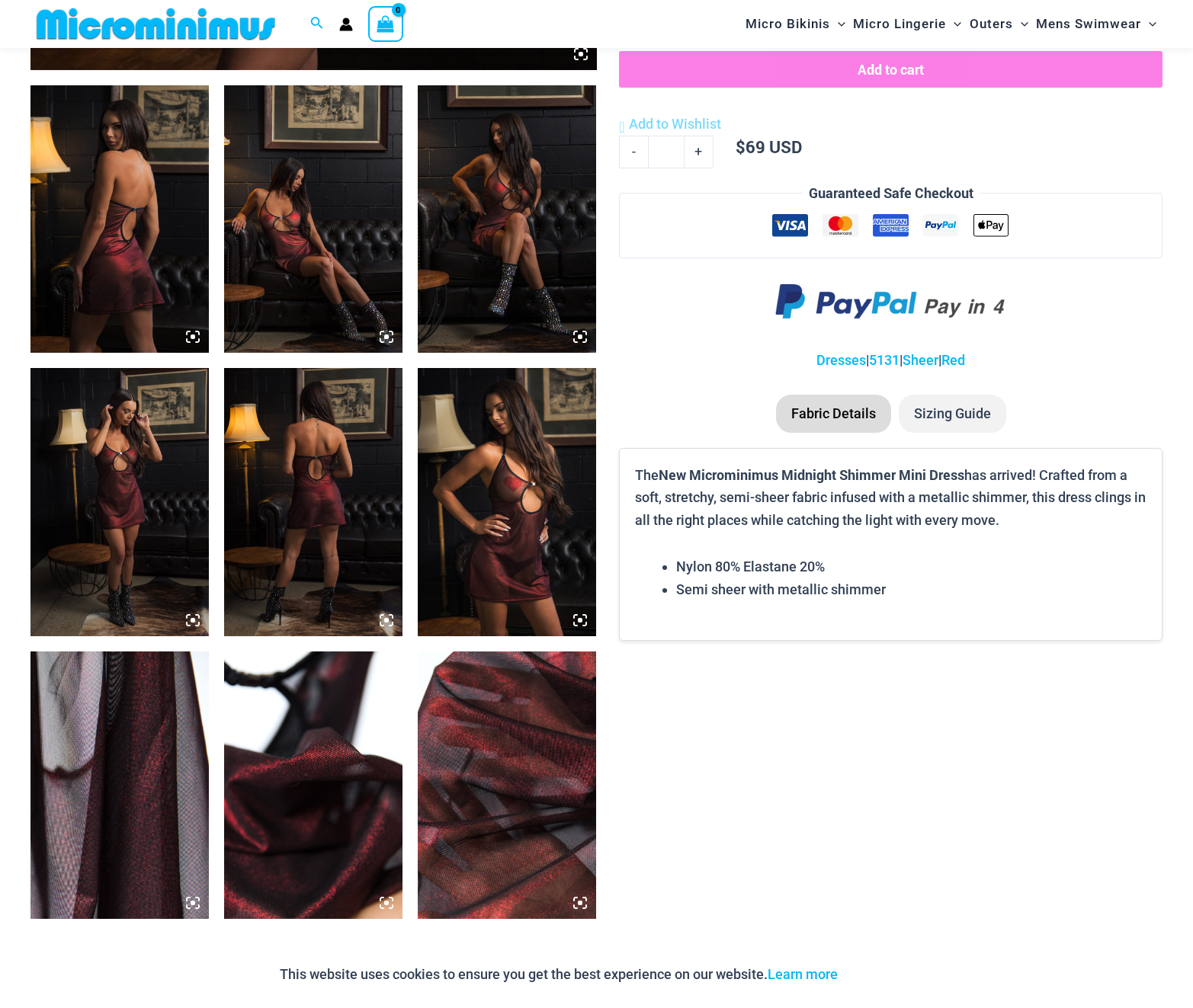
scroll to position [918, 0]
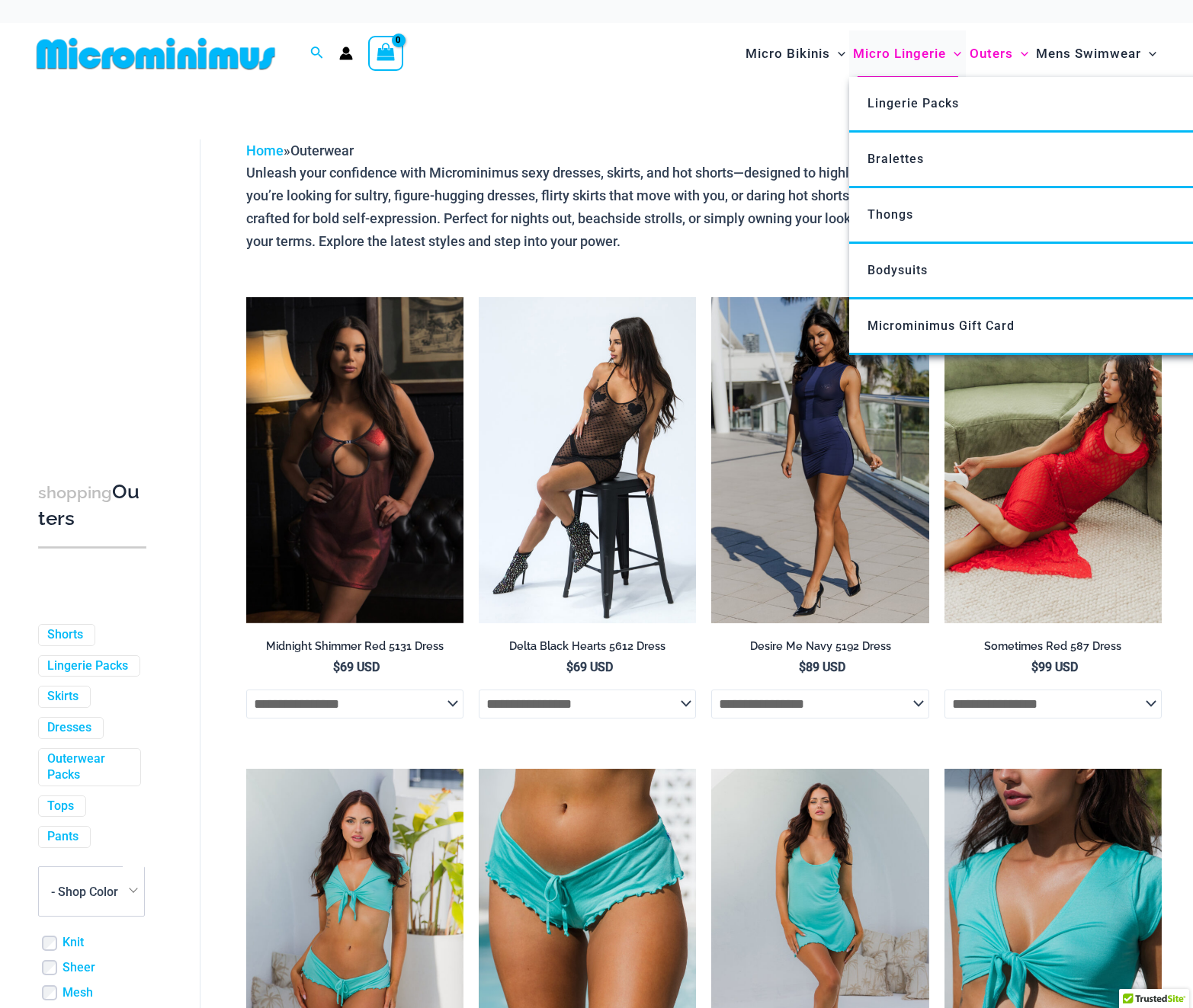
click at [896, 57] on span "Micro Lingerie" at bounding box center [899, 54] width 93 height 39
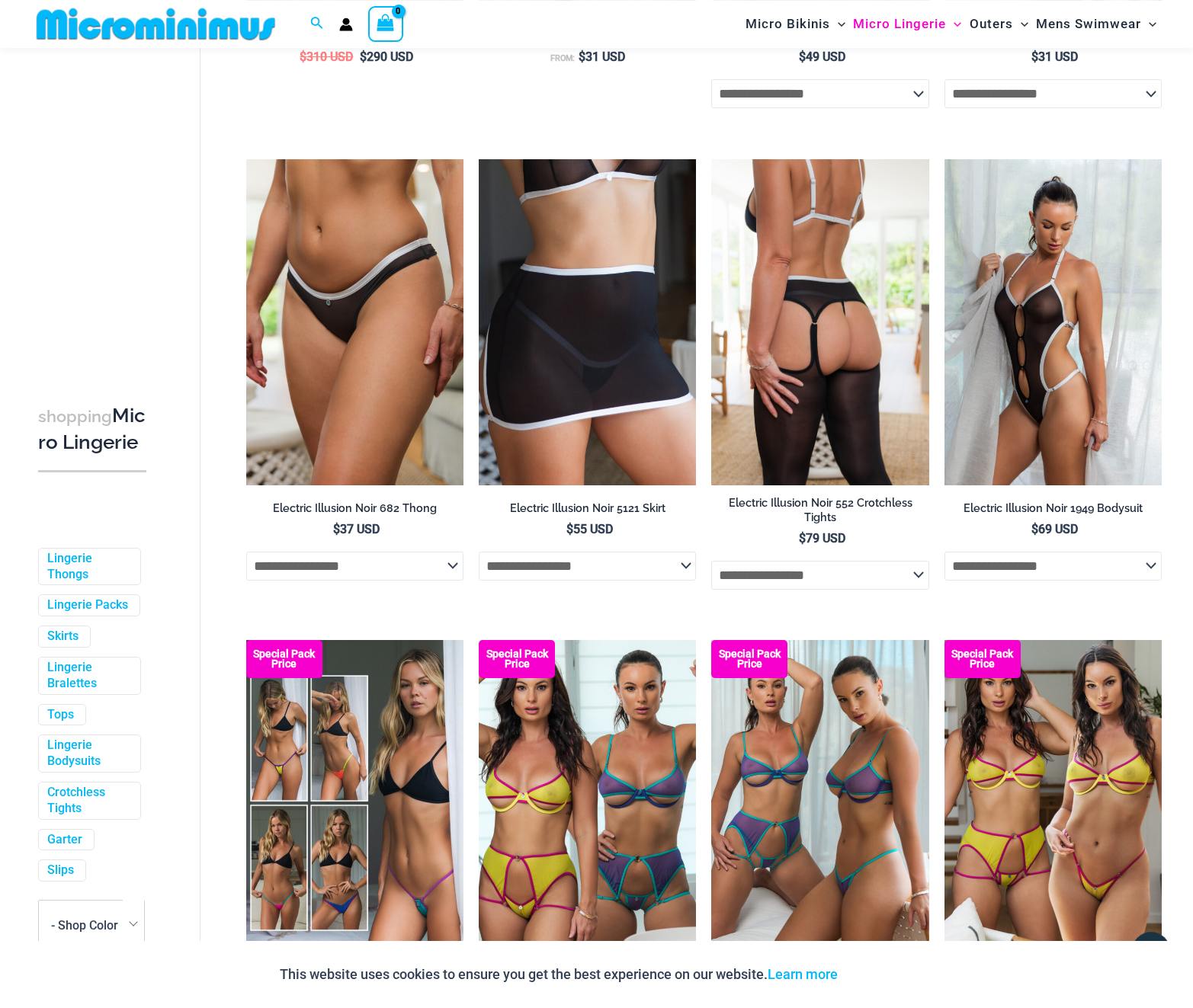
scroll to position [2940, 0]
click at [711, 560] on select "**********" at bounding box center [819, 575] width 217 height 29
click at [921, 581] on select "**********" at bounding box center [819, 575] width 217 height 29
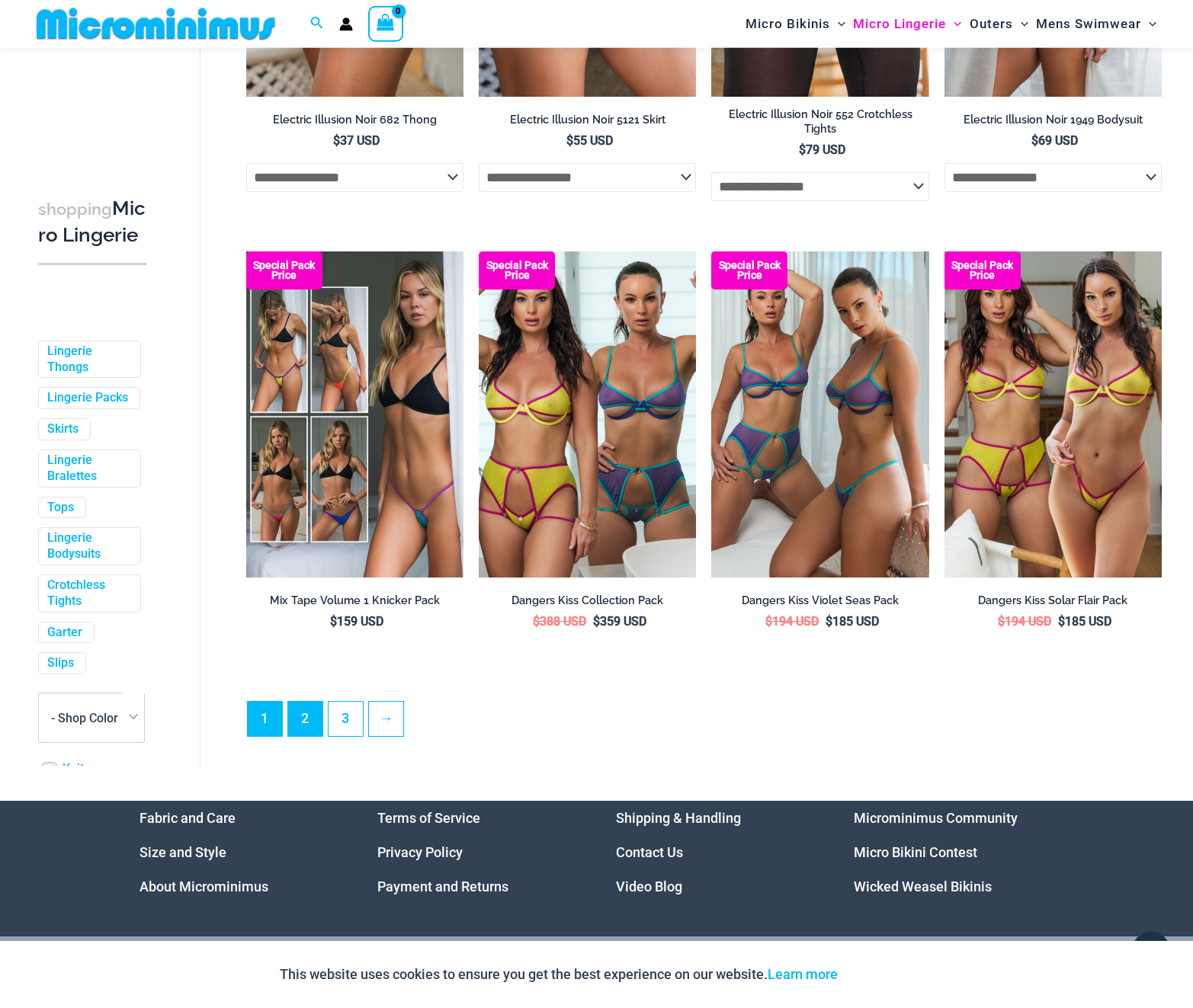
scroll to position [3329, 0]
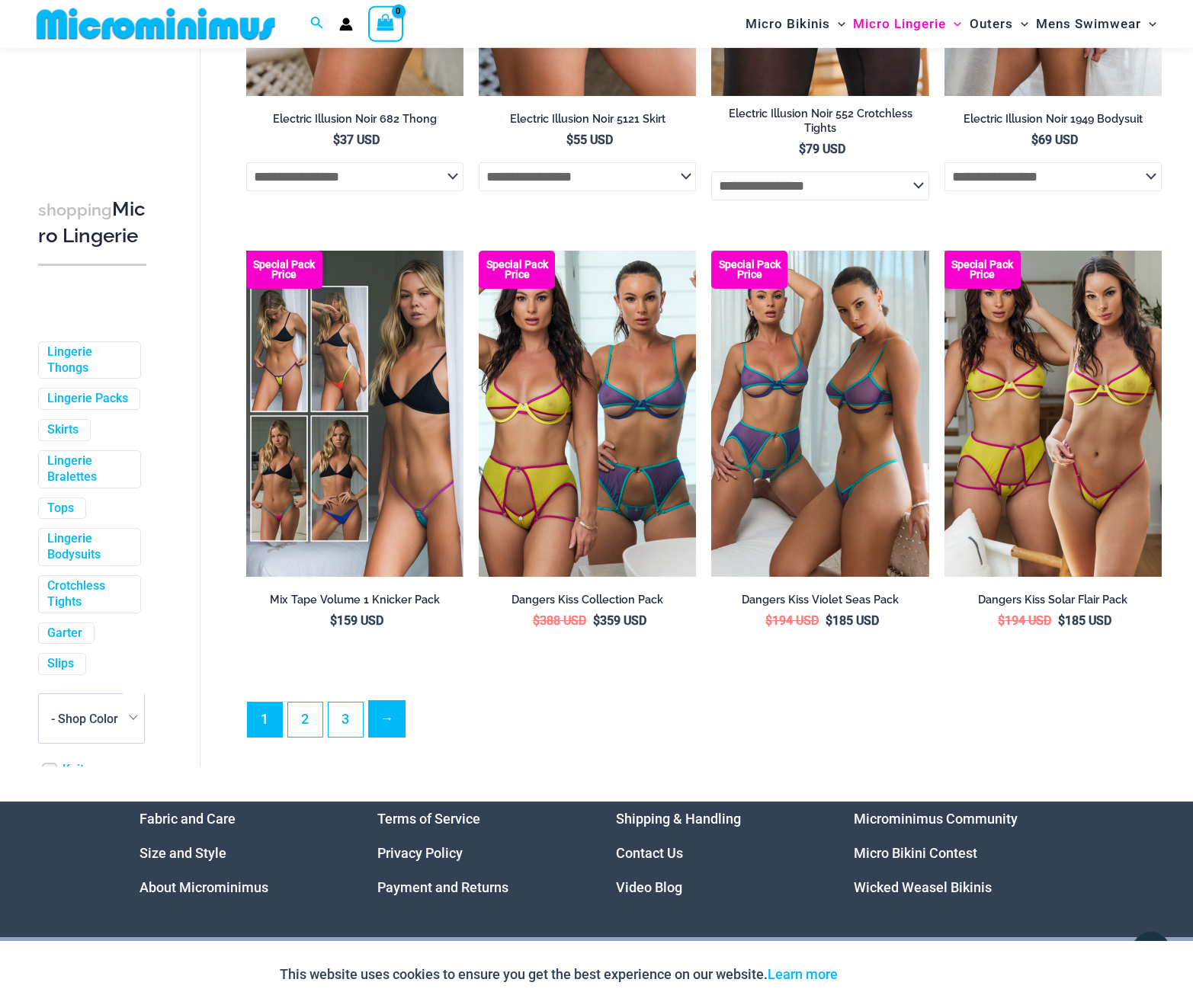
click at [395, 725] on link "→" at bounding box center [386, 719] width 36 height 36
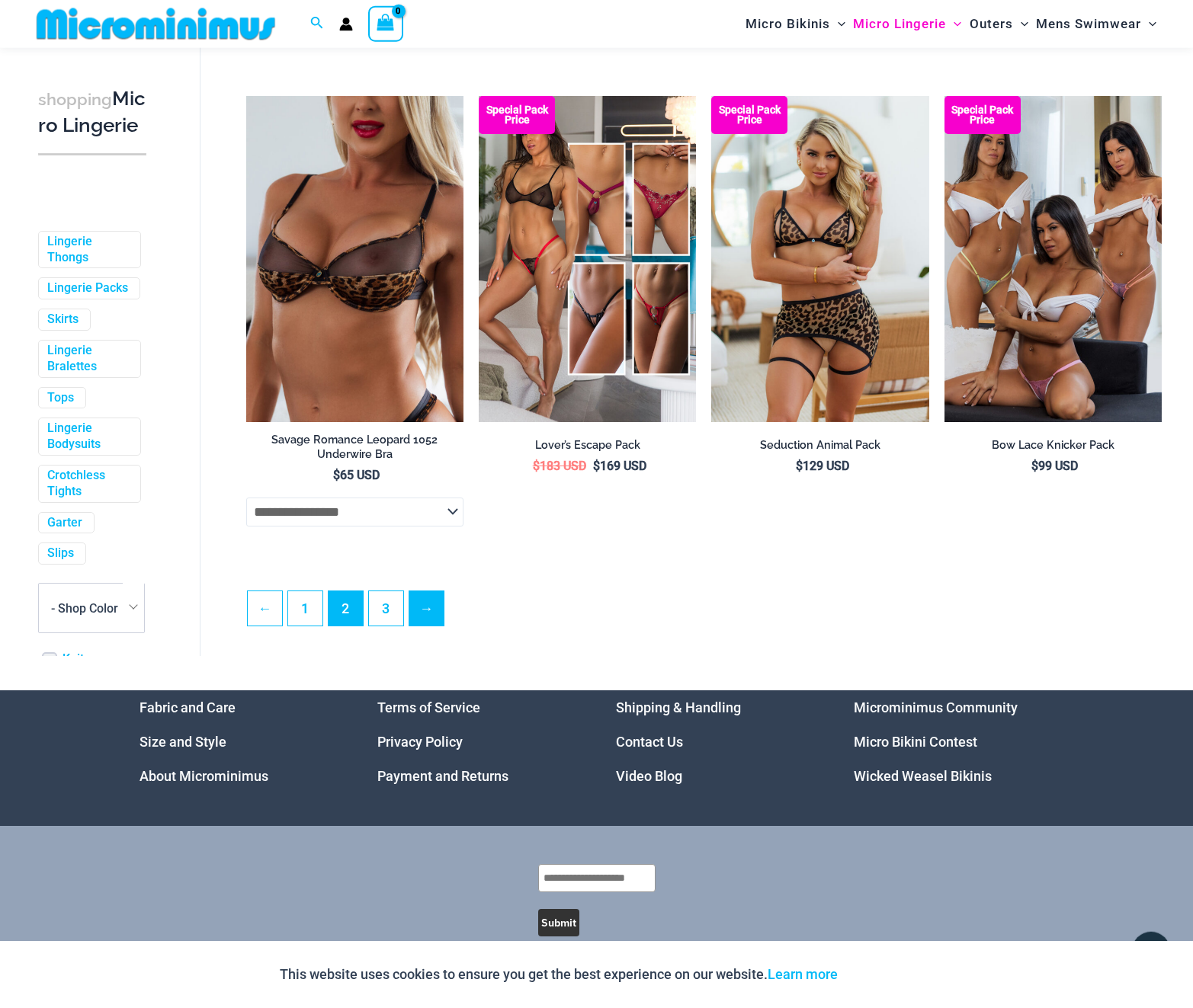
scroll to position [3406, 0]
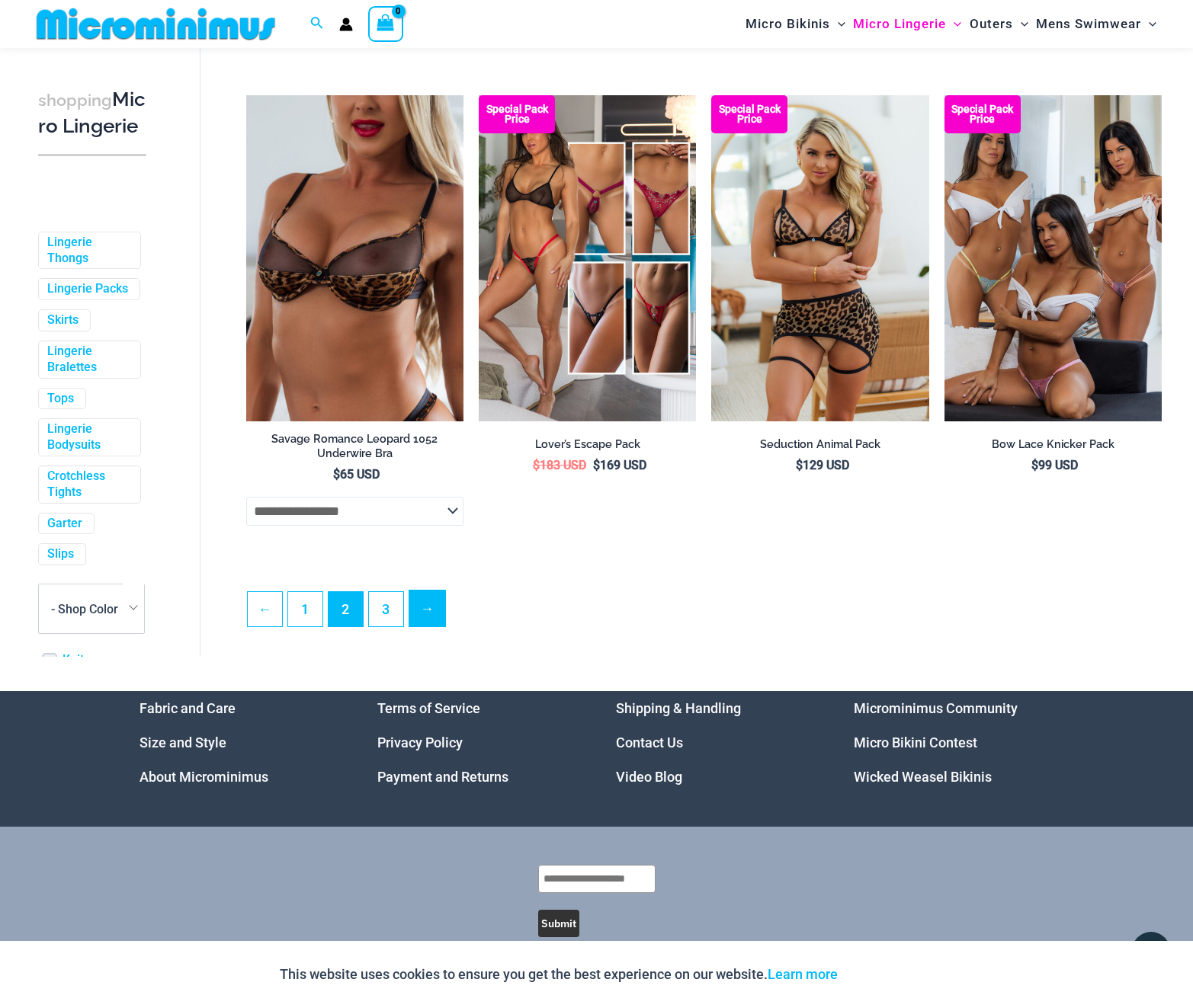
click at [436, 622] on link "→" at bounding box center [427, 608] width 36 height 36
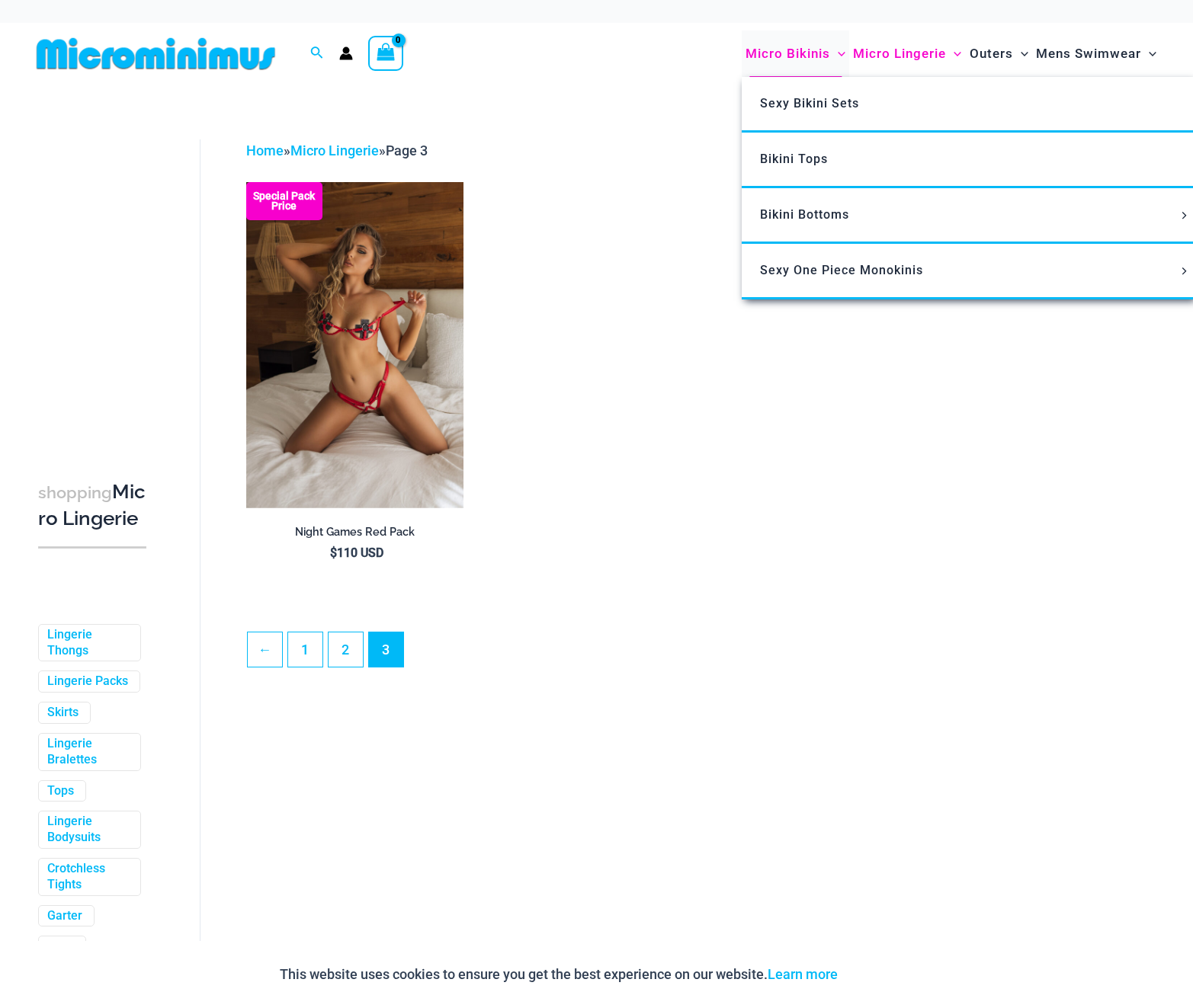
click at [801, 54] on span "Micro Bikinis" at bounding box center [788, 54] width 84 height 39
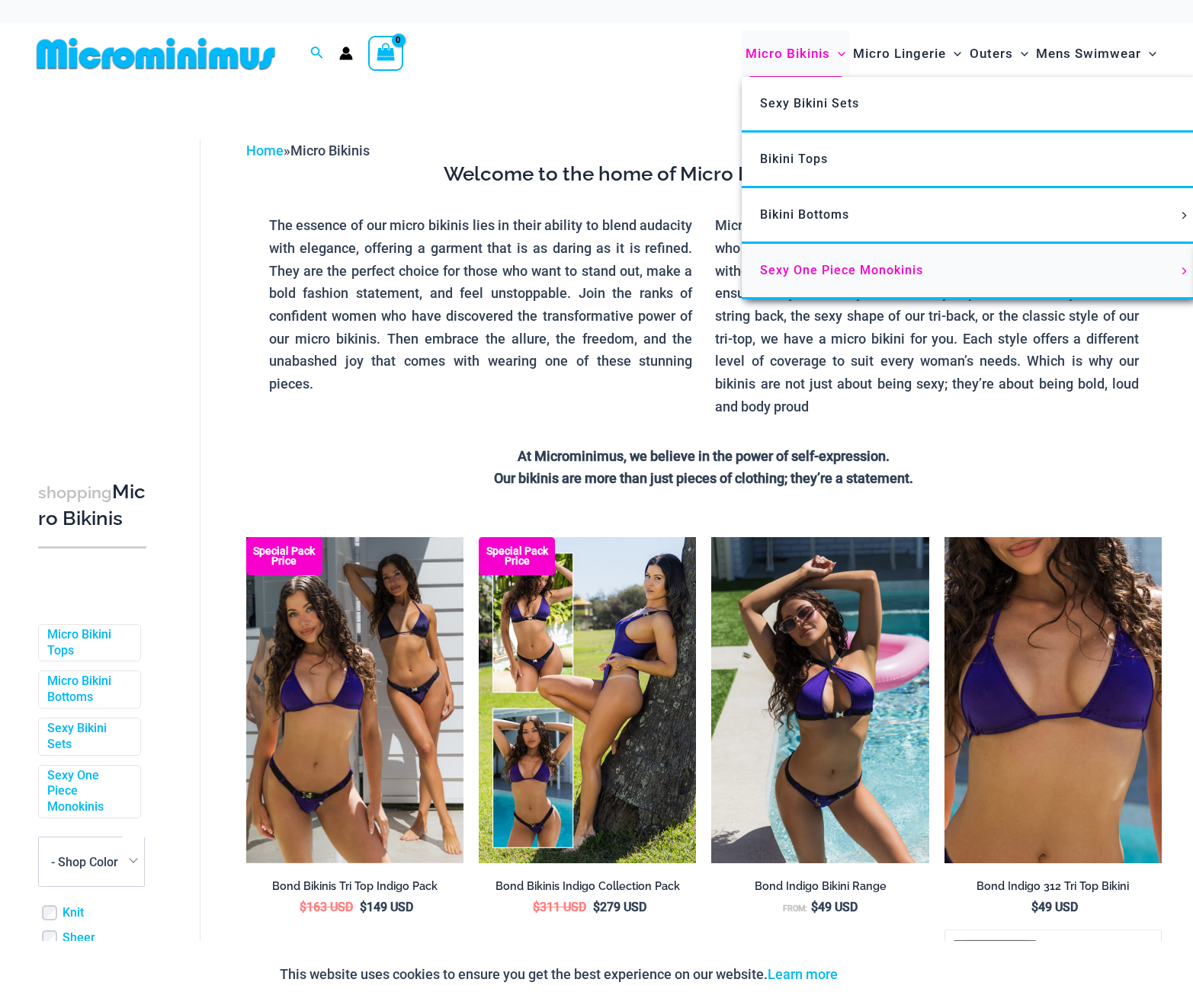
click at [810, 263] on span "Sexy One Piece Monokinis" at bounding box center [841, 269] width 163 height 15
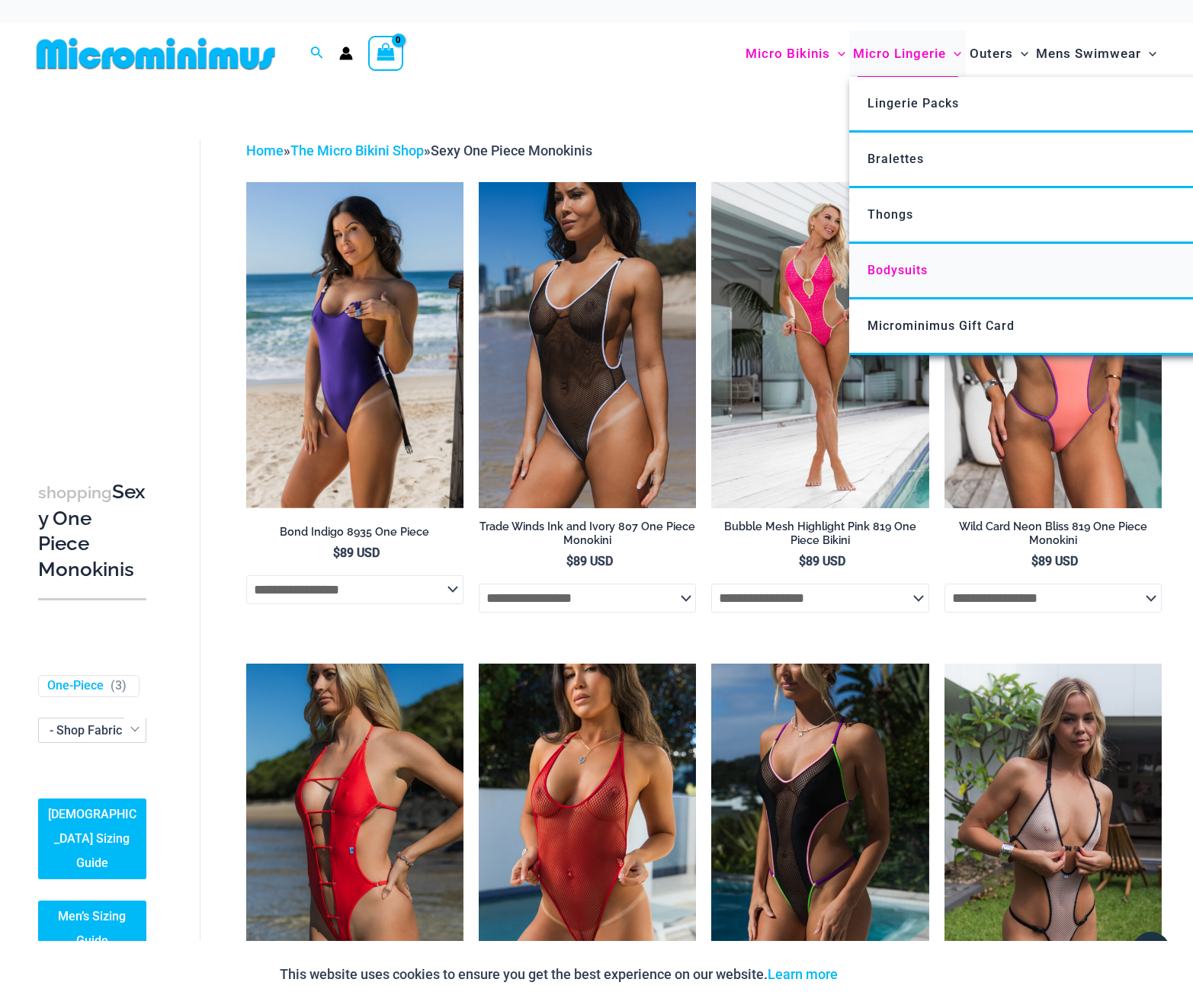
click at [910, 271] on span "Bodysuits" at bounding box center [897, 269] width 60 height 15
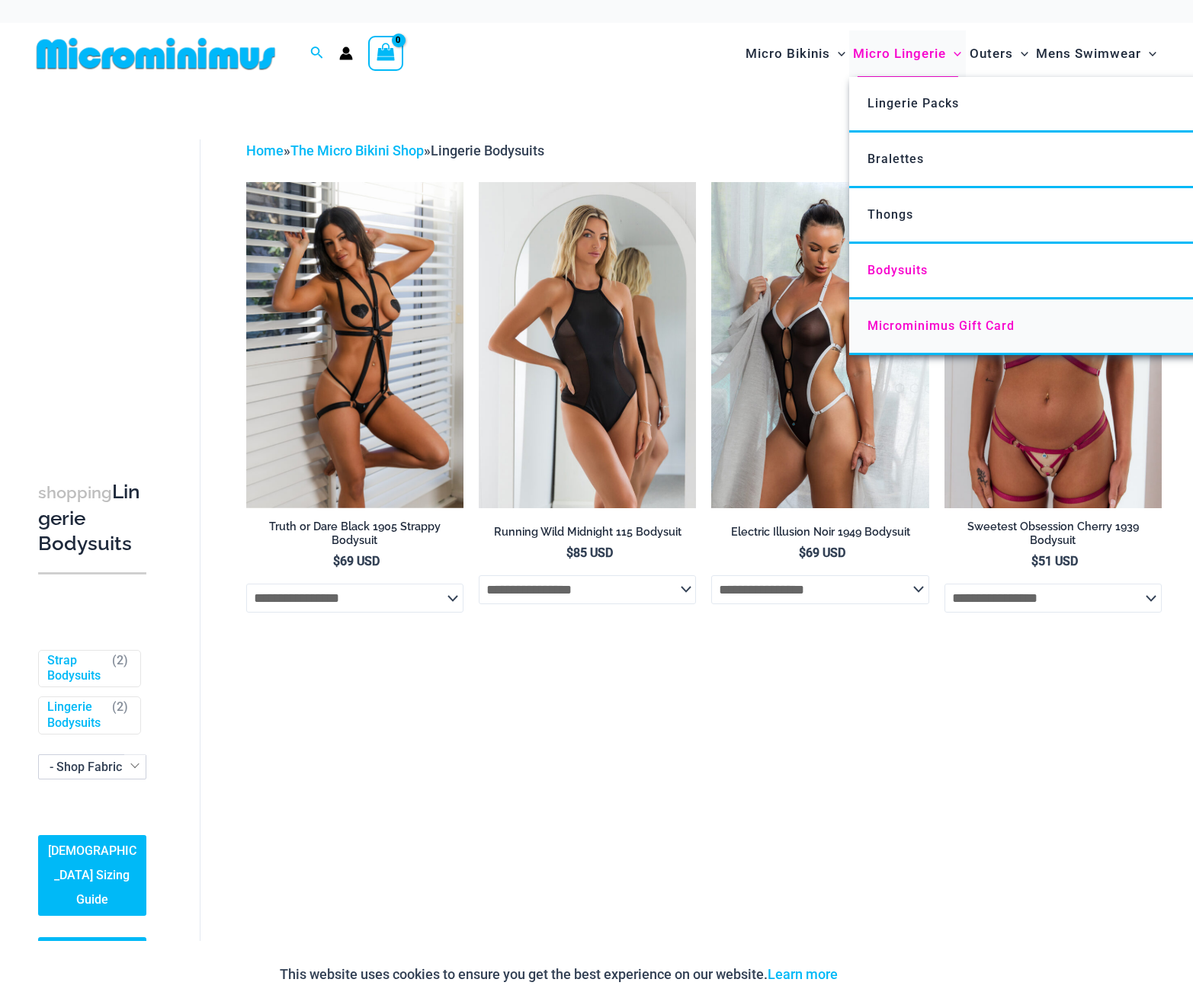
click at [937, 332] on span "Microminimus Gift Card" at bounding box center [941, 326] width 147 height 15
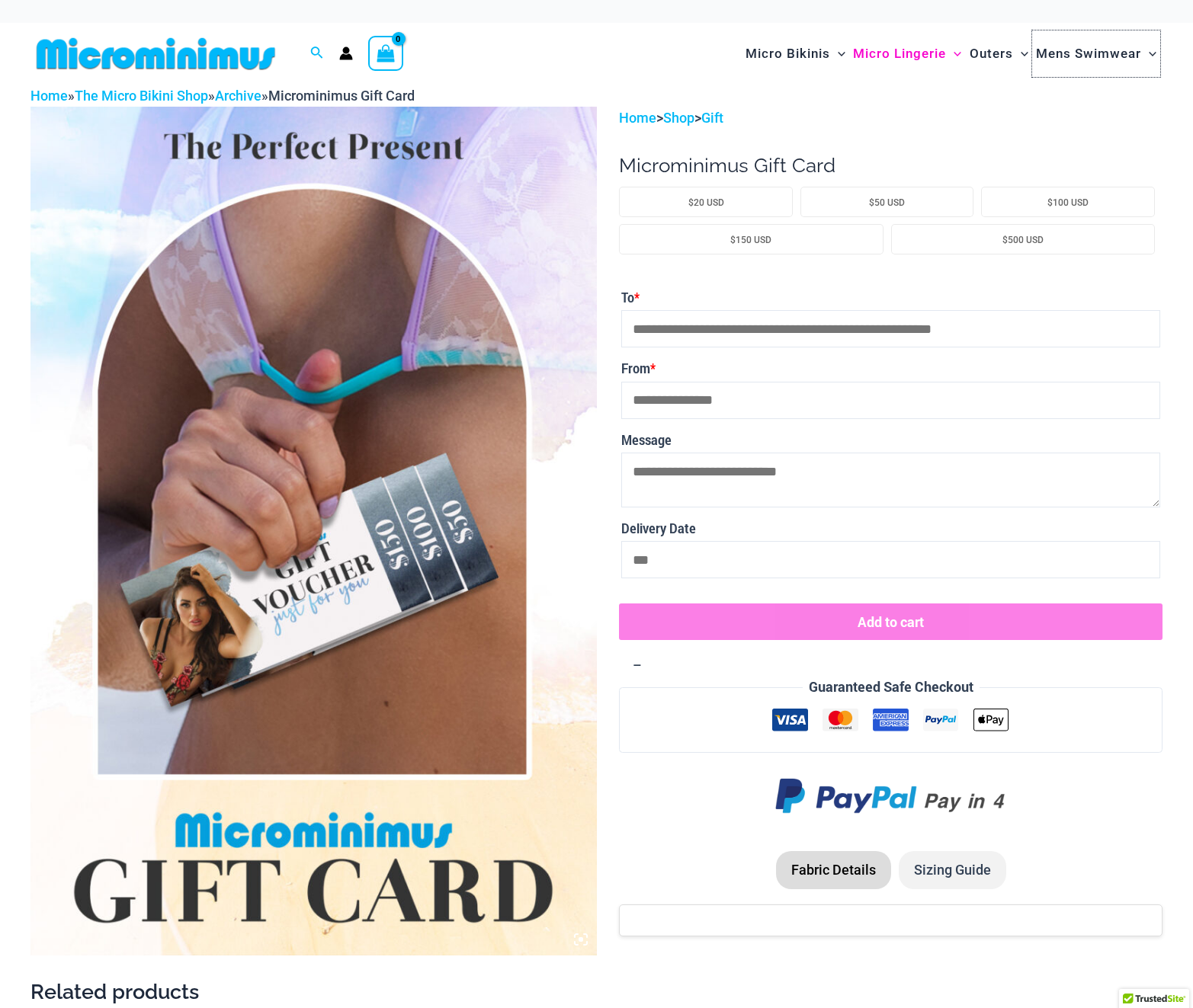
click at [1101, 52] on span "Mens Swimwear" at bounding box center [1088, 54] width 105 height 39
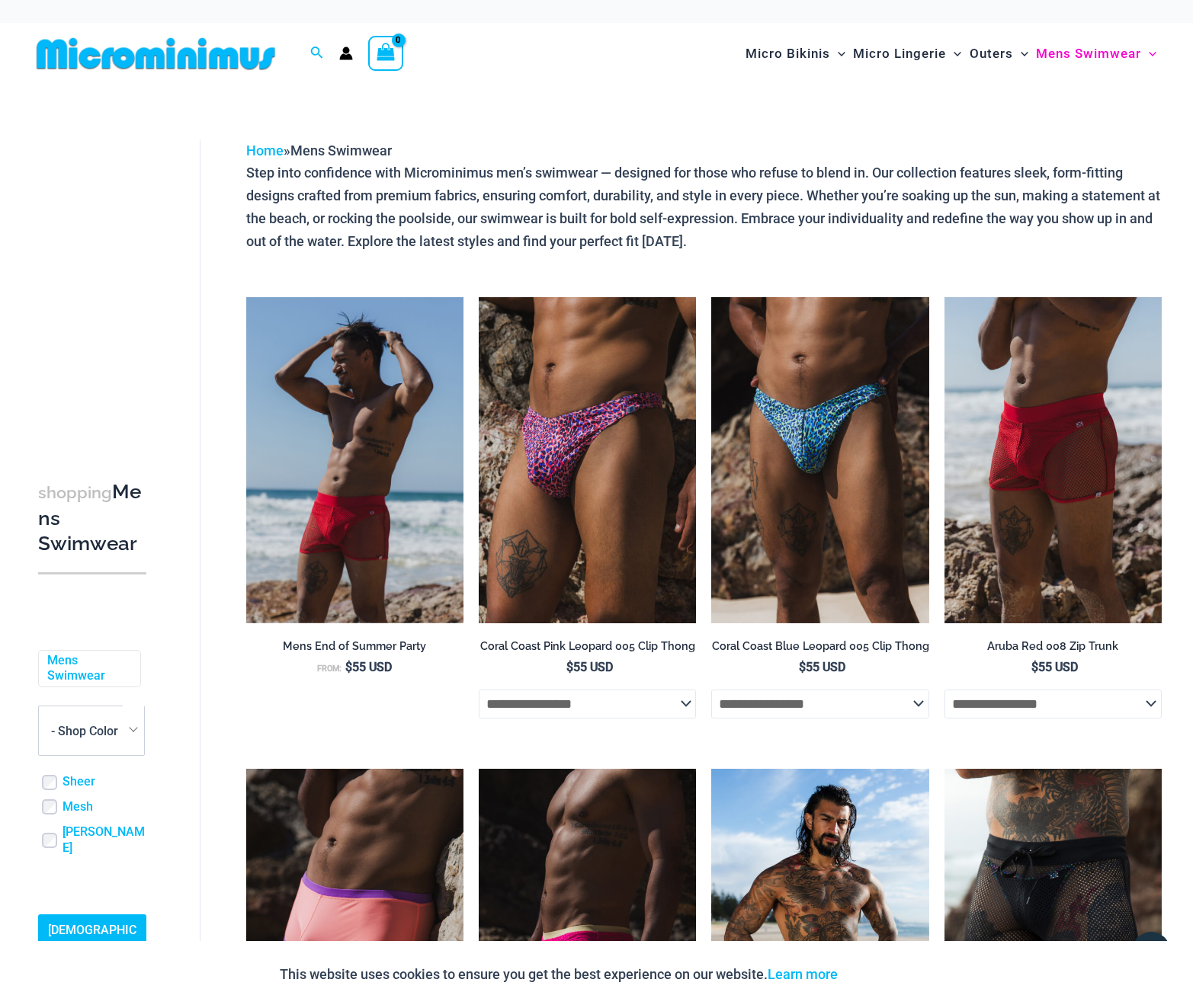
click at [224, 66] on img at bounding box center [156, 54] width 251 height 35
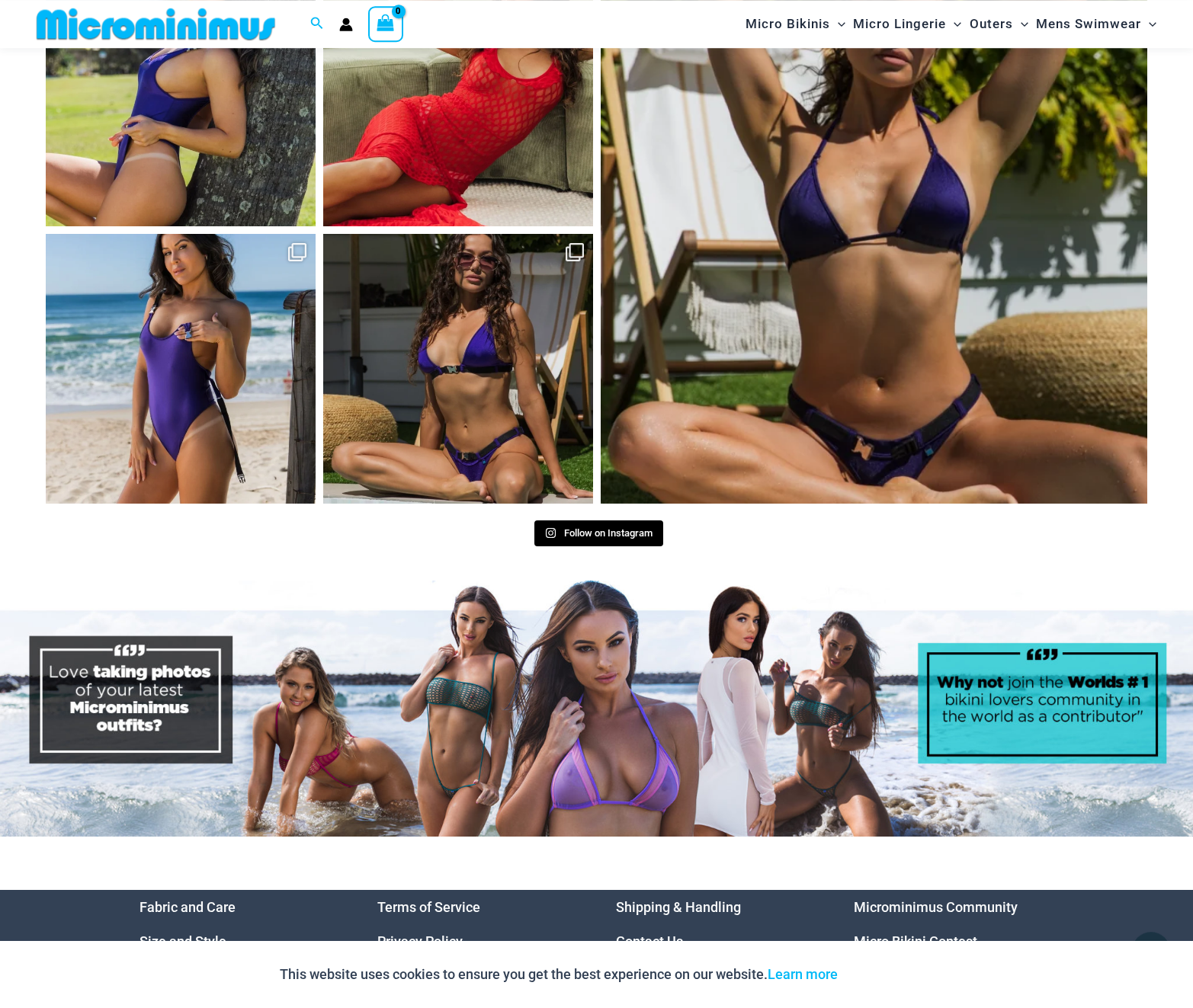
scroll to position [6462, 0]
